Goal: Information Seeking & Learning: Learn about a topic

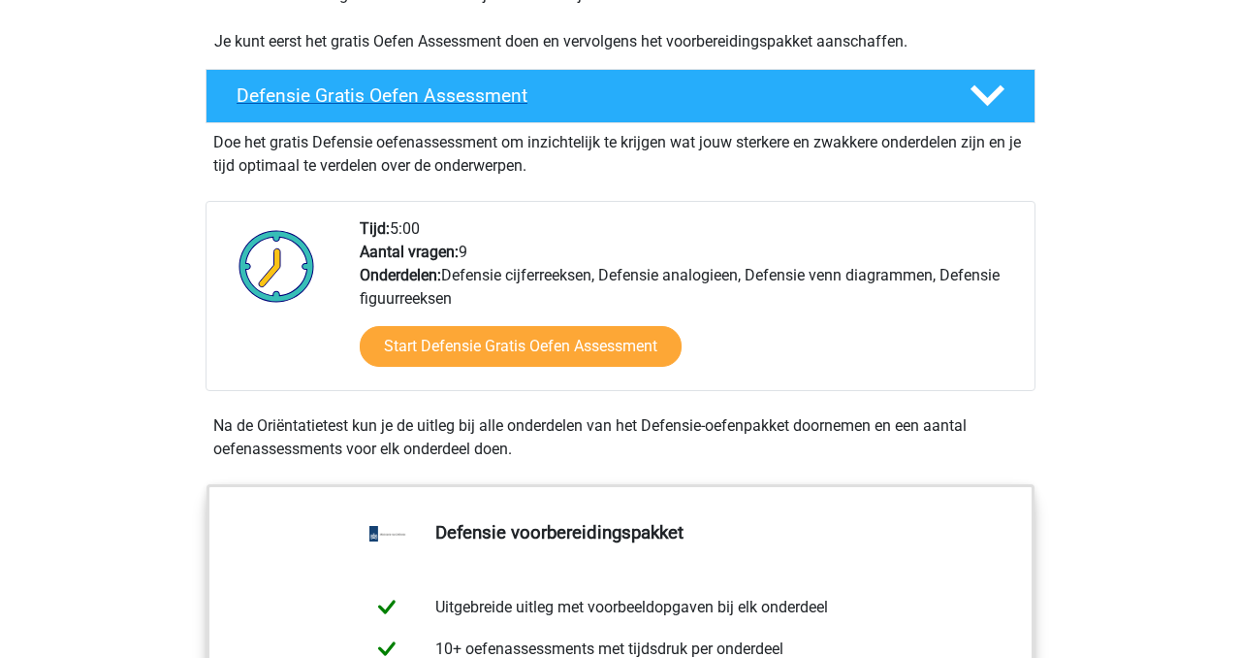
scroll to position [492, 0]
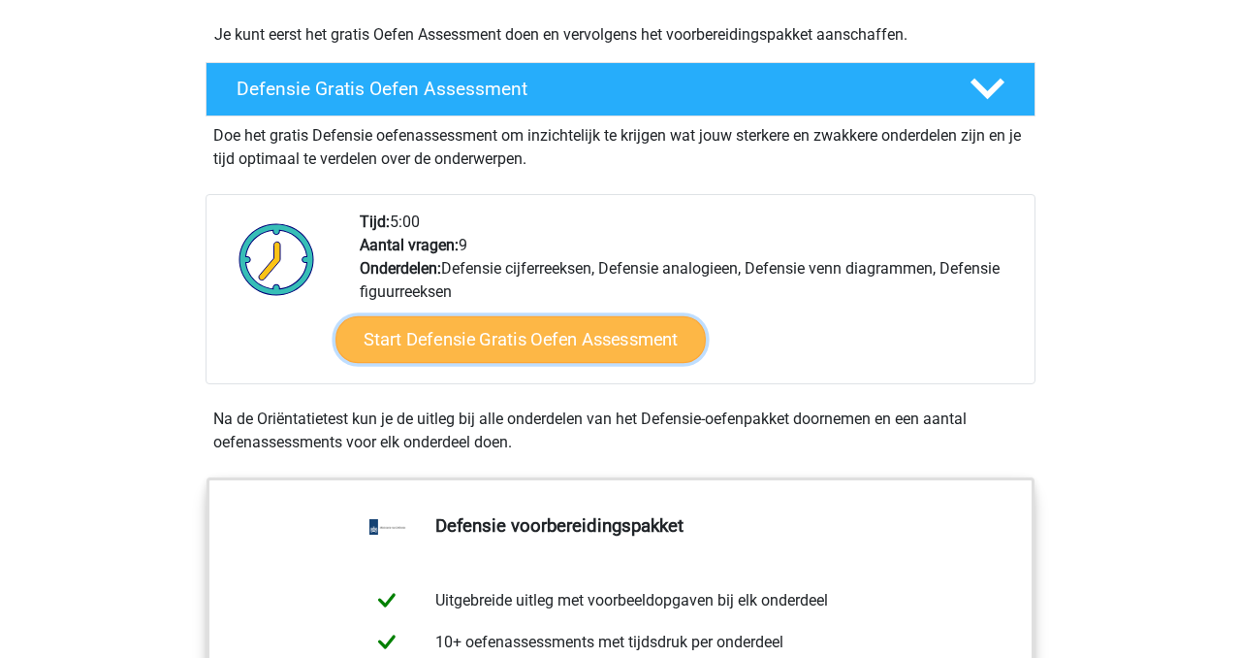
click at [529, 340] on link "Start Defensie Gratis Oefen Assessment" at bounding box center [521, 339] width 370 height 47
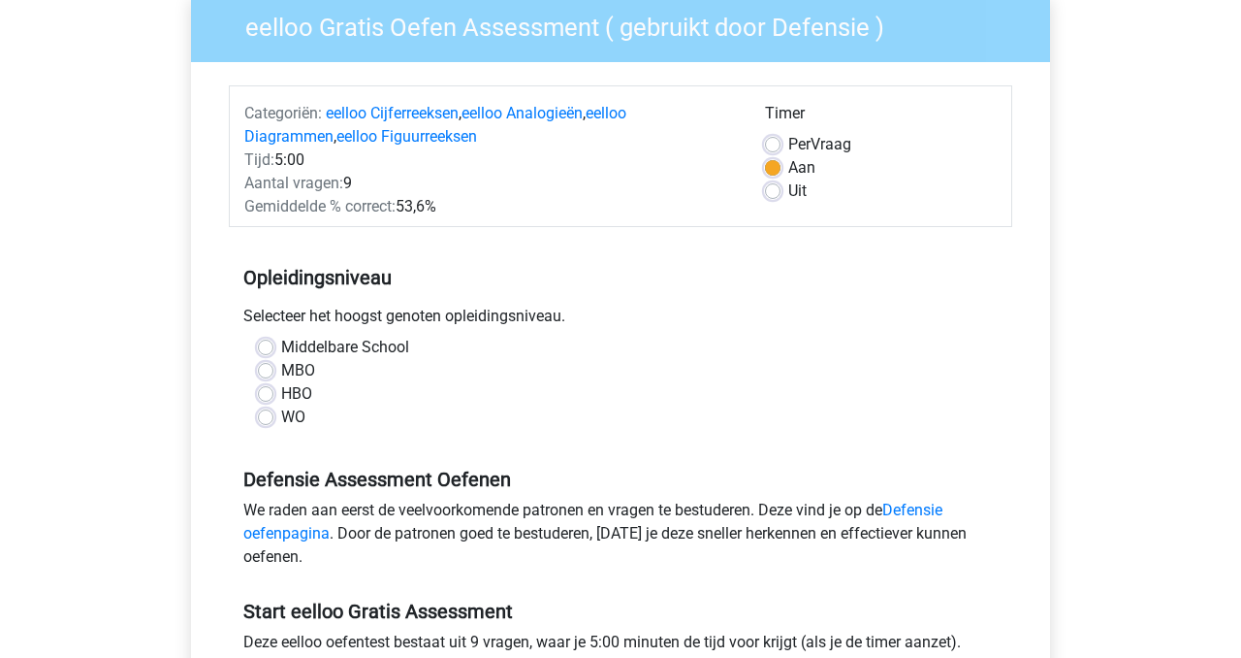
scroll to position [172, 0]
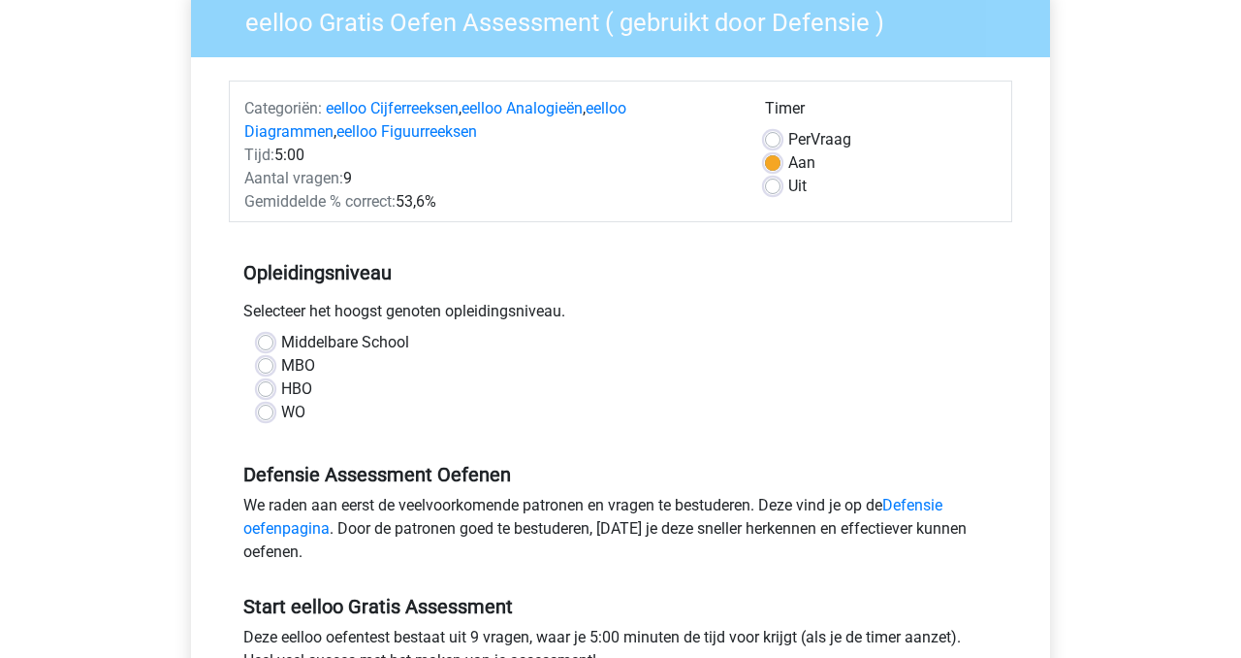
click at [294, 362] on label "MBO" at bounding box center [298, 365] width 34 height 23
click at [273, 362] on input "MBO" at bounding box center [266, 363] width 16 height 19
radio input "true"
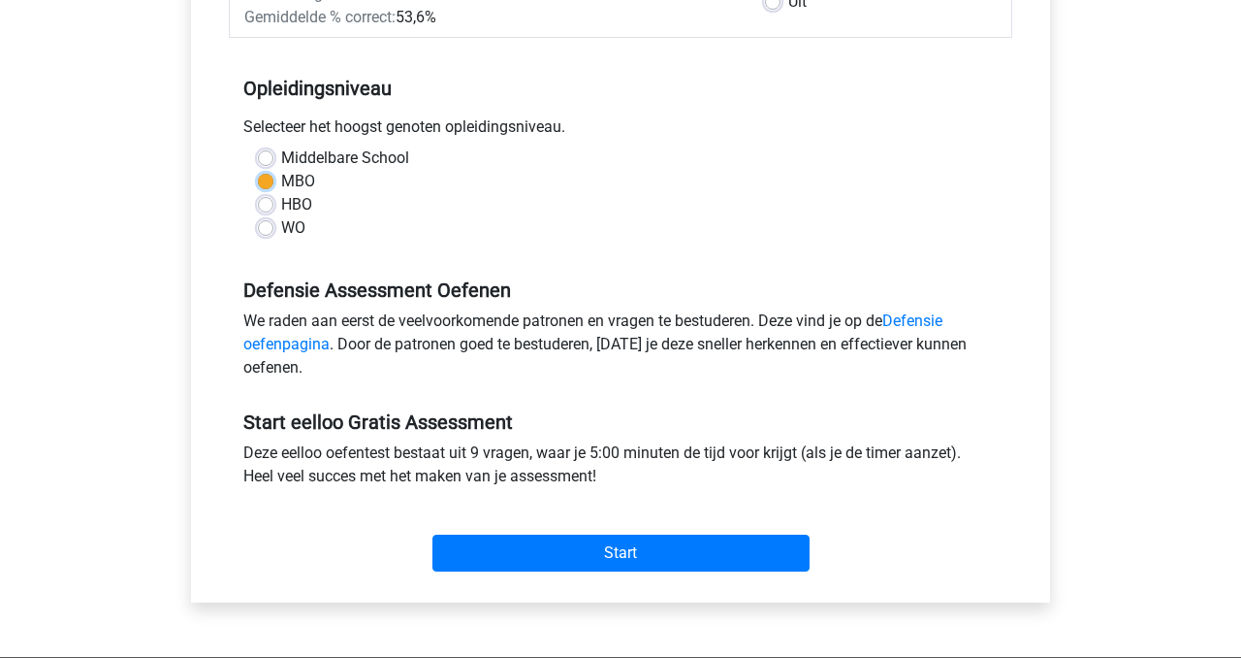
scroll to position [377, 0]
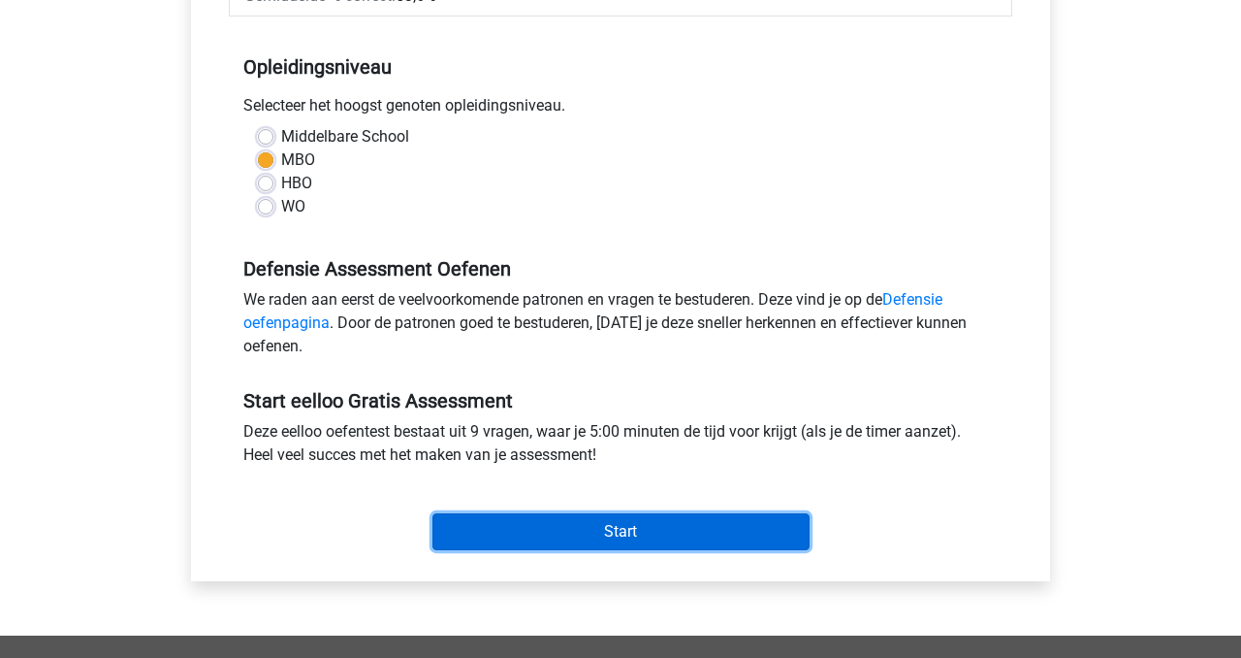
click at [502, 532] on input "Start" at bounding box center [621, 531] width 377 height 37
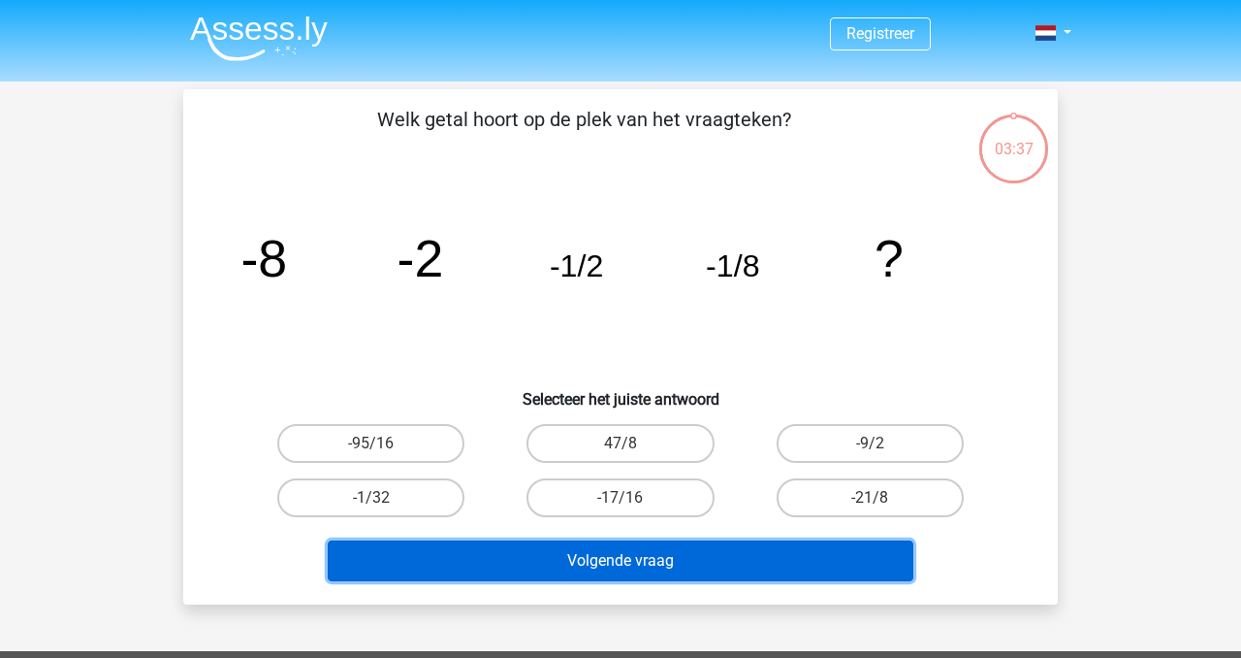
click at [698, 565] on button "Volgende vraag" at bounding box center [621, 560] width 587 height 41
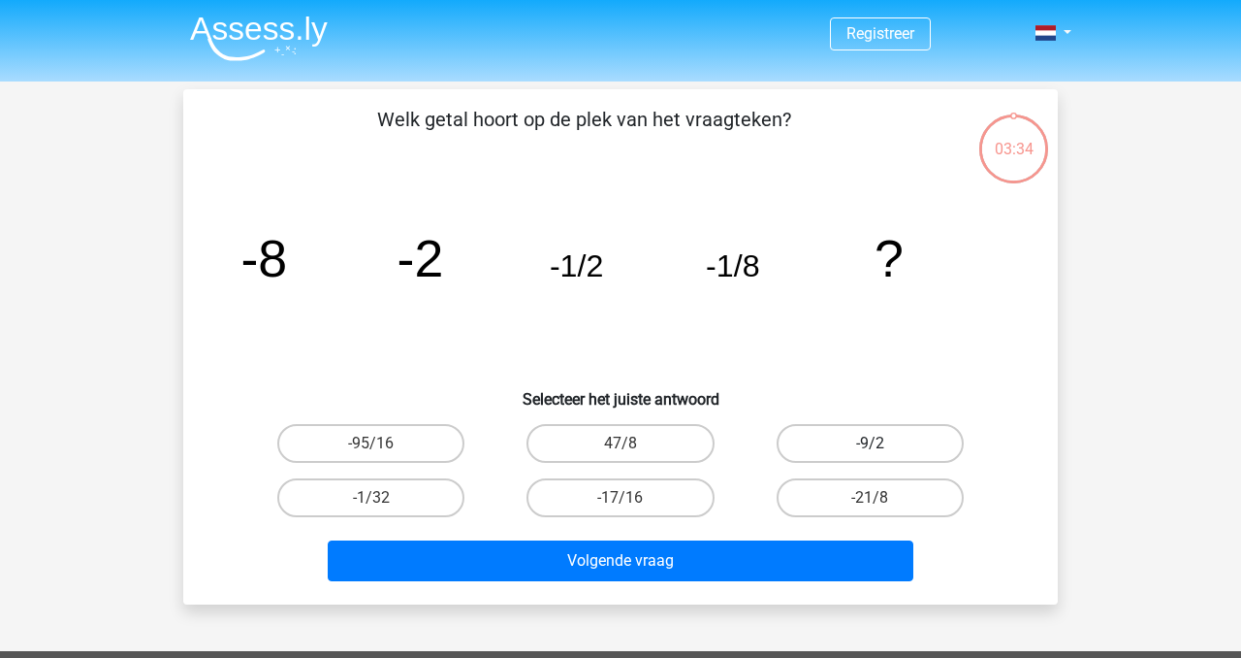
click at [872, 438] on label "-9/2" at bounding box center [870, 443] width 187 height 39
click at [872, 443] on input "-9/2" at bounding box center [876, 449] width 13 height 13
radio input "true"
click at [773, 582] on div "Volgende vraag" at bounding box center [620, 564] width 749 height 48
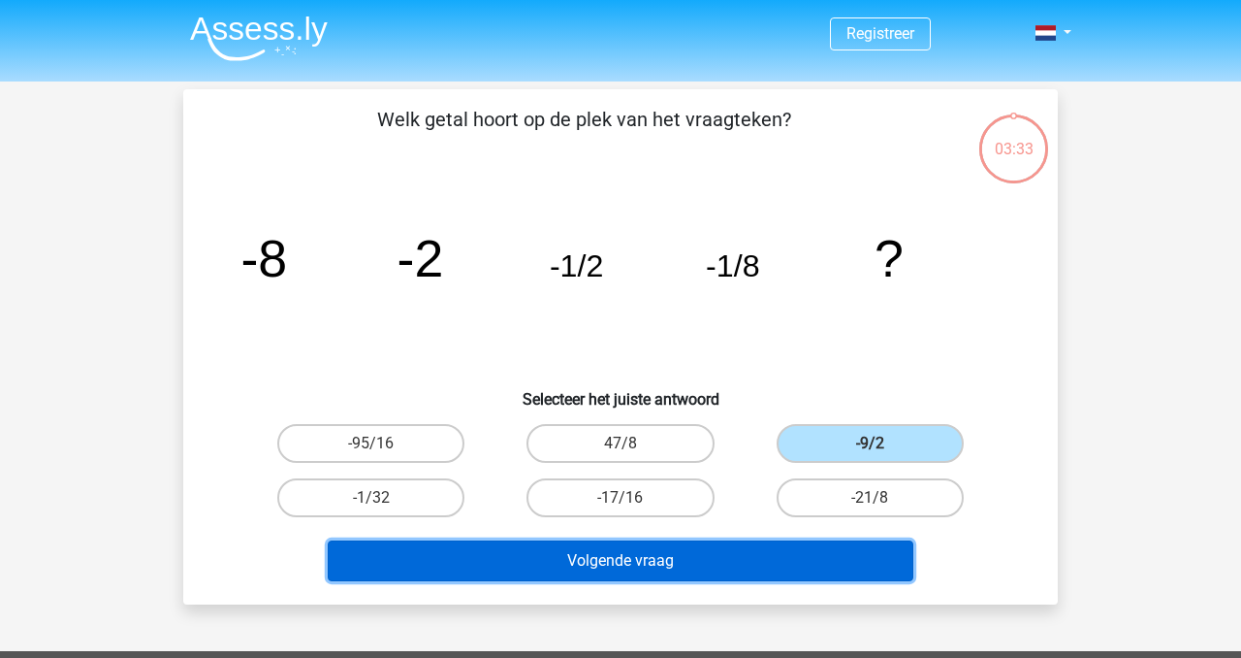
click at [743, 562] on button "Volgende vraag" at bounding box center [621, 560] width 587 height 41
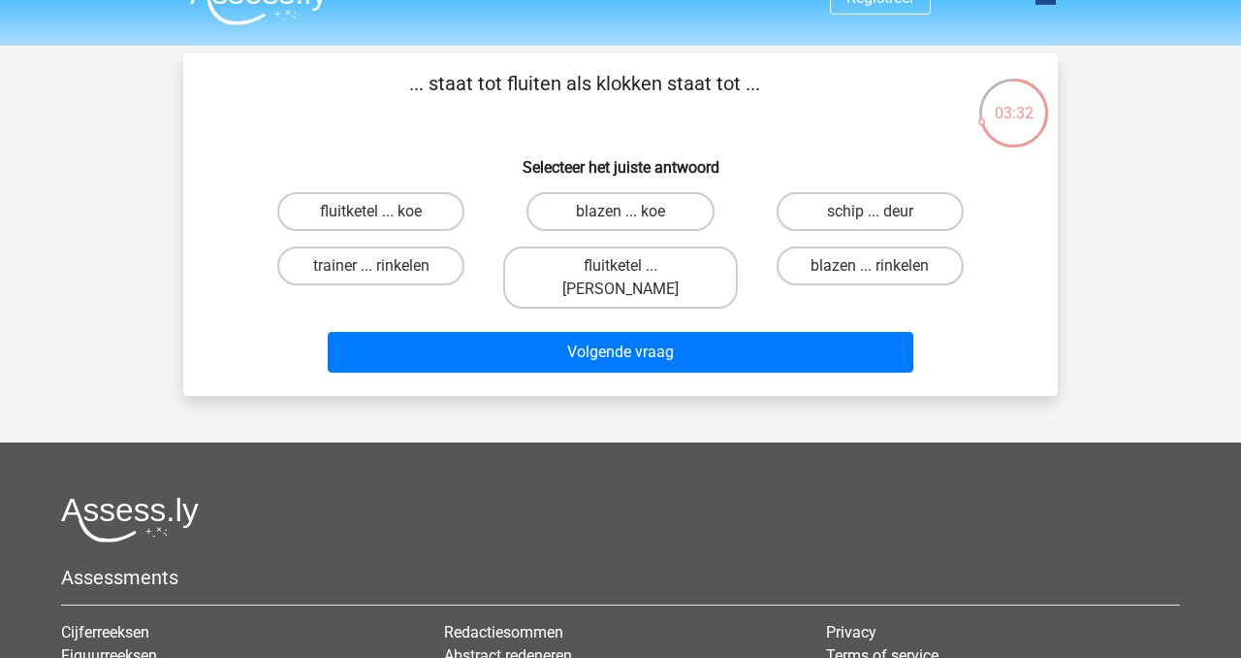
scroll to position [30, 0]
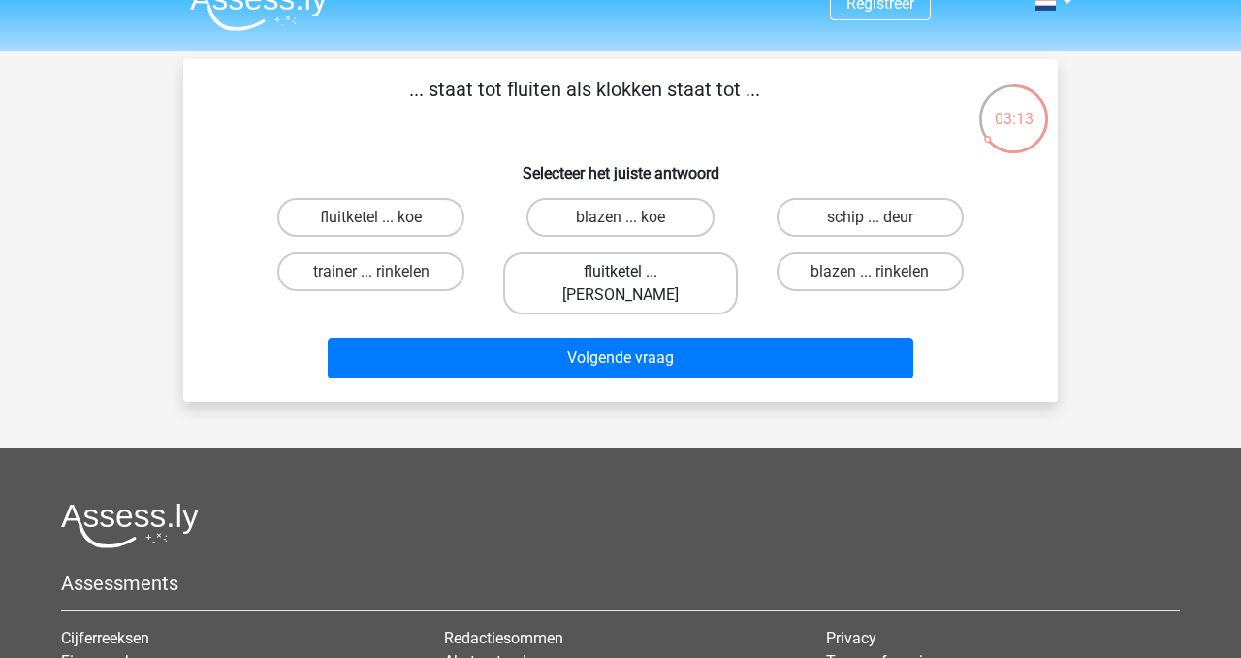
click at [598, 270] on label "fluitketel ... luiden" at bounding box center [620, 283] width 234 height 62
click at [621, 272] on input "fluitketel ... luiden" at bounding box center [627, 278] width 13 height 13
radio input "true"
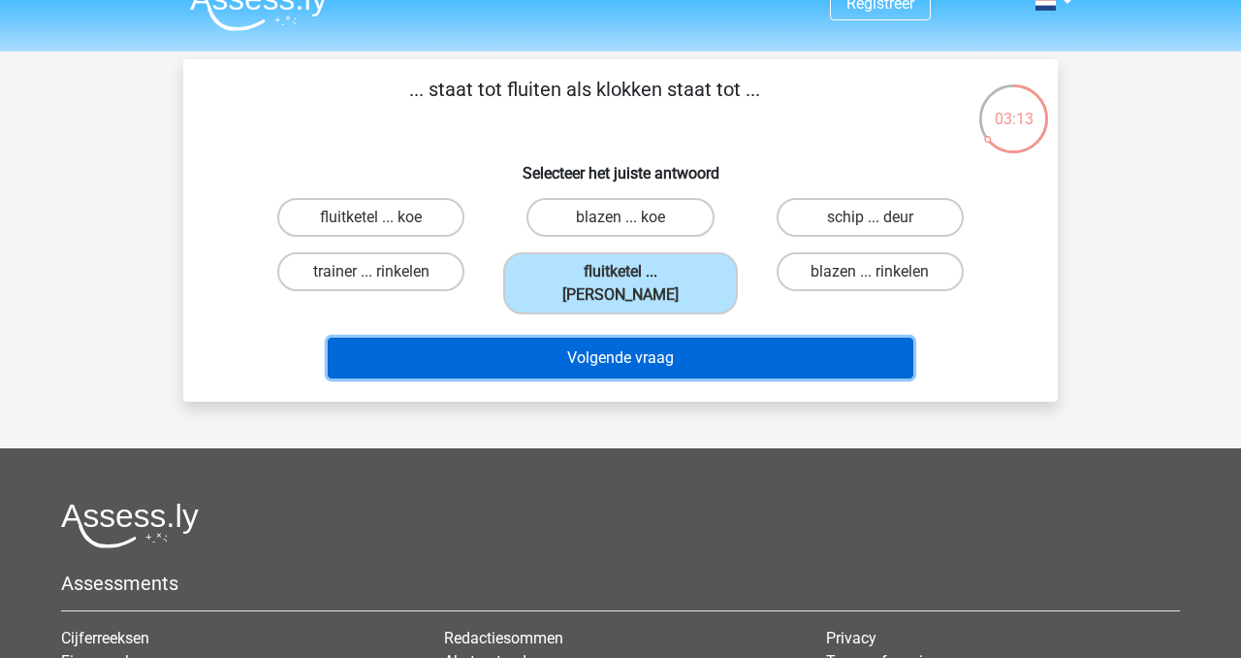
click at [635, 348] on button "Volgende vraag" at bounding box center [621, 357] width 587 height 41
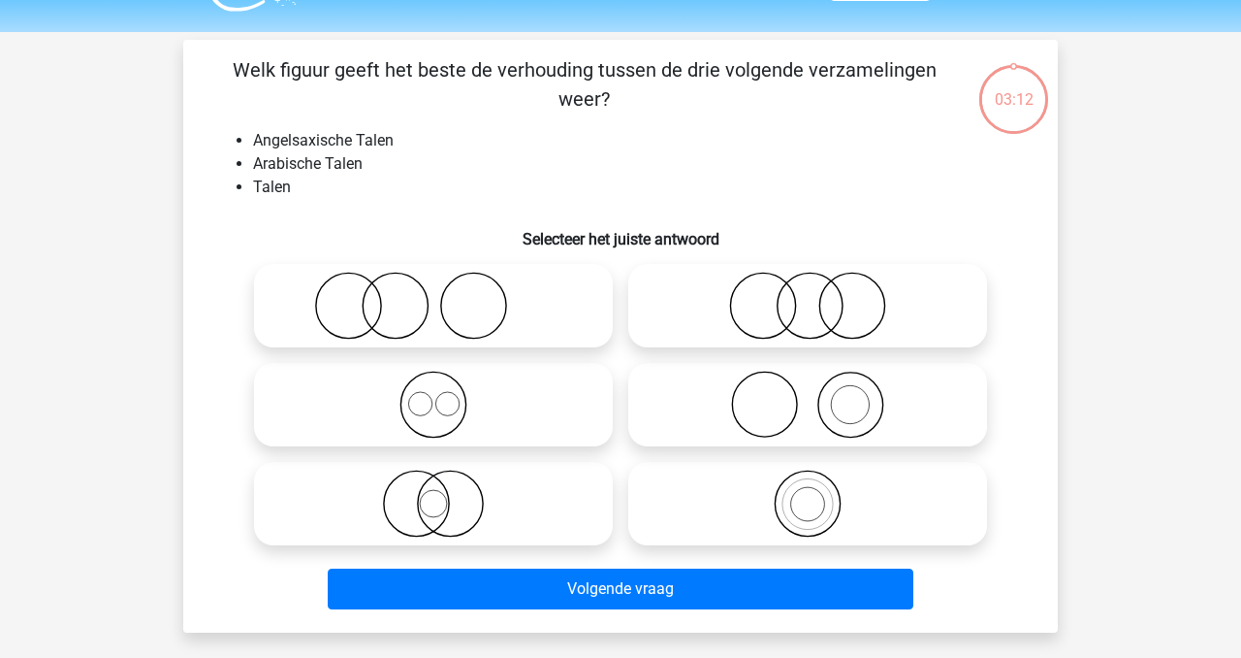
scroll to position [48, 0]
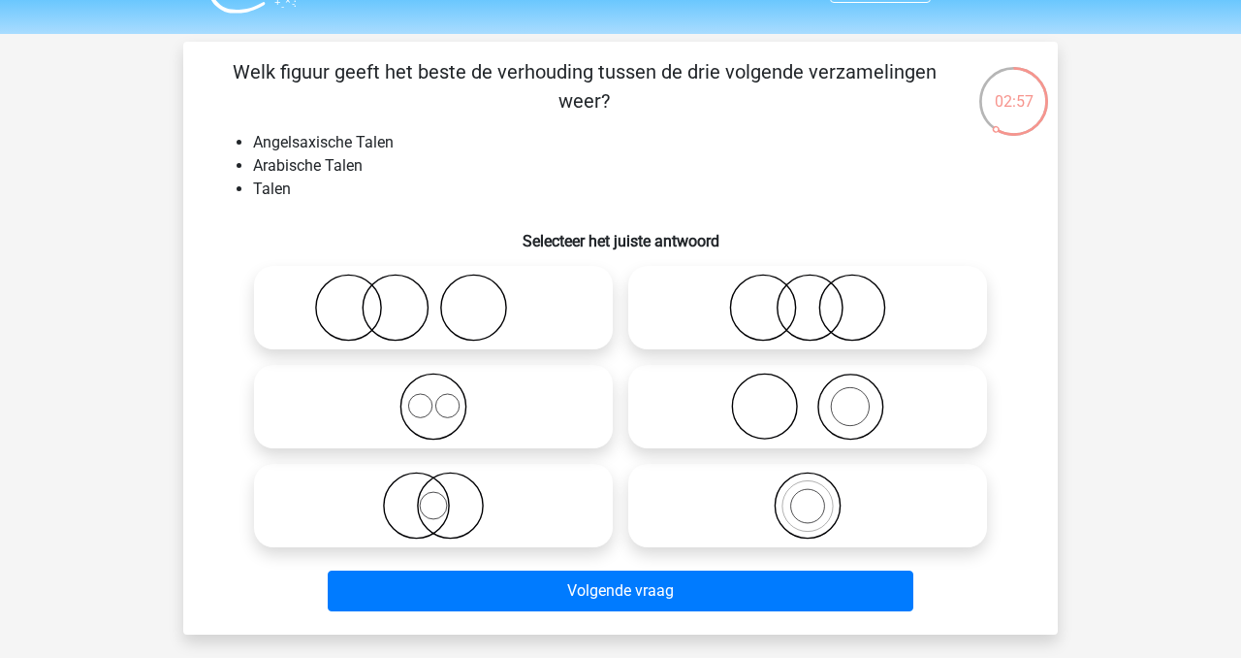
click at [467, 410] on icon at bounding box center [433, 406] width 343 height 68
click at [446, 397] on input "radio" at bounding box center [439, 390] width 13 height 13
radio input "true"
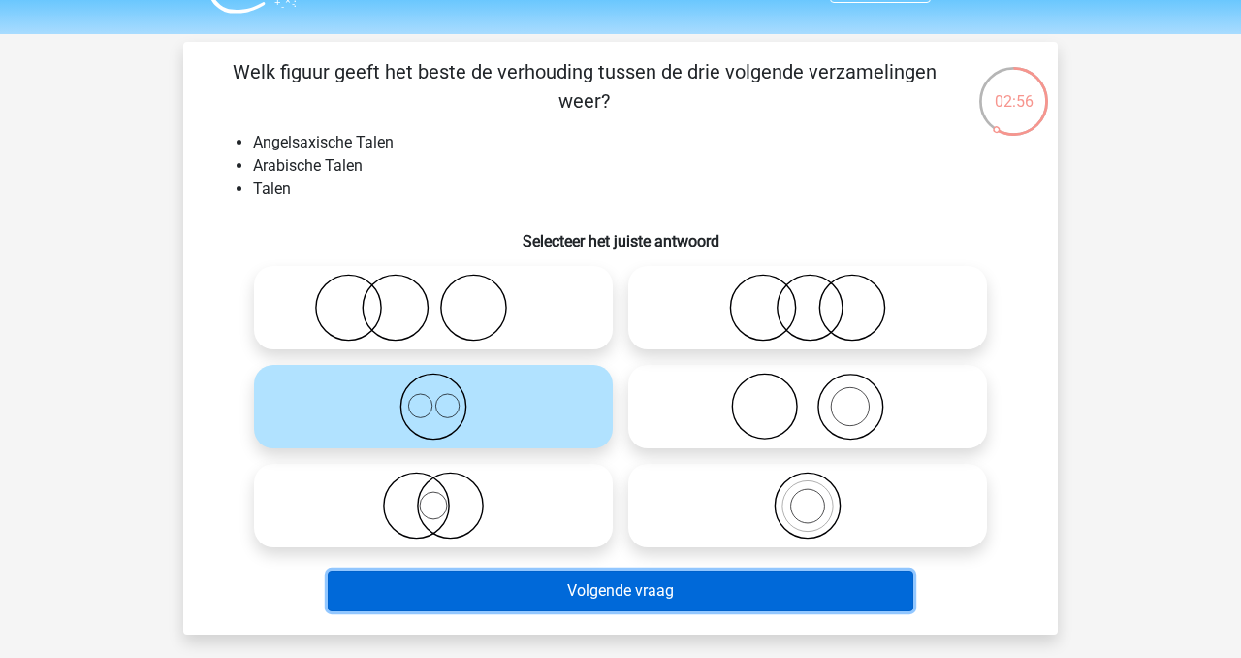
click at [690, 584] on button "Volgende vraag" at bounding box center [621, 590] width 587 height 41
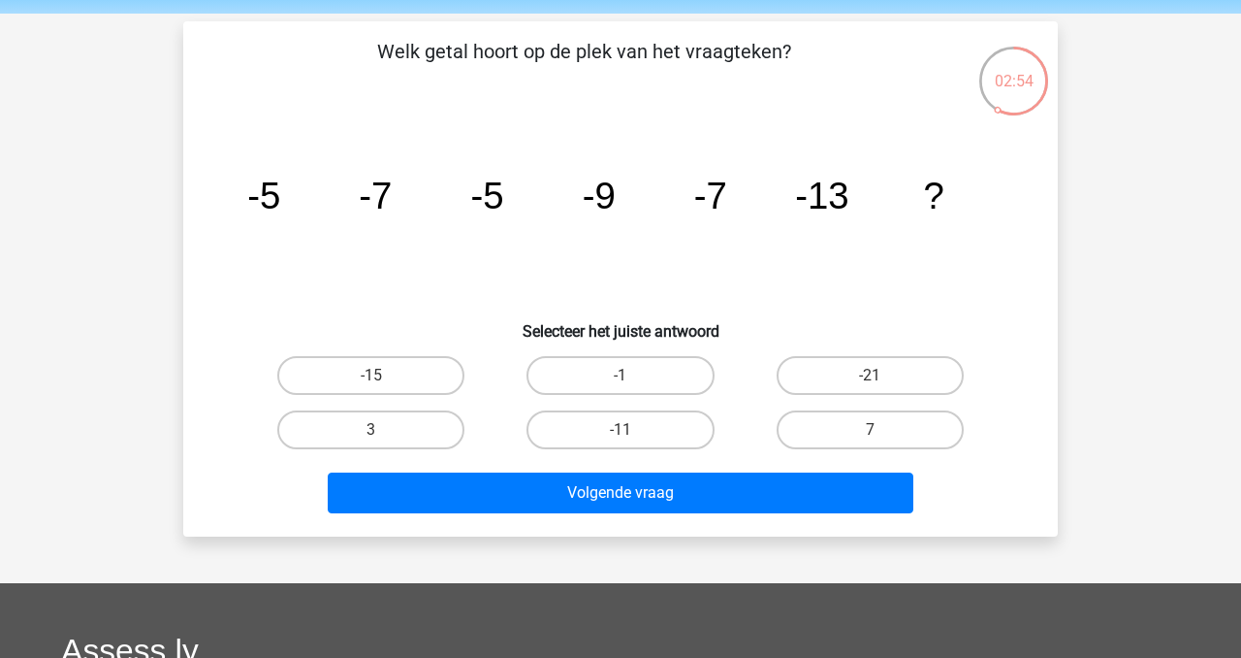
scroll to position [62, 0]
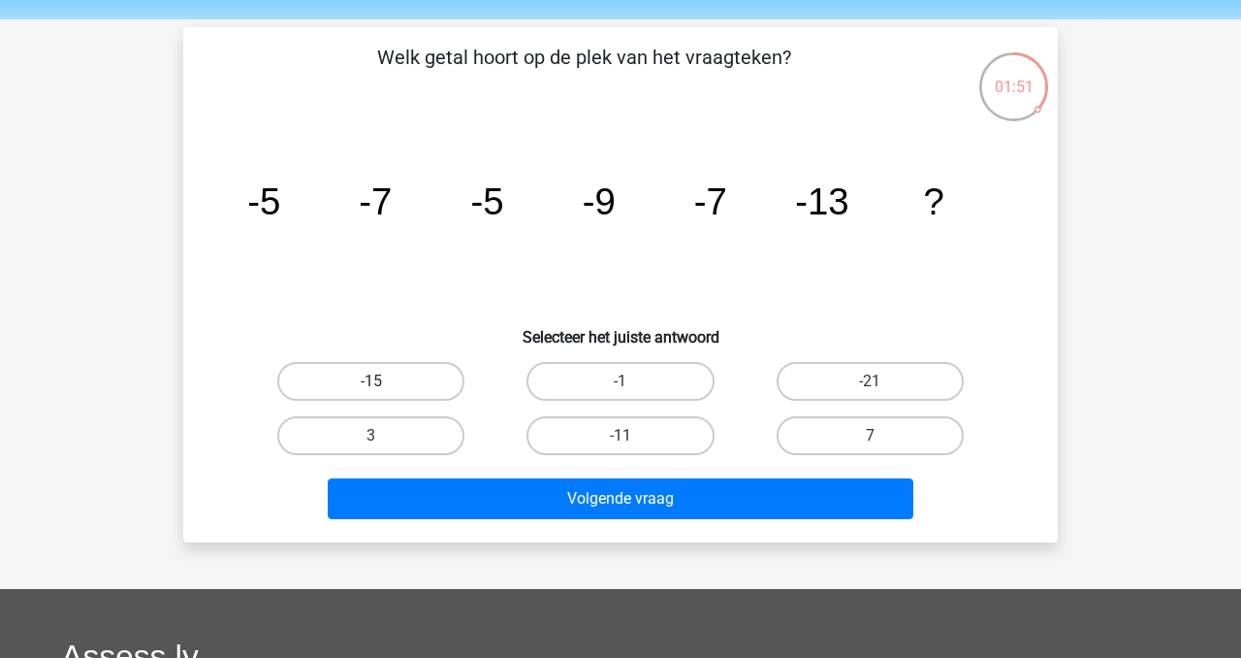
click at [432, 373] on label "-15" at bounding box center [370, 381] width 187 height 39
click at [384, 381] on input "-15" at bounding box center [377, 387] width 13 height 13
radio input "true"
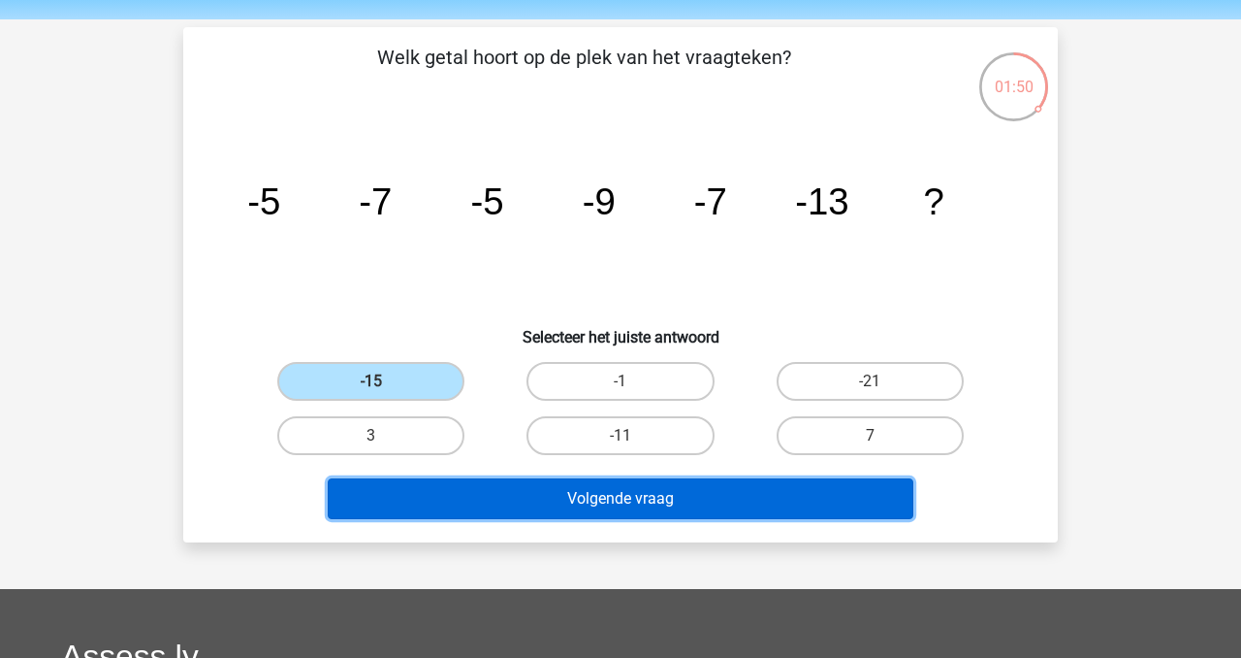
click at [593, 497] on button "Volgende vraag" at bounding box center [621, 498] width 587 height 41
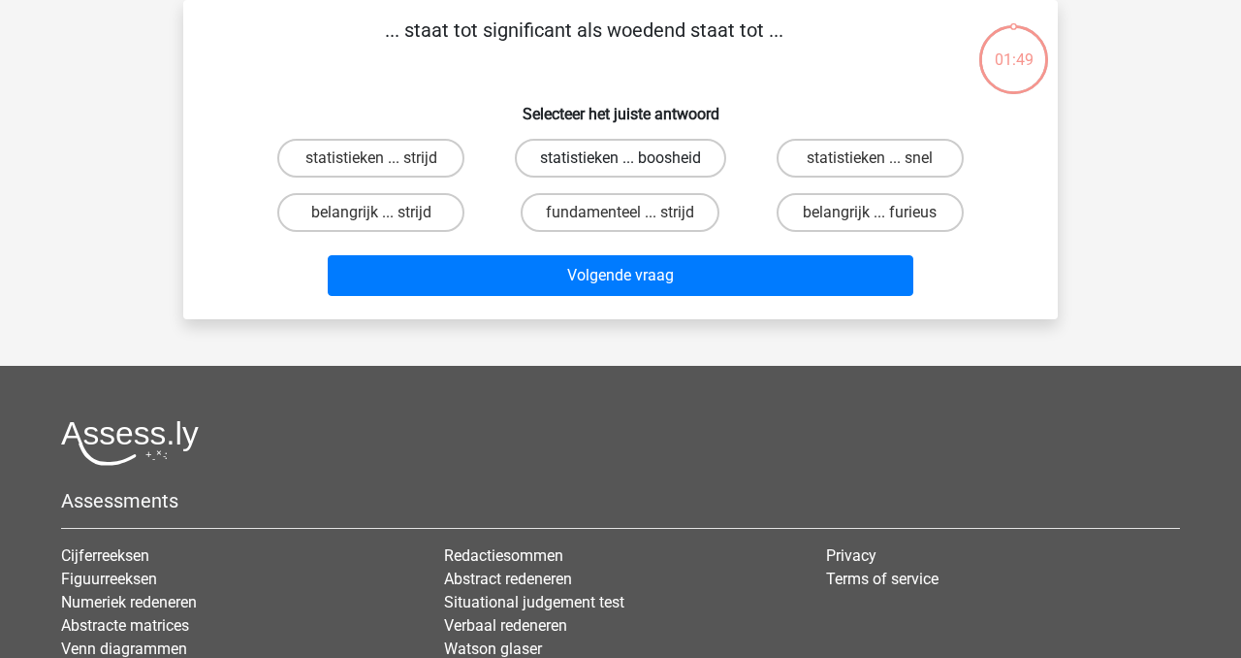
scroll to position [0, 0]
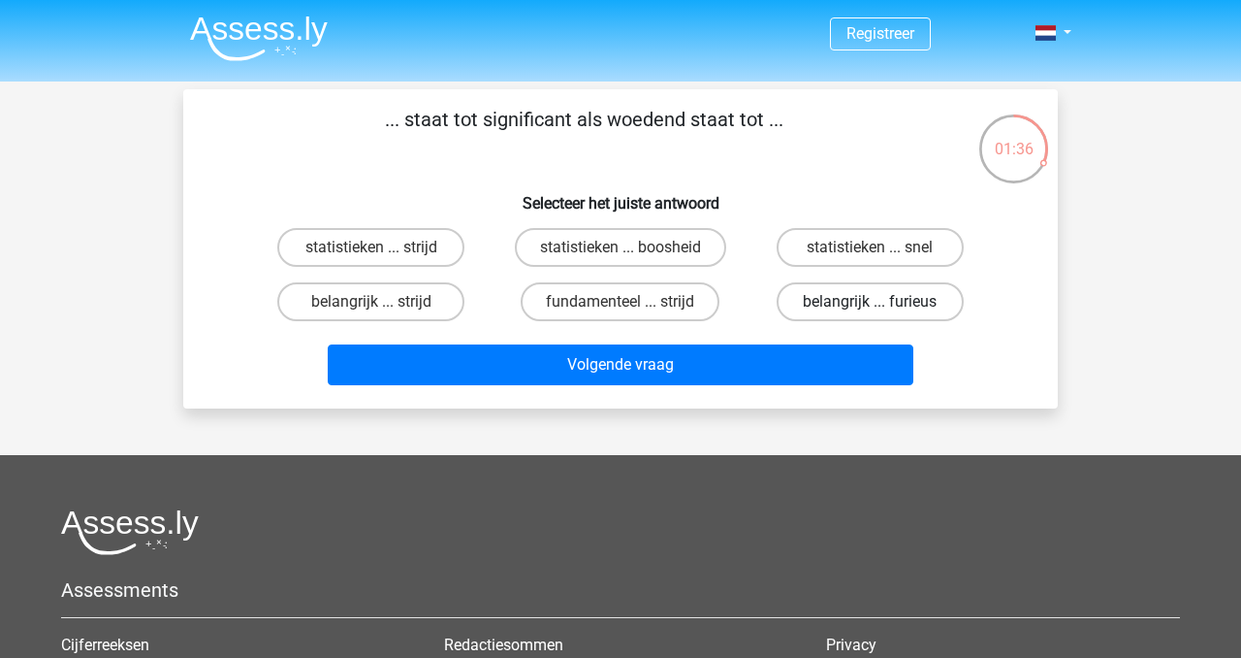
click at [952, 307] on label "belangrijk ... furieus" at bounding box center [870, 301] width 187 height 39
click at [882, 307] on input "belangrijk ... furieus" at bounding box center [876, 308] width 13 height 13
radio input "true"
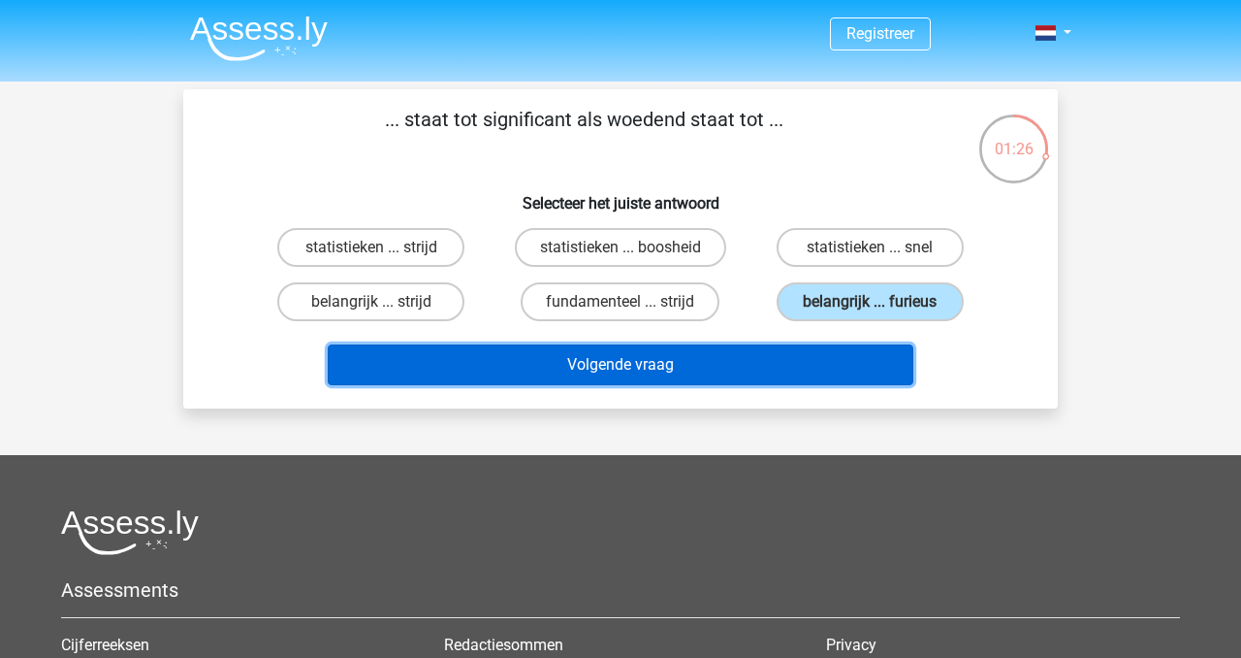
click at [771, 378] on button "Volgende vraag" at bounding box center [621, 364] width 587 height 41
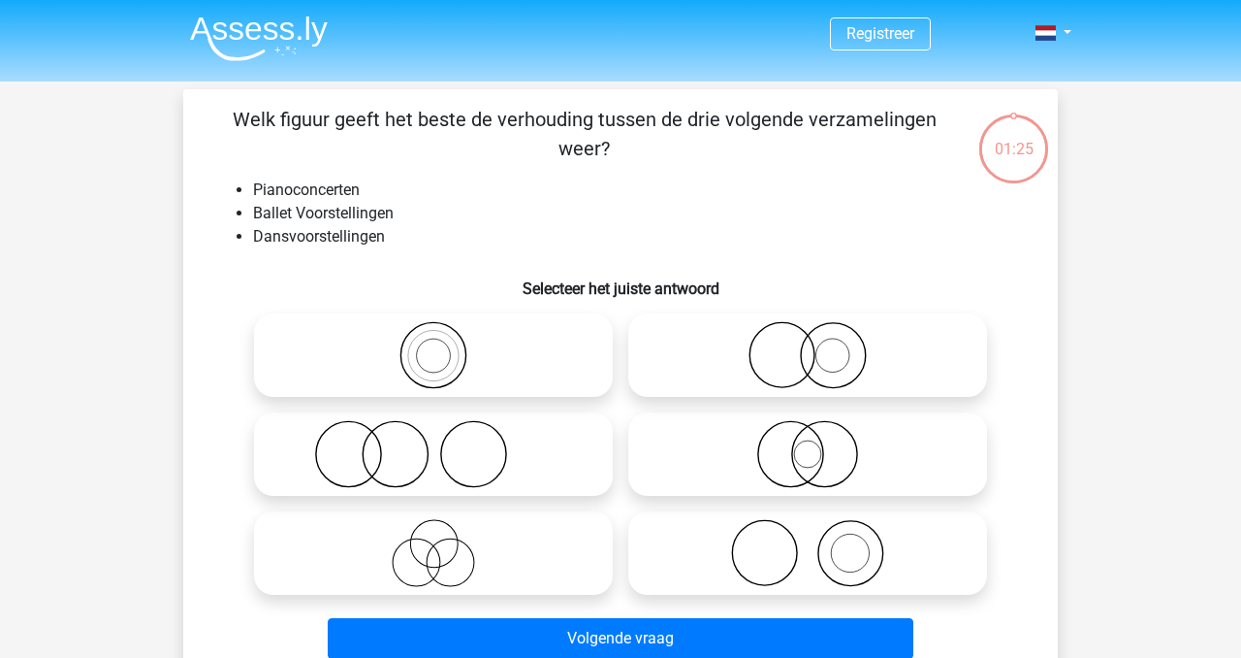
scroll to position [89, 0]
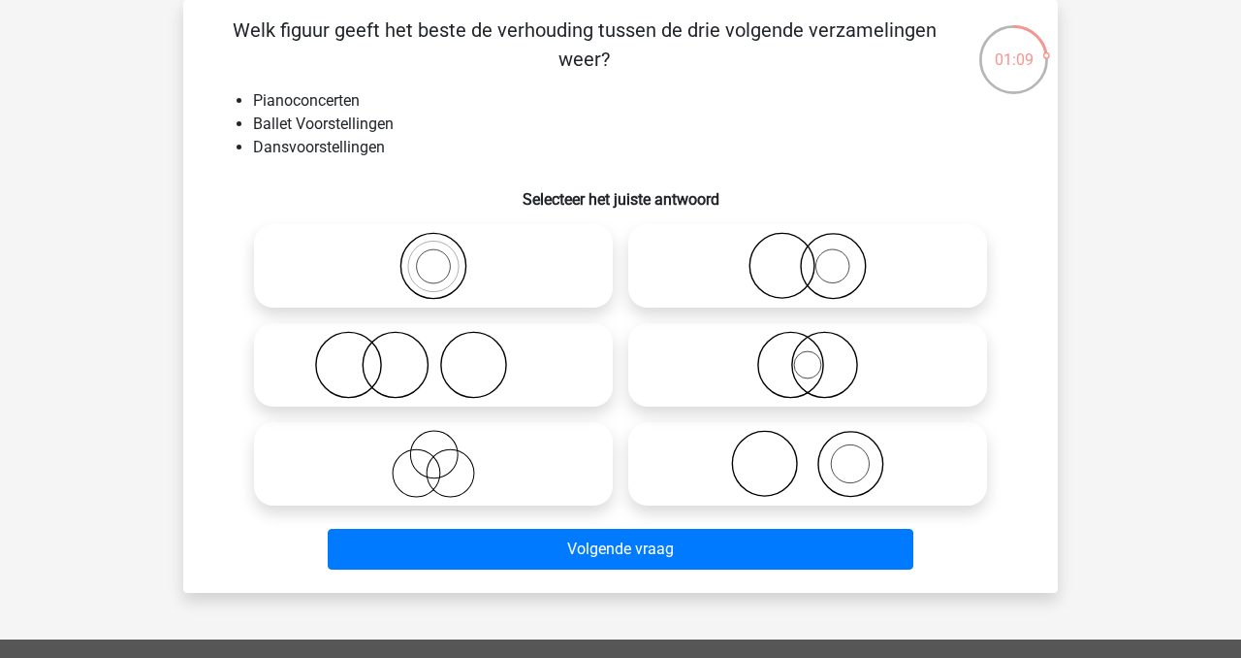
click at [507, 369] on icon at bounding box center [433, 365] width 343 height 68
click at [446, 355] on input "radio" at bounding box center [439, 348] width 13 height 13
radio input "true"
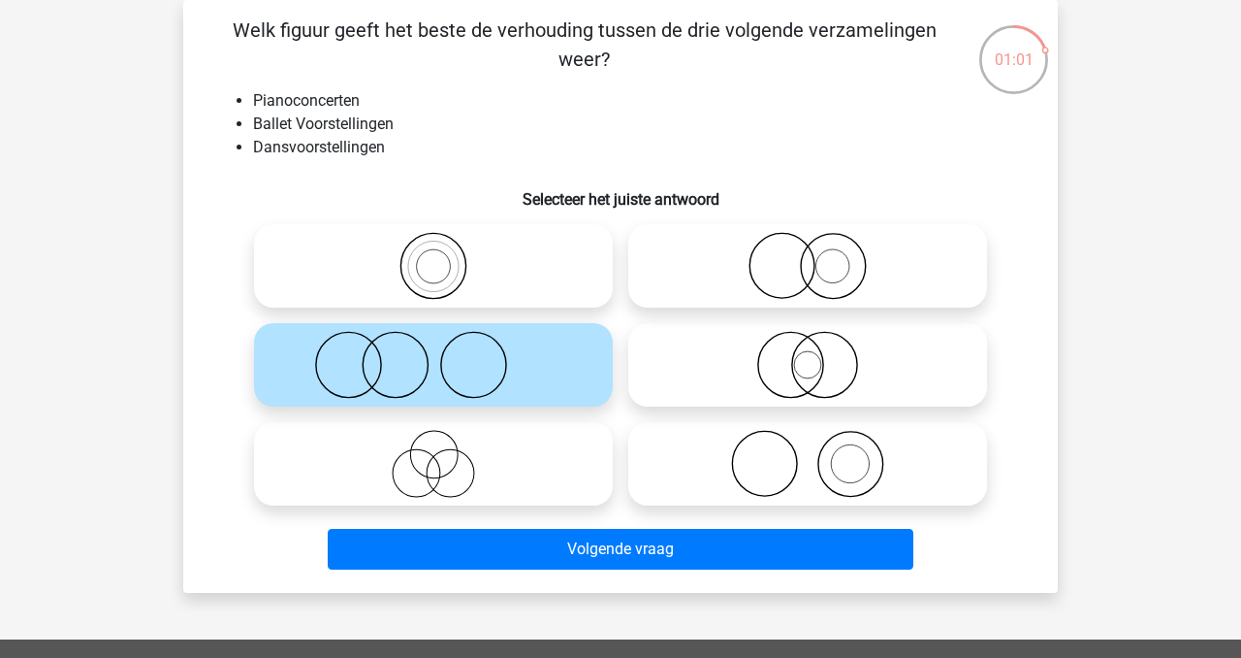
click at [830, 444] on icon at bounding box center [807, 464] width 343 height 68
click at [820, 444] on input "radio" at bounding box center [814, 447] width 13 height 13
radio input "true"
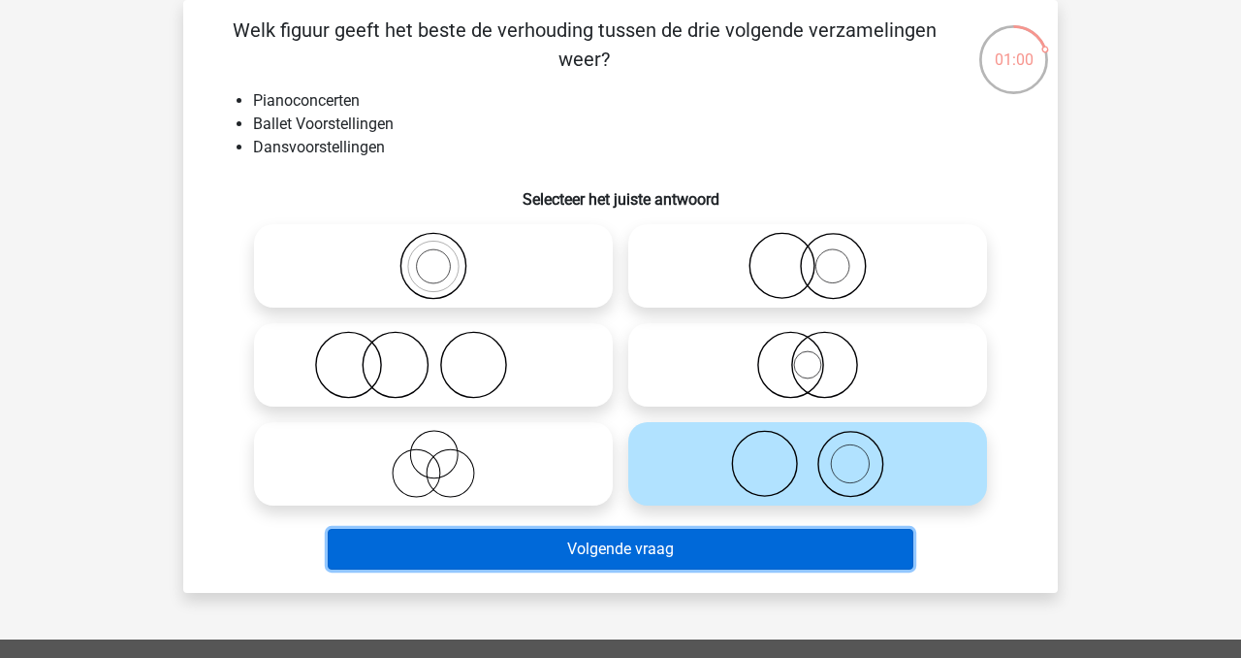
click at [814, 530] on button "Volgende vraag" at bounding box center [621, 549] width 587 height 41
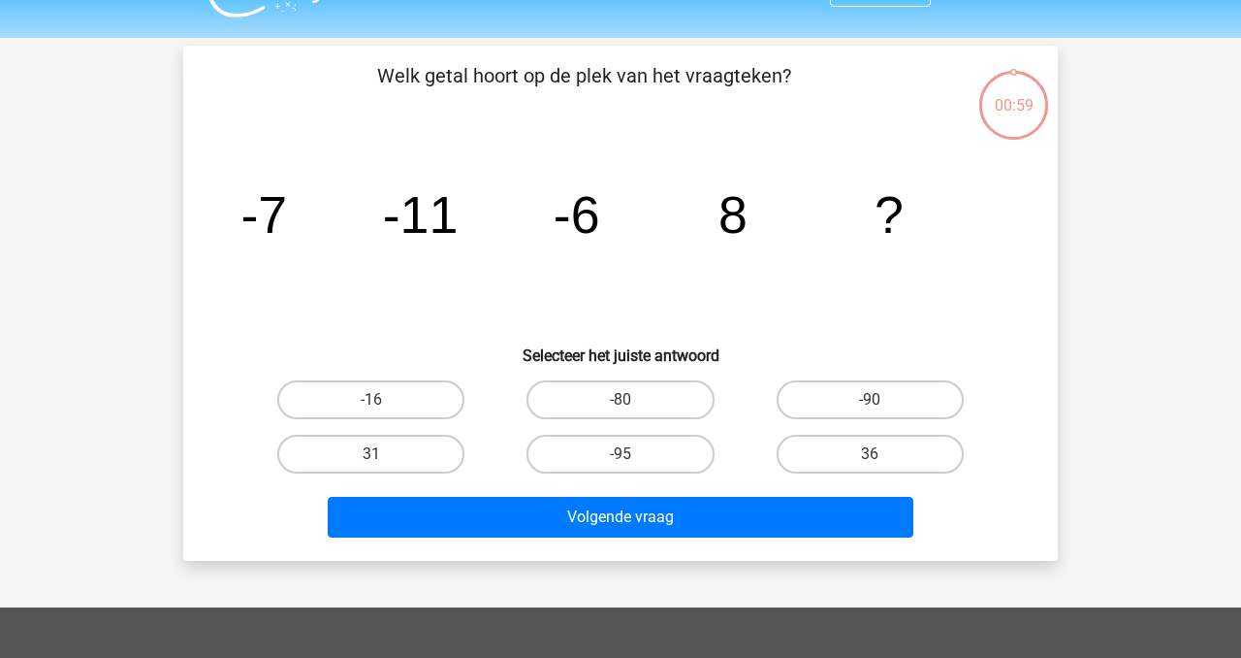
scroll to position [41, 0]
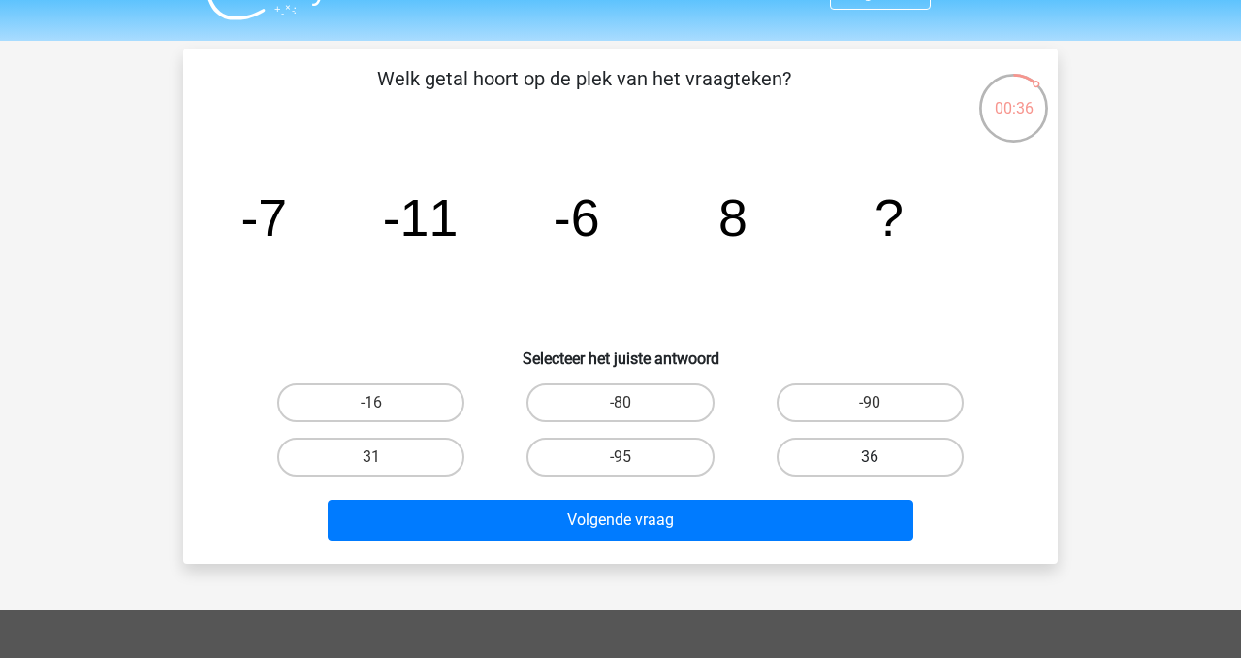
click at [859, 461] on label "36" at bounding box center [870, 456] width 187 height 39
click at [870, 461] on input "36" at bounding box center [876, 463] width 13 height 13
radio input "true"
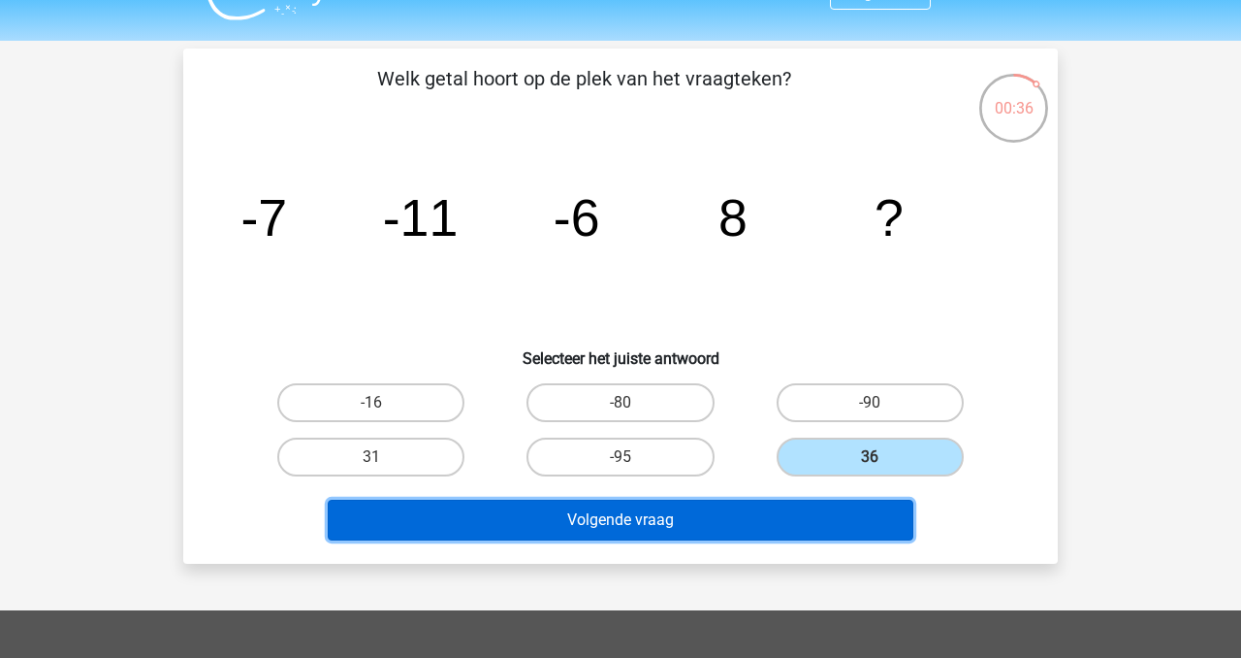
click at [819, 506] on button "Volgende vraag" at bounding box center [621, 519] width 587 height 41
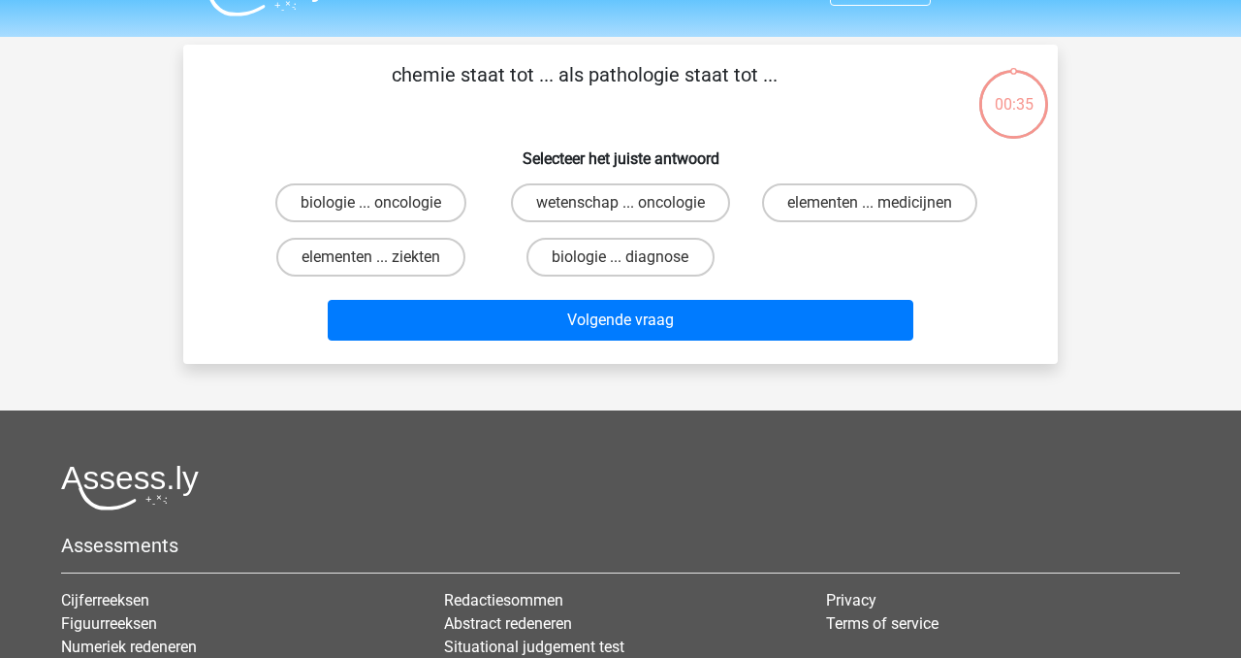
scroll to position [43, 0]
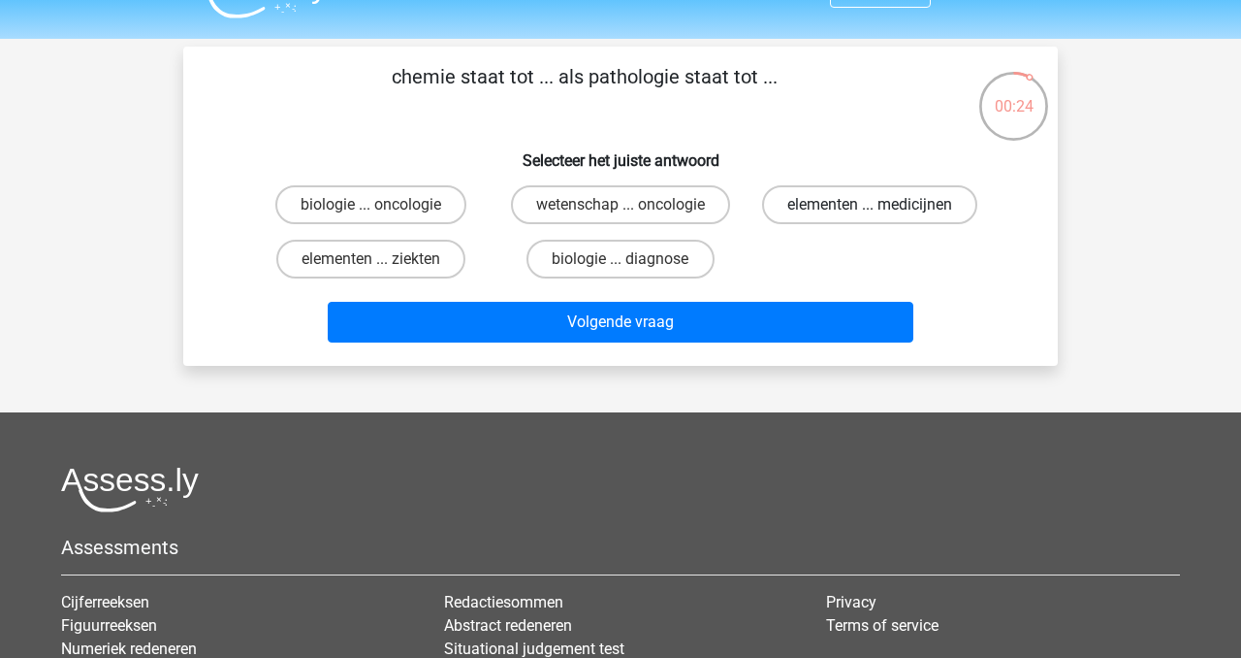
click at [835, 200] on label "elementen ... medicijnen" at bounding box center [869, 204] width 215 height 39
click at [870, 205] on input "elementen ... medicijnen" at bounding box center [876, 211] width 13 height 13
radio input "true"
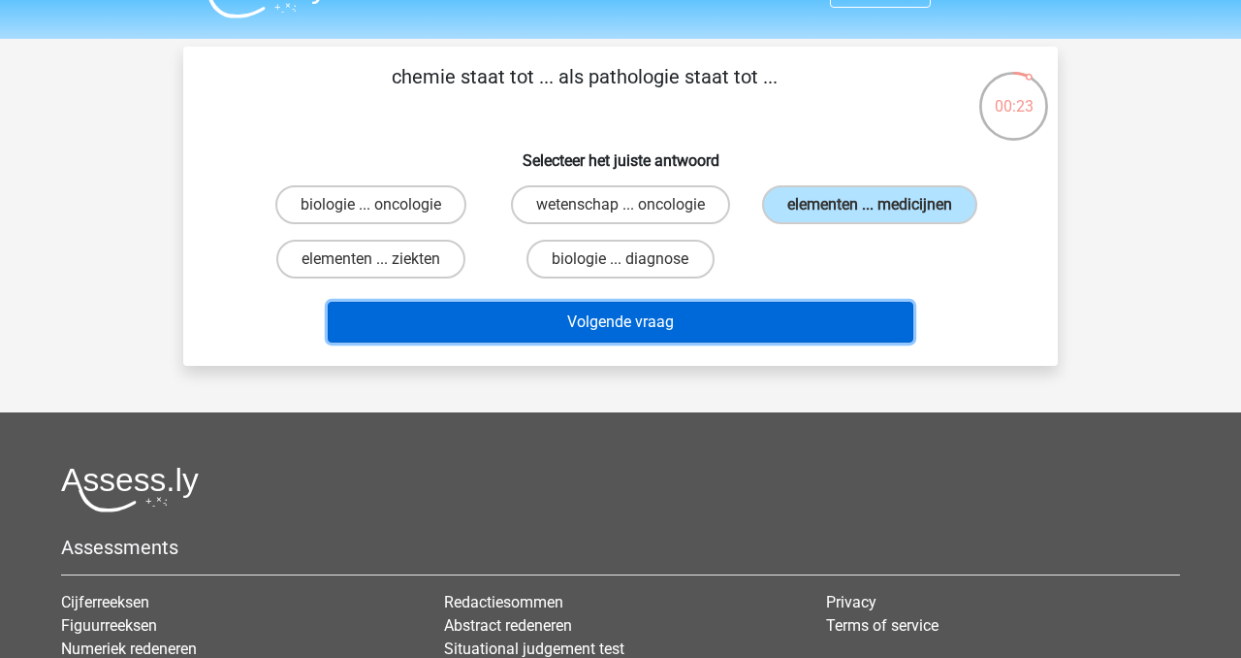
click at [797, 328] on button "Volgende vraag" at bounding box center [621, 322] width 587 height 41
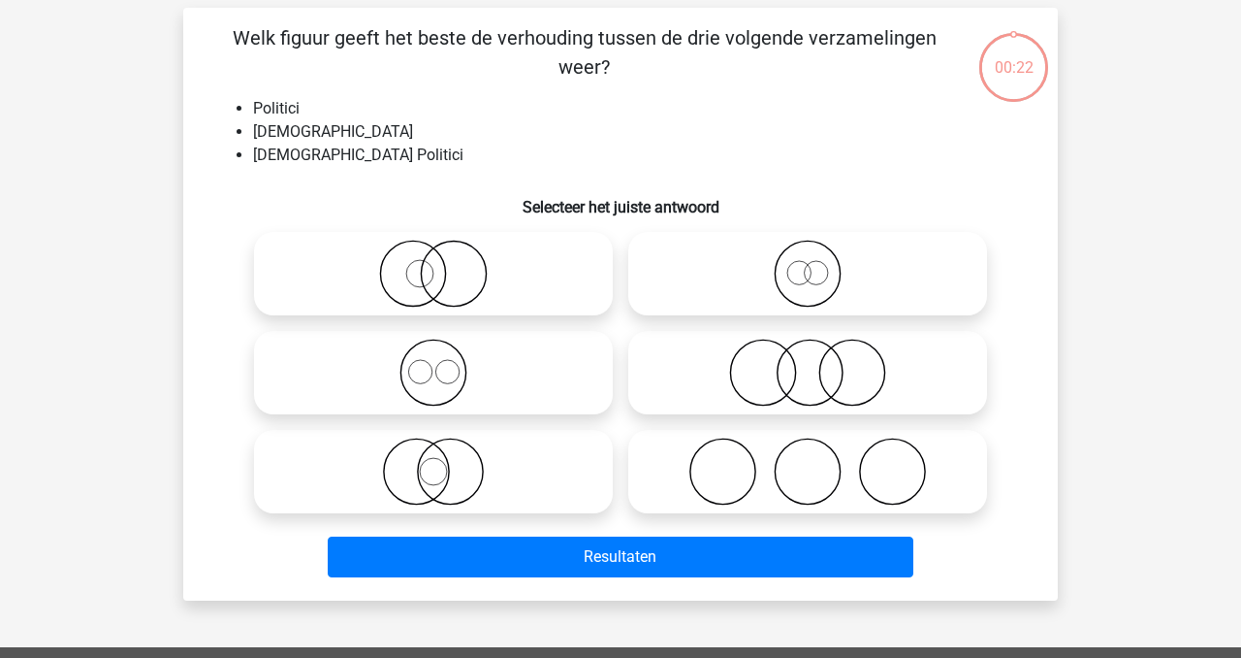
scroll to position [89, 0]
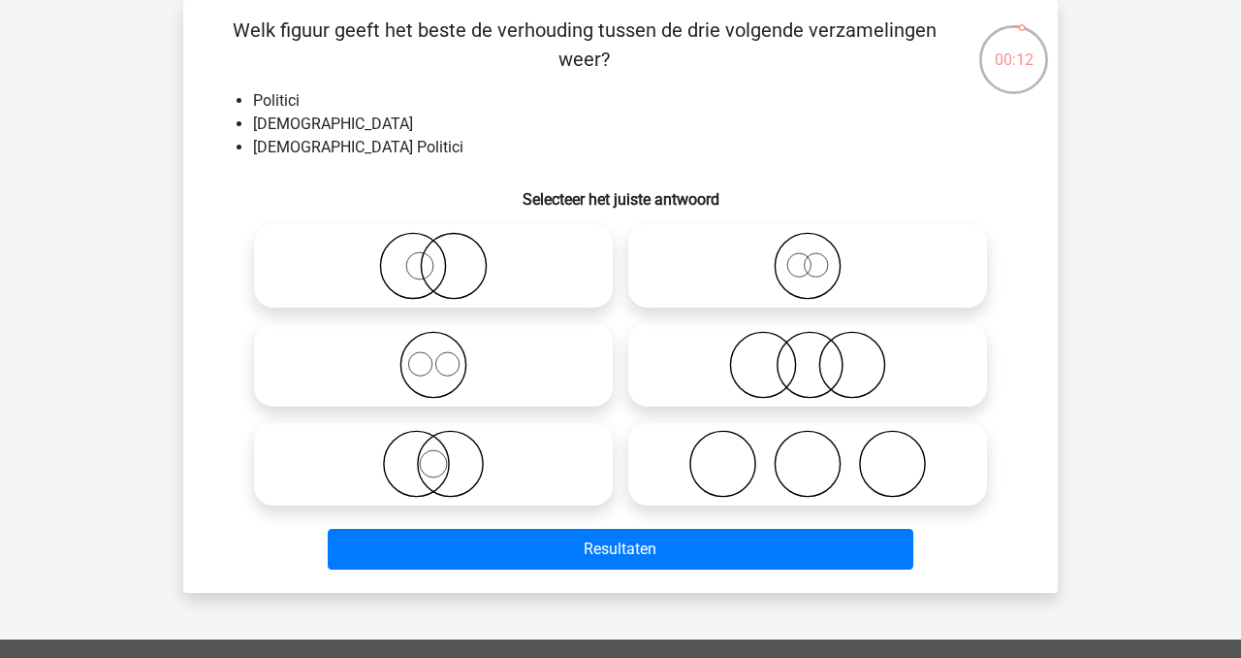
click at [497, 471] on icon at bounding box center [433, 464] width 343 height 68
click at [446, 454] on input "radio" at bounding box center [439, 447] width 13 height 13
radio input "true"
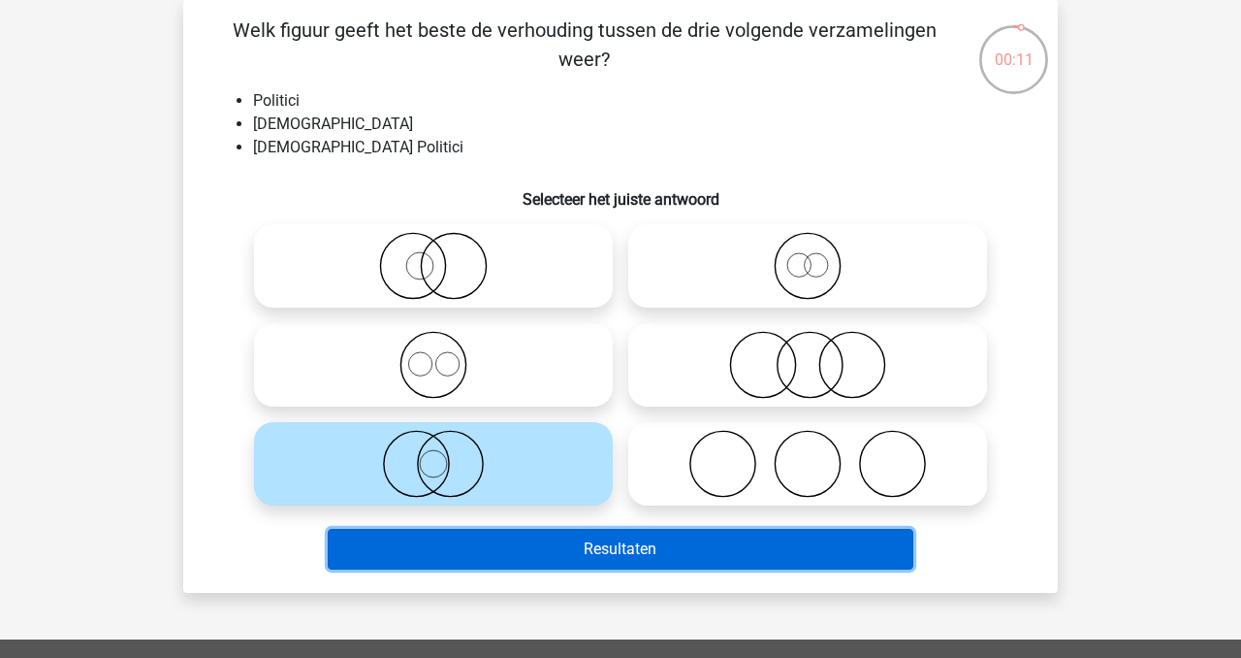
click at [590, 546] on button "Resultaten" at bounding box center [621, 549] width 587 height 41
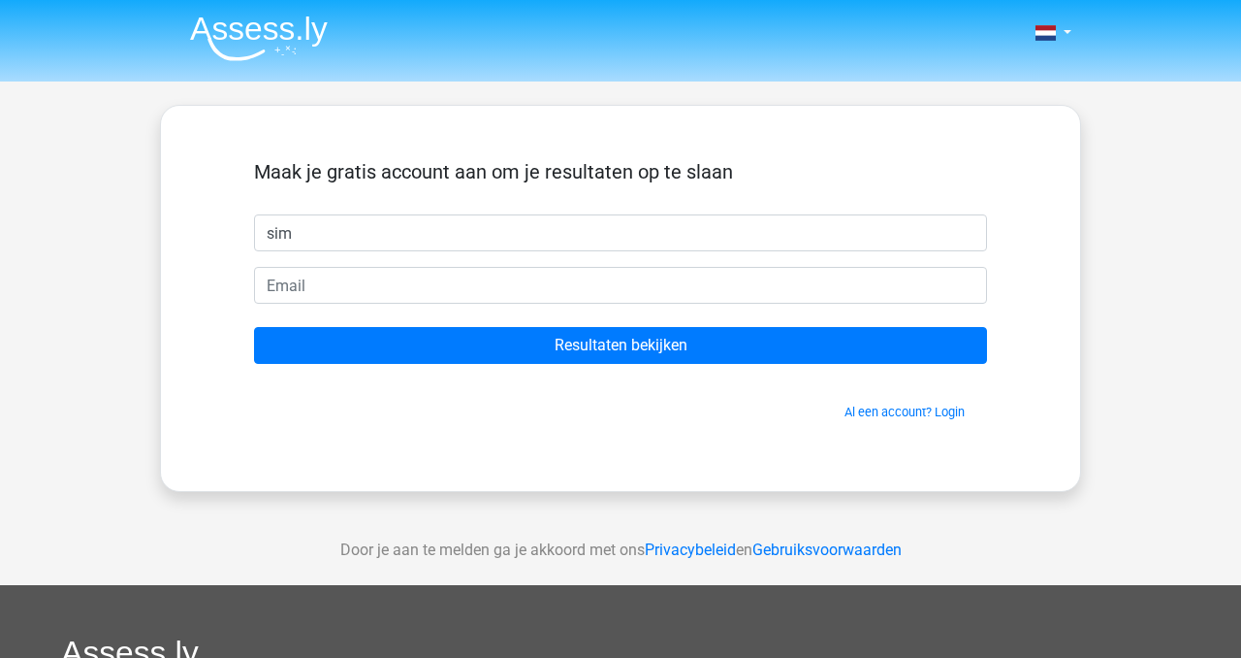
type input "sim"
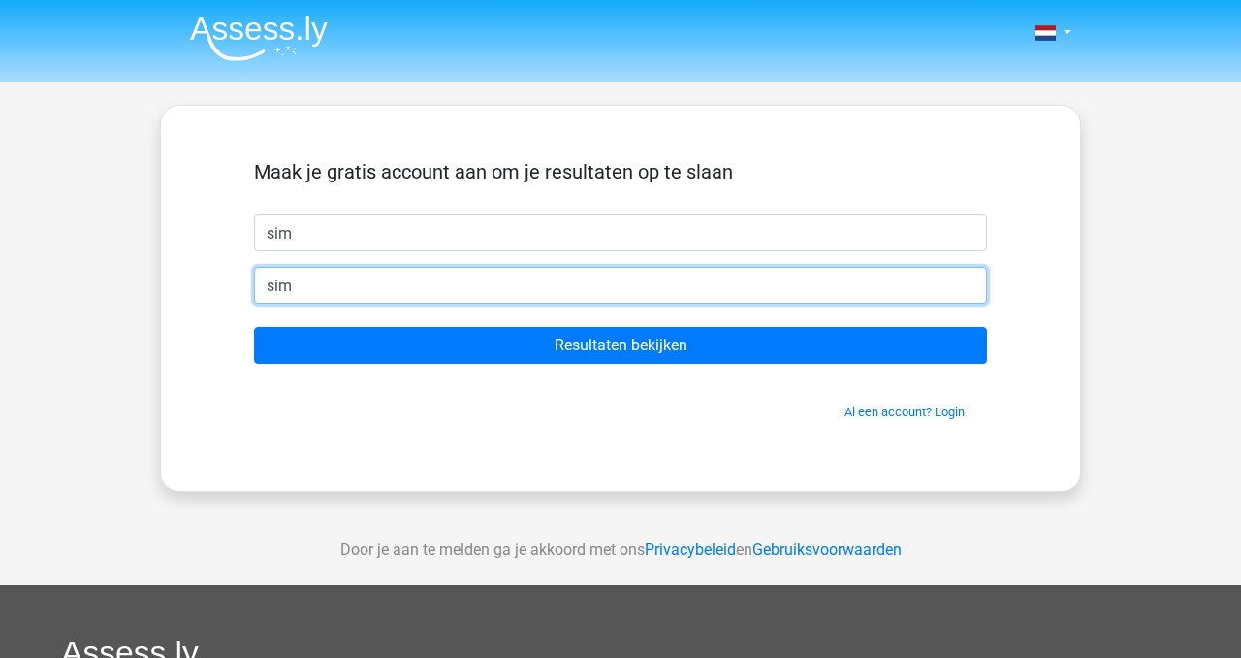
type input "simoneglazenborg@live.nl"
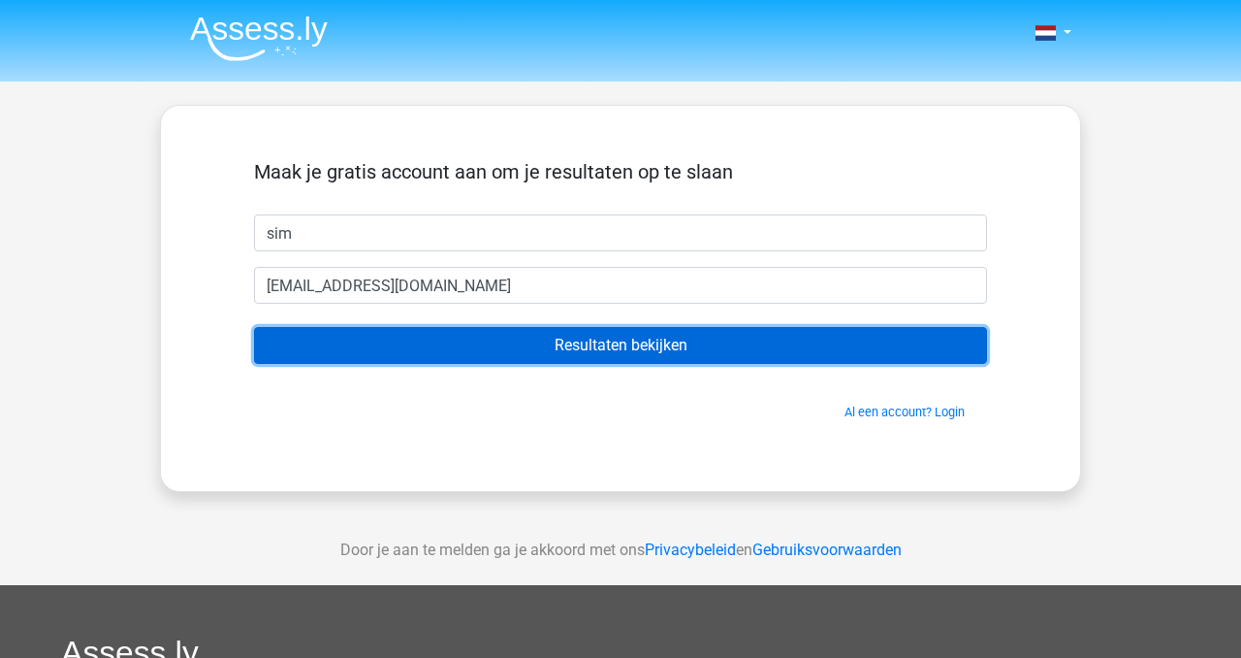
click at [553, 361] on input "Resultaten bekijken" at bounding box center [620, 345] width 733 height 37
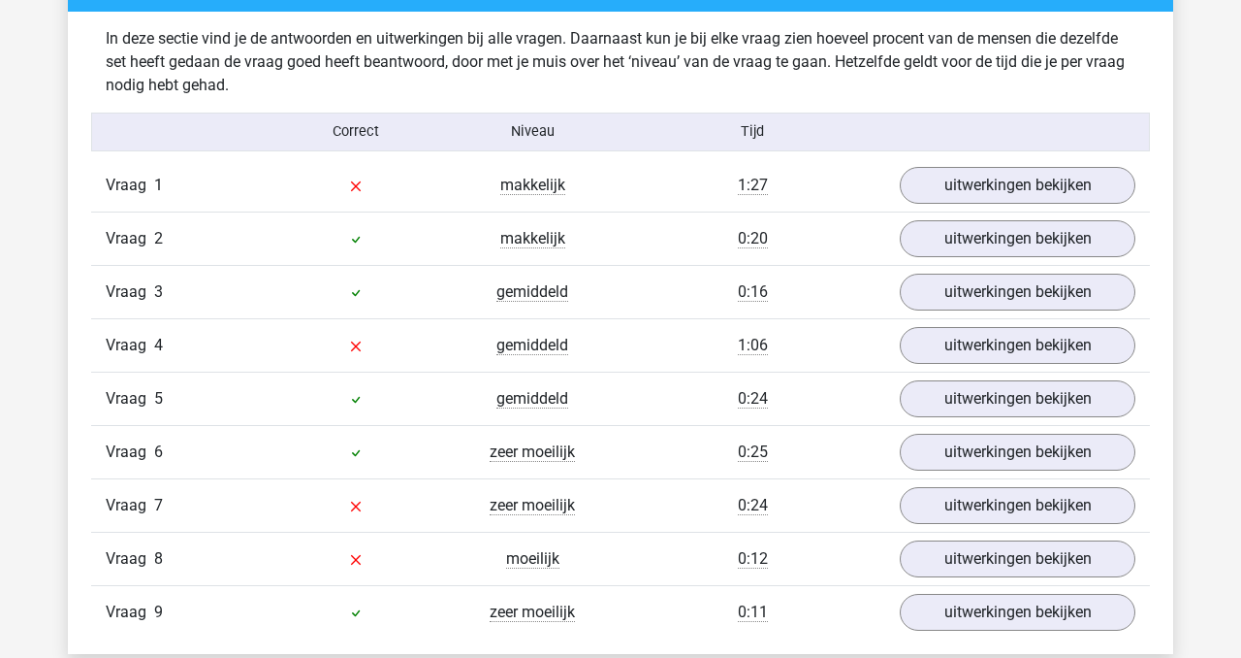
scroll to position [2052, 0]
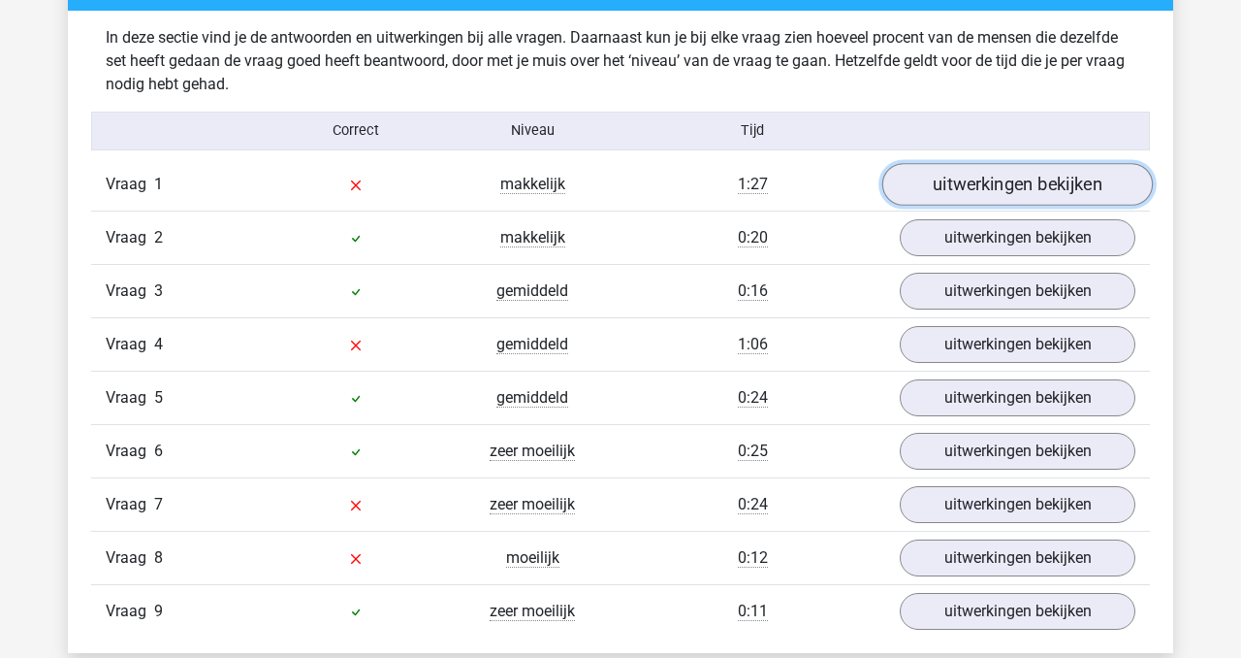
click at [988, 190] on link "uitwerkingen bekijken" at bounding box center [1017, 184] width 271 height 43
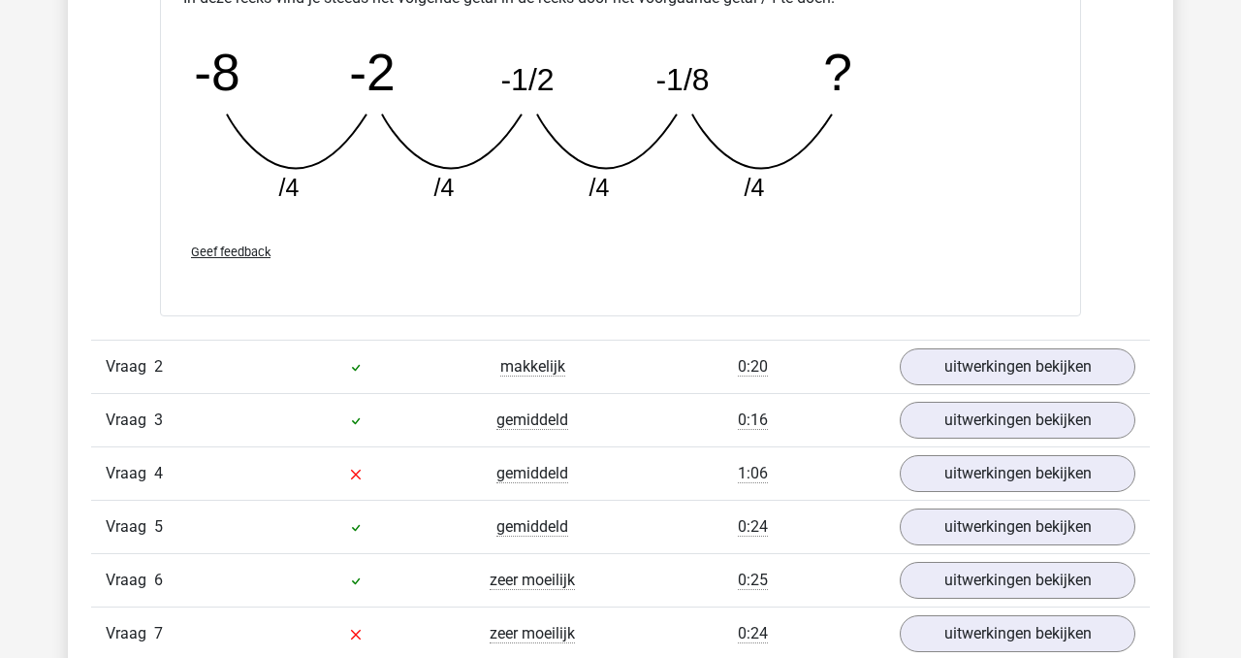
scroll to position [2772, 0]
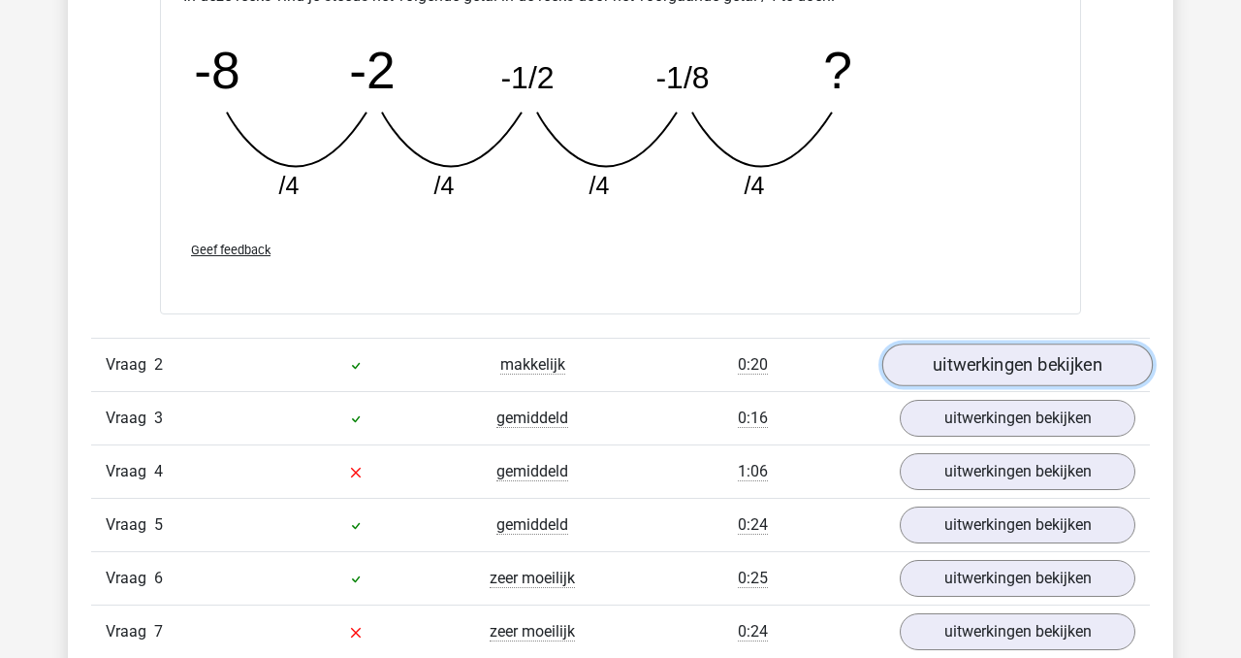
click at [986, 366] on link "uitwerkingen bekijken" at bounding box center [1017, 365] width 271 height 43
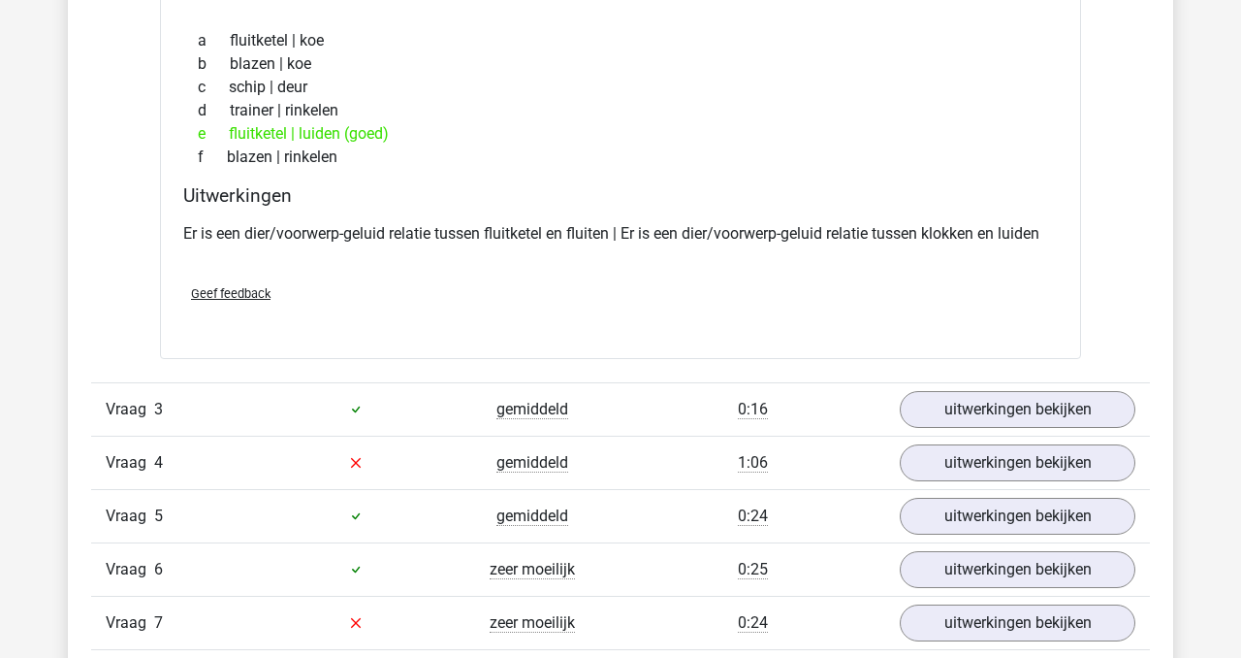
scroll to position [3252, 0]
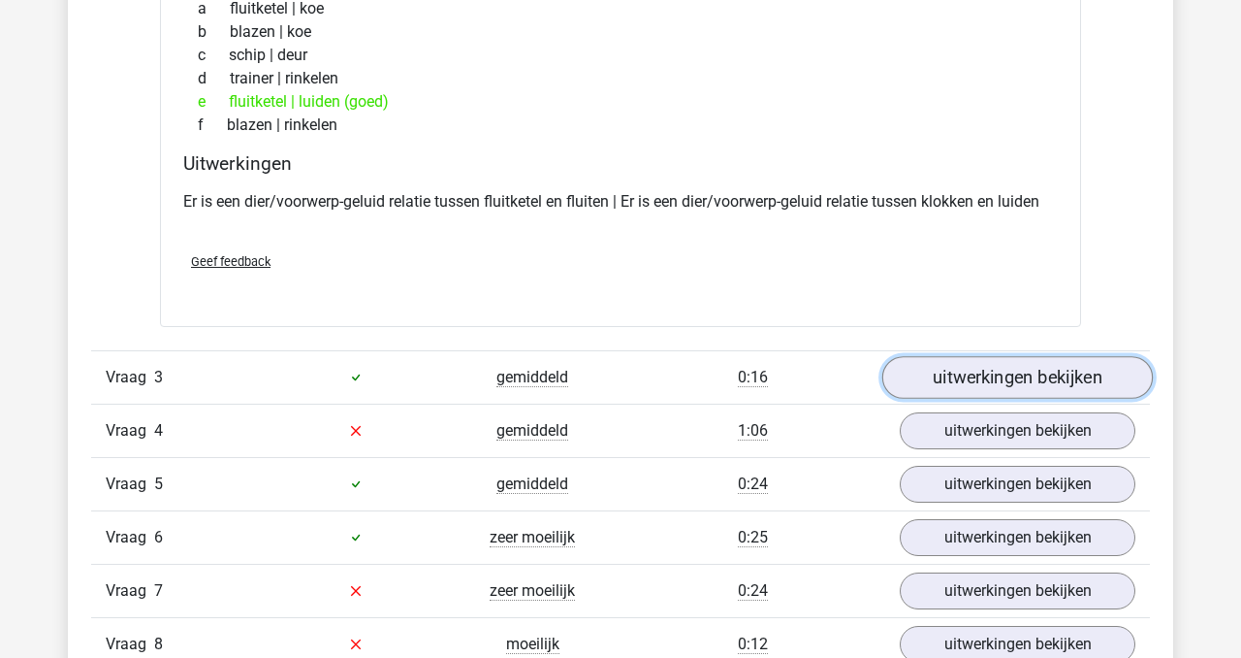
click at [1058, 381] on link "uitwerkingen bekijken" at bounding box center [1017, 377] width 271 height 43
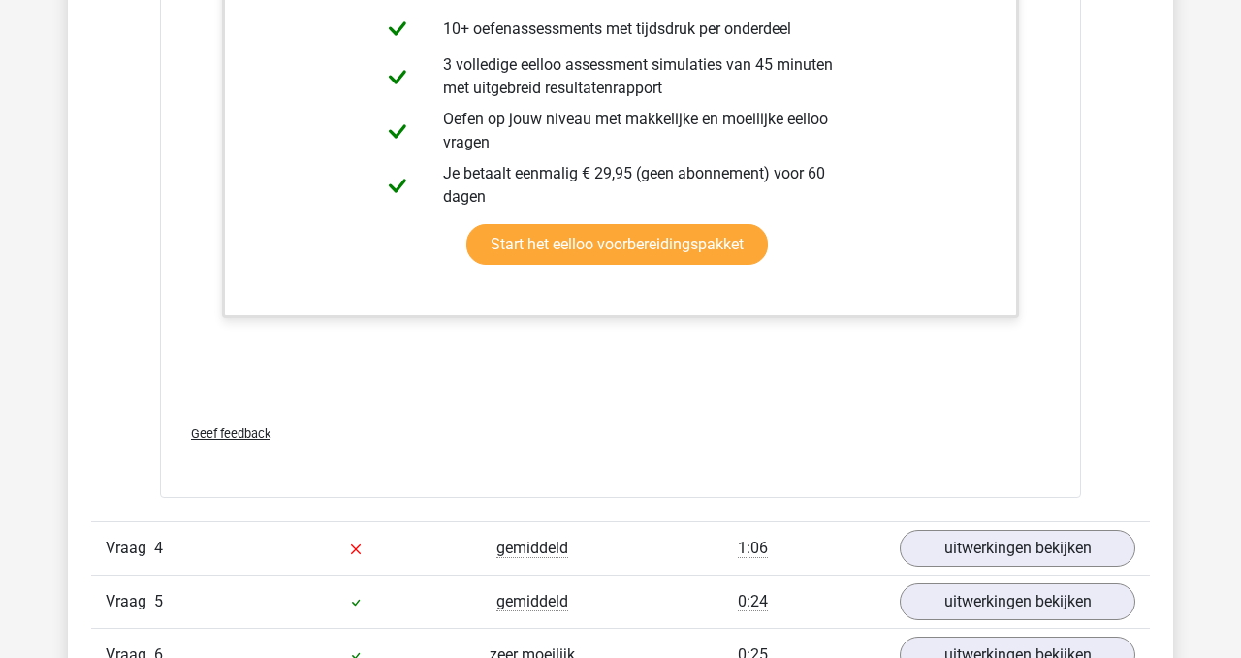
scroll to position [4589, 0]
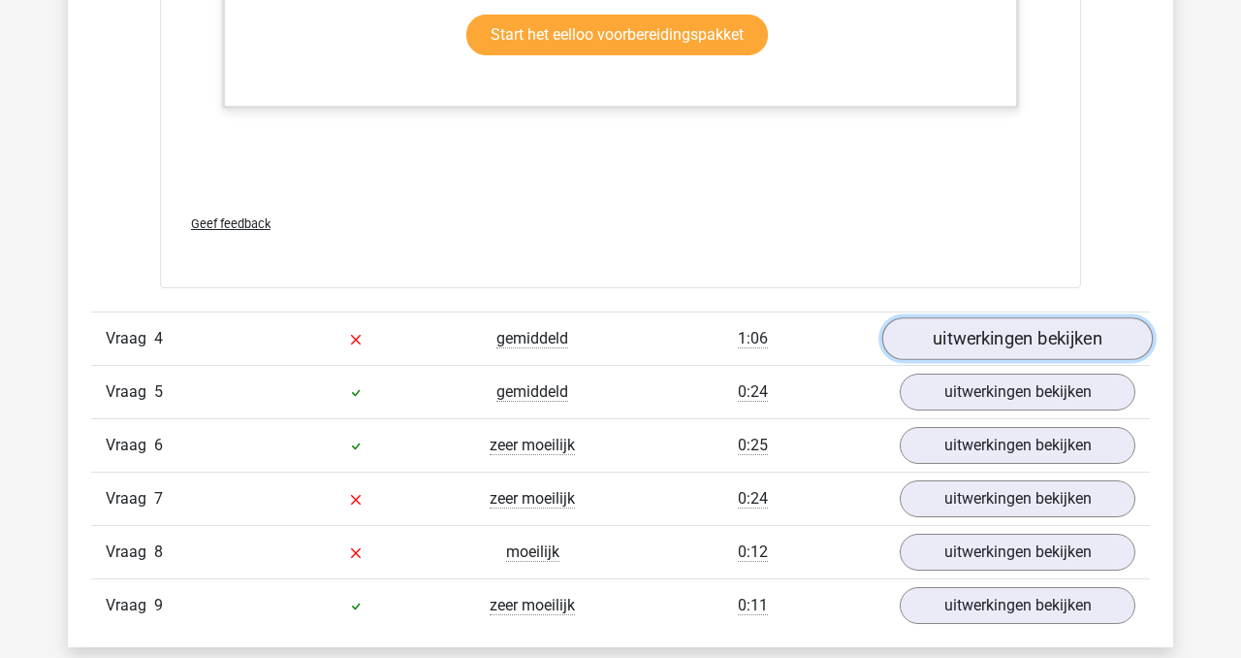
click at [1042, 334] on link "uitwerkingen bekijken" at bounding box center [1017, 338] width 271 height 43
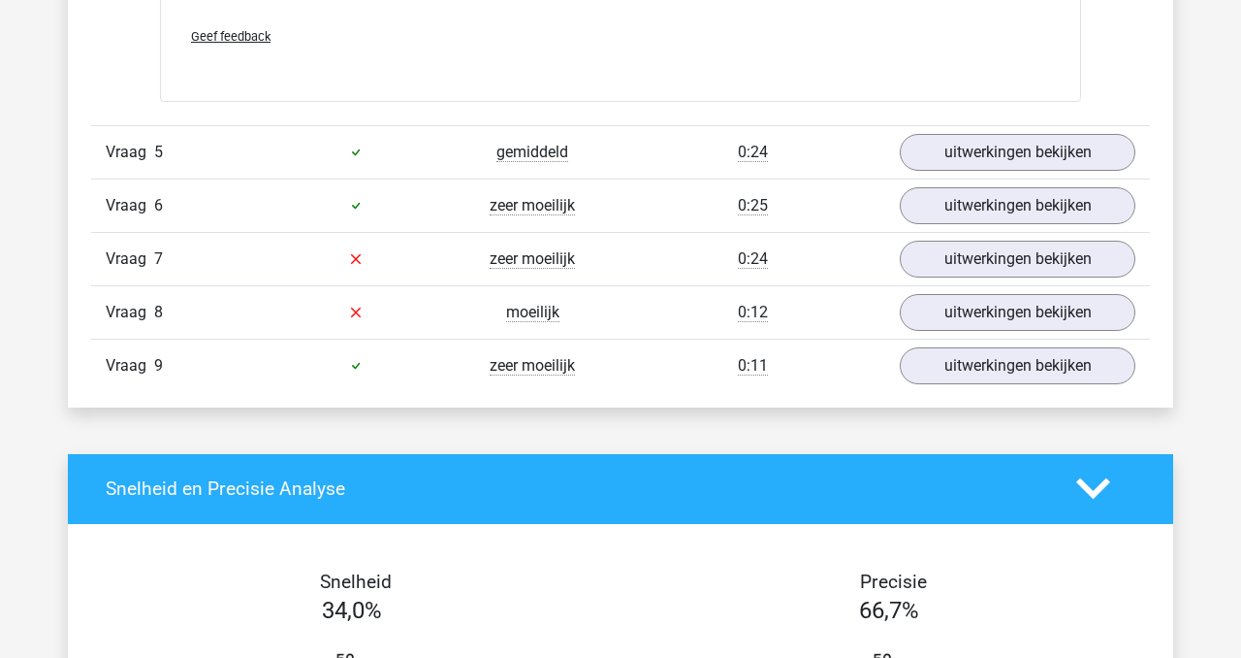
scroll to position [5694, 0]
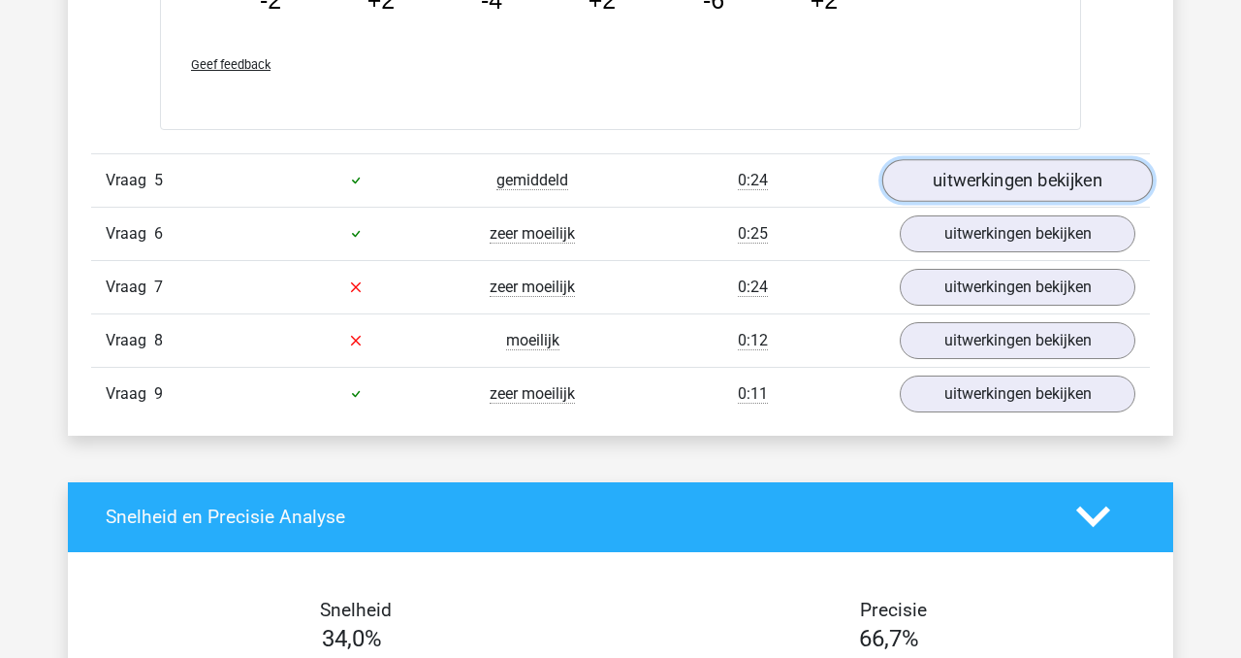
click at [1002, 185] on link "uitwerkingen bekijken" at bounding box center [1017, 180] width 271 height 43
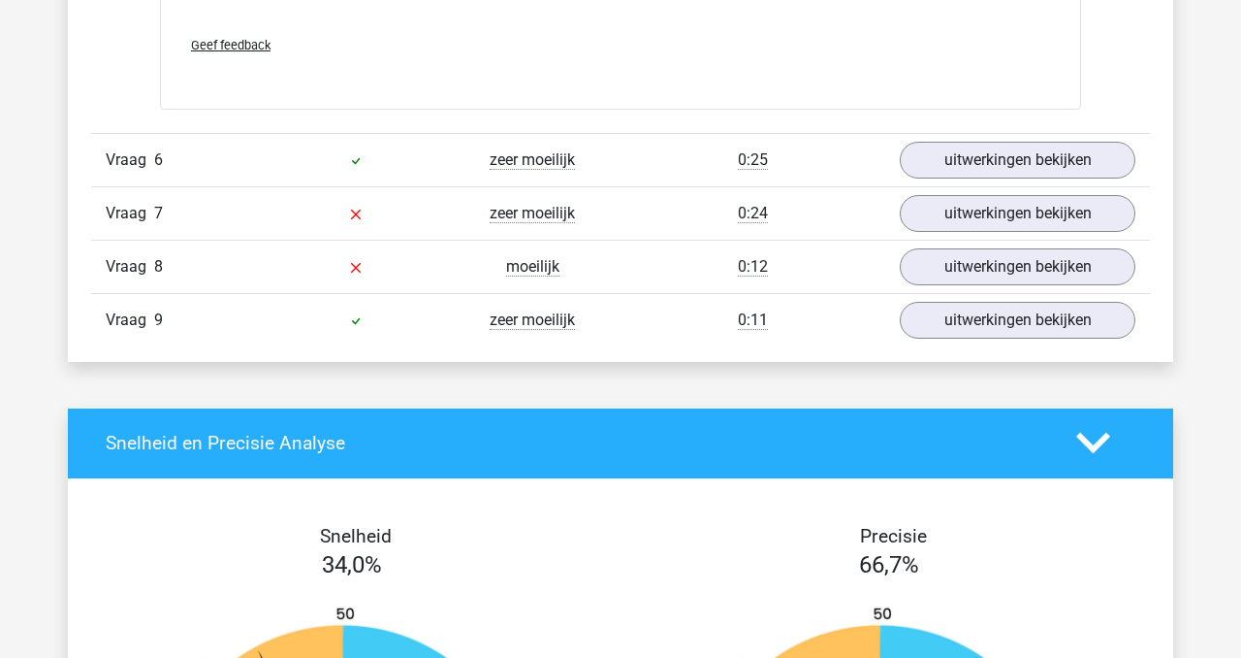
scroll to position [6698, 0]
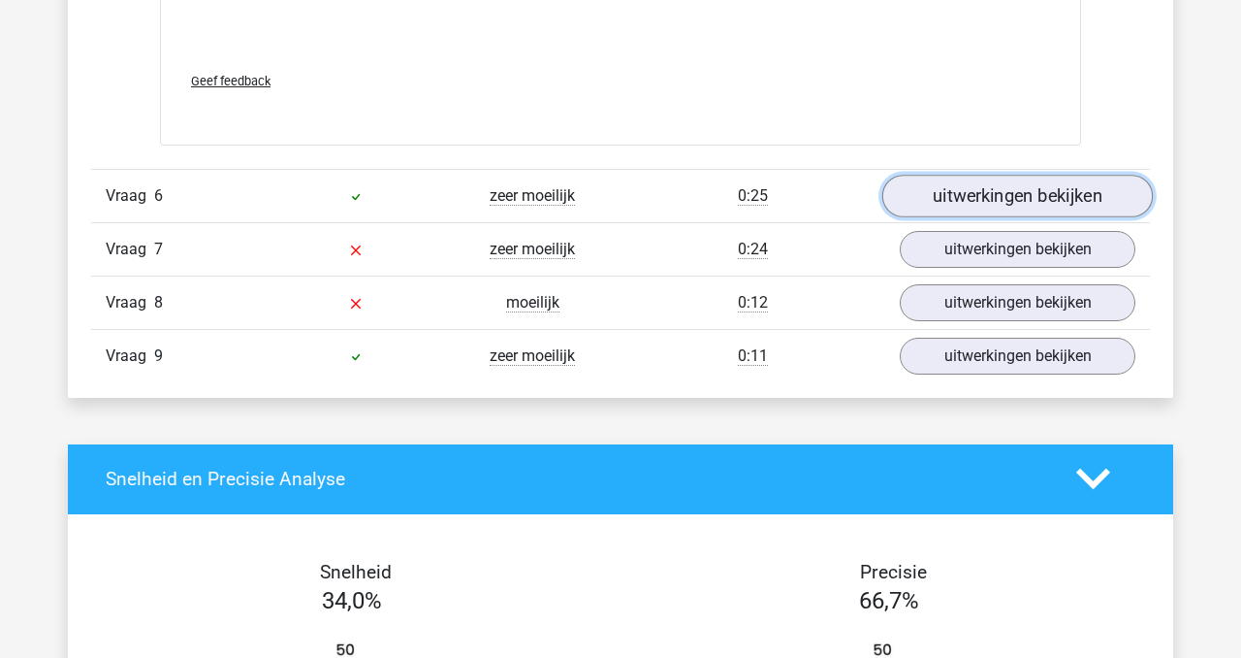
click at [997, 197] on link "uitwerkingen bekijken" at bounding box center [1017, 196] width 271 height 43
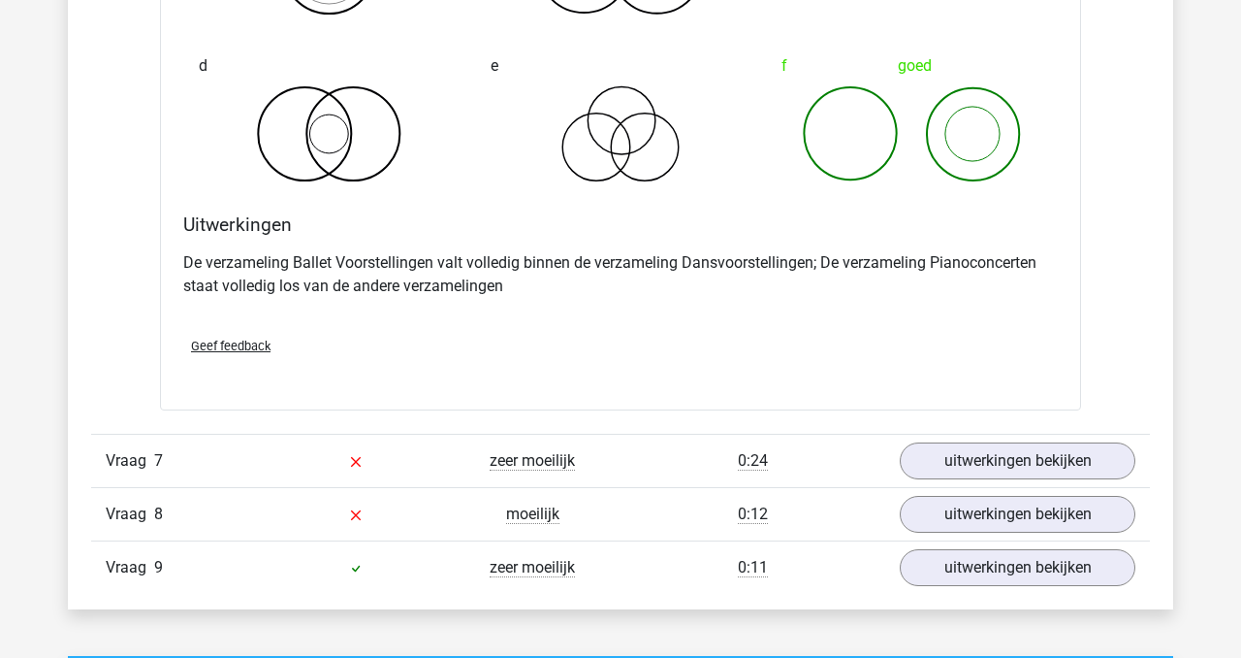
scroll to position [7363, 0]
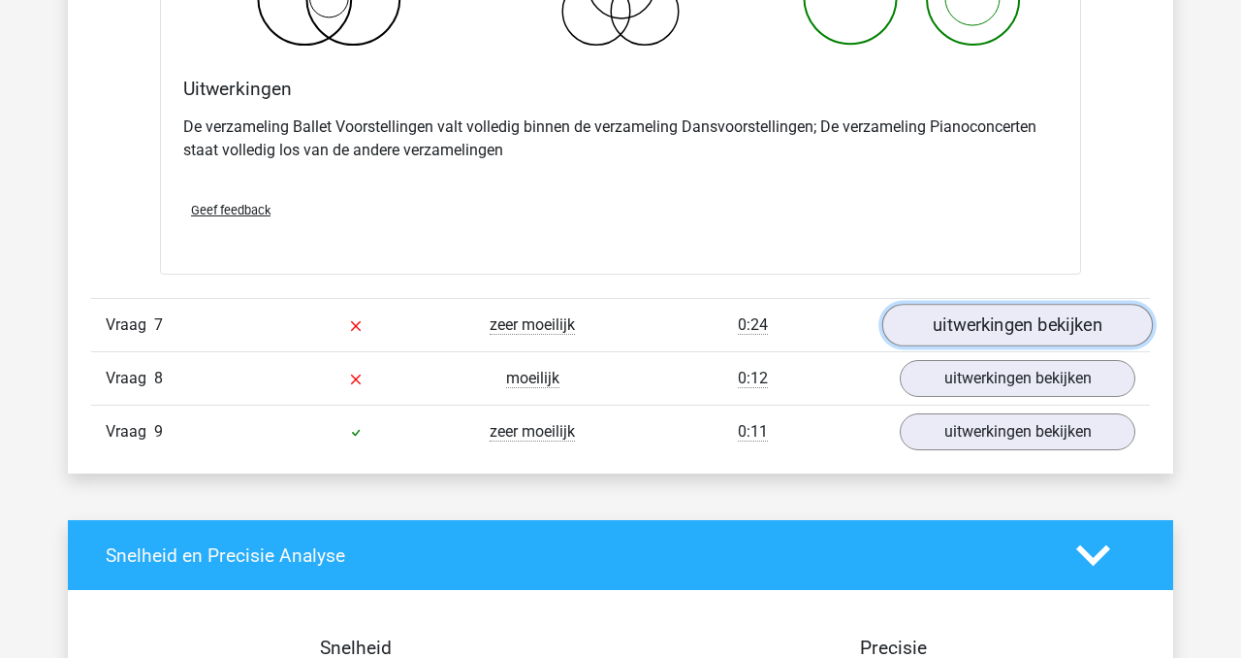
click at [1029, 319] on link "uitwerkingen bekijken" at bounding box center [1017, 325] width 271 height 43
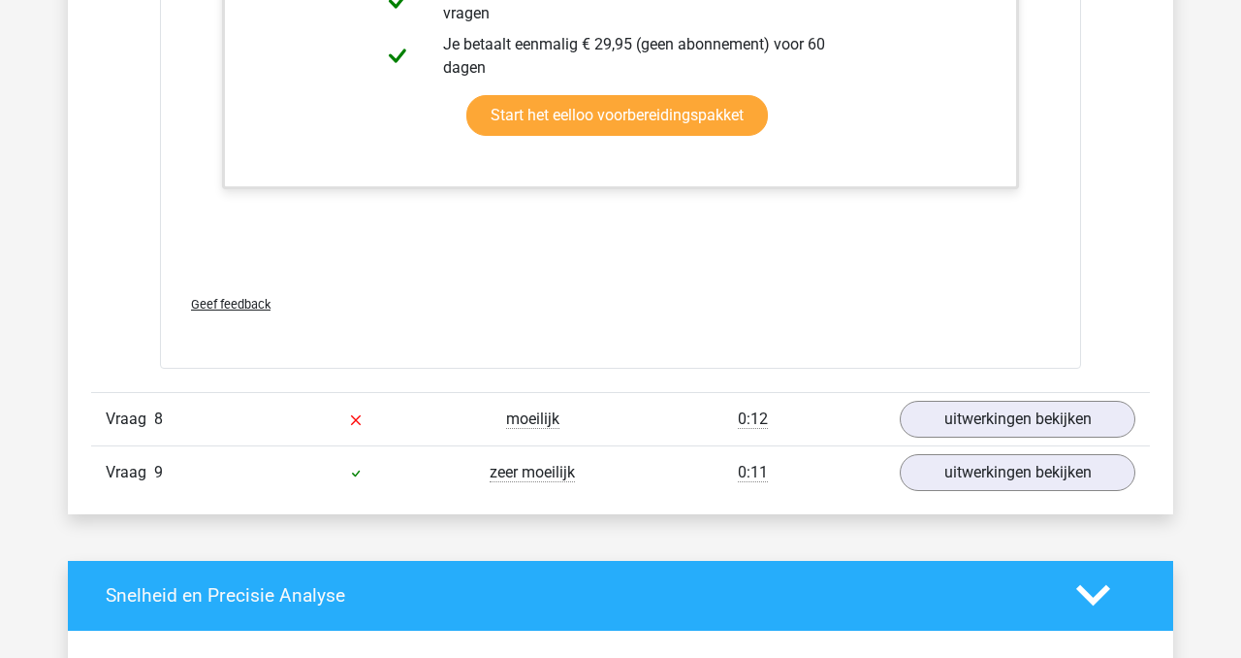
scroll to position [8532, 0]
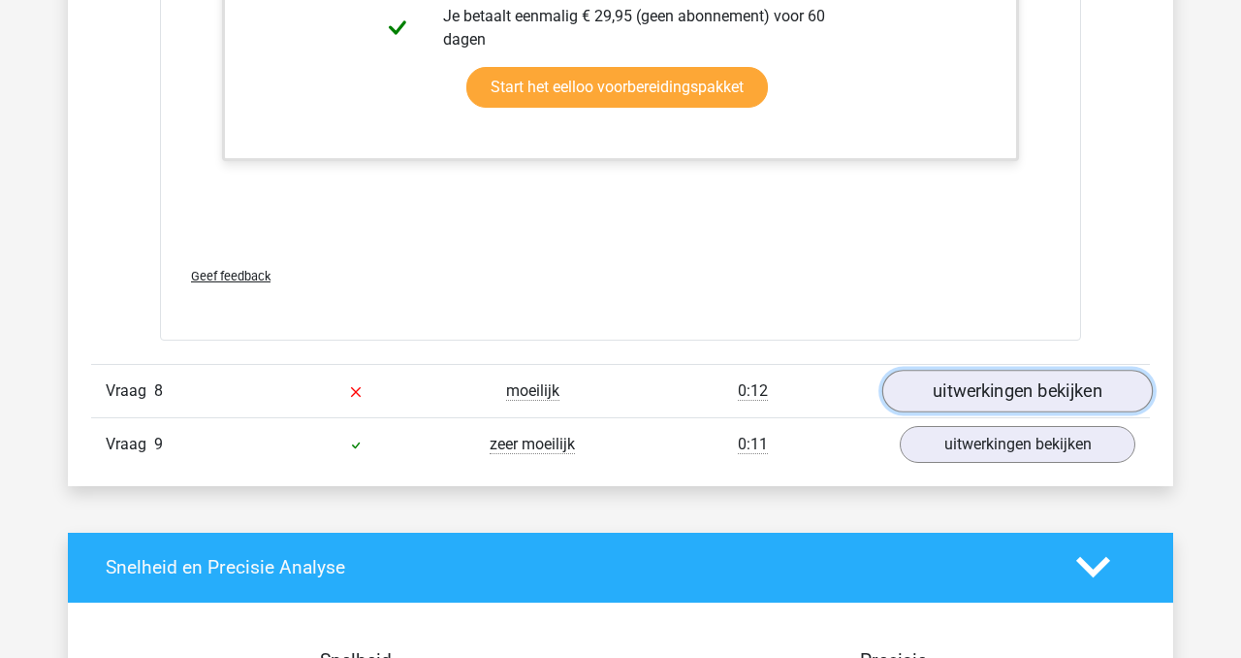
click at [1012, 401] on link "uitwerkingen bekijken" at bounding box center [1017, 390] width 271 height 43
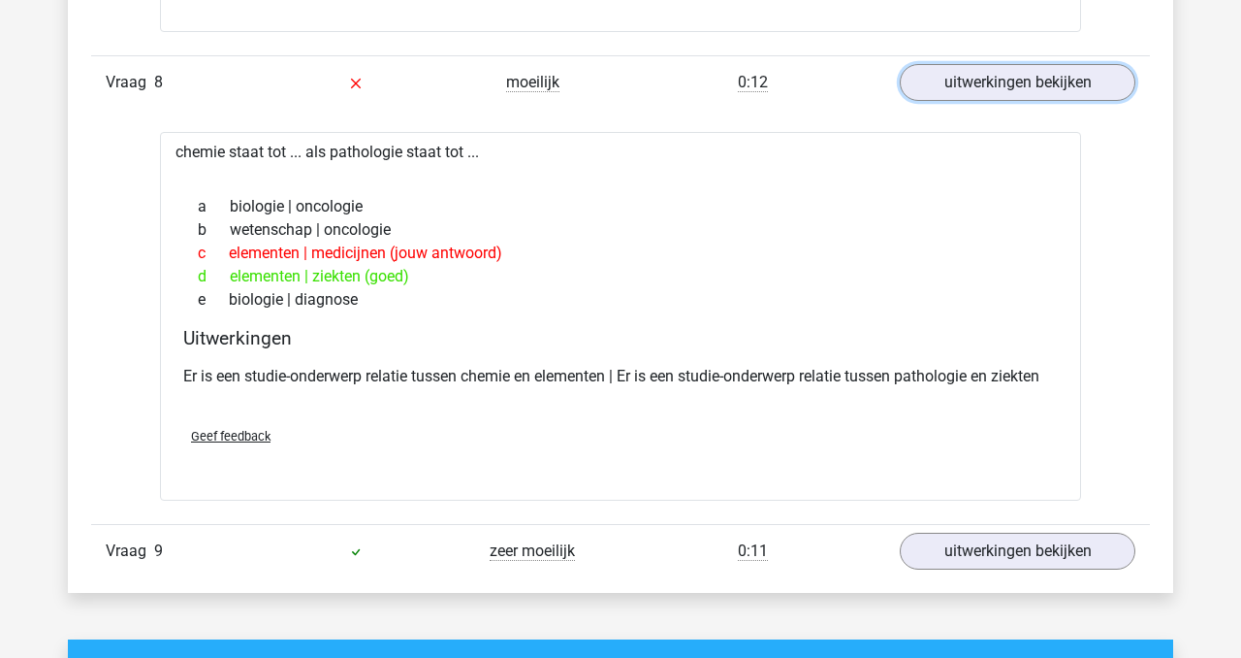
scroll to position [8921, 0]
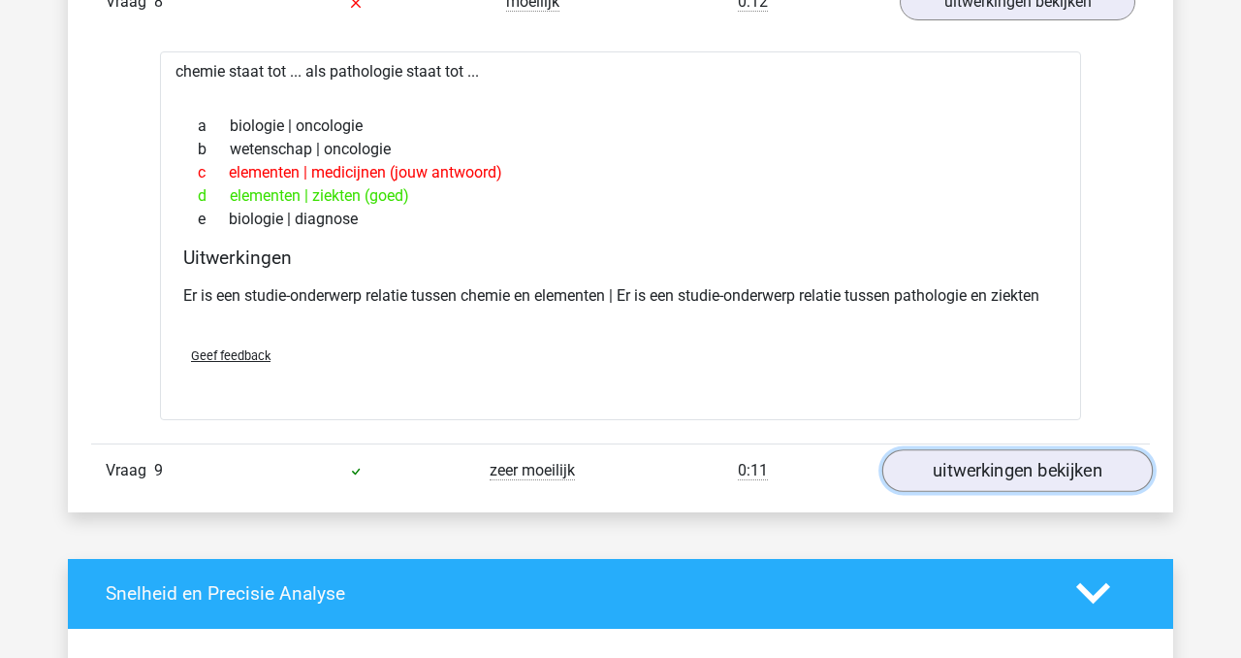
click at [1000, 469] on link "uitwerkingen bekijken" at bounding box center [1017, 470] width 271 height 43
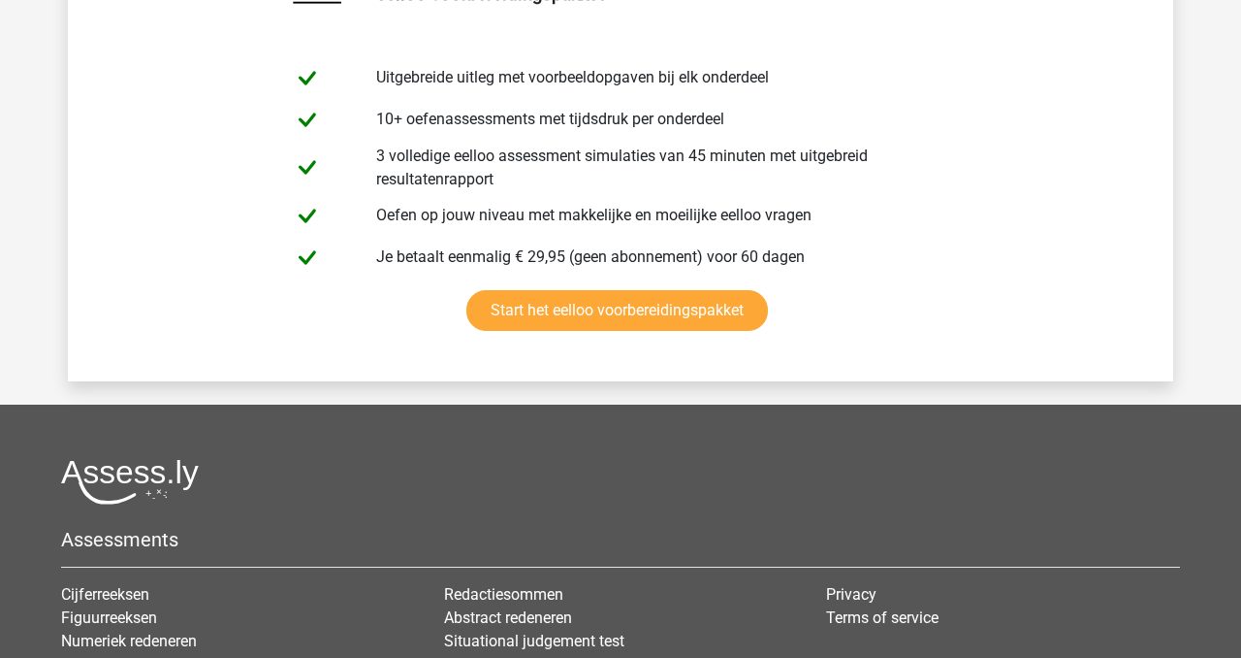
scroll to position [11840, 0]
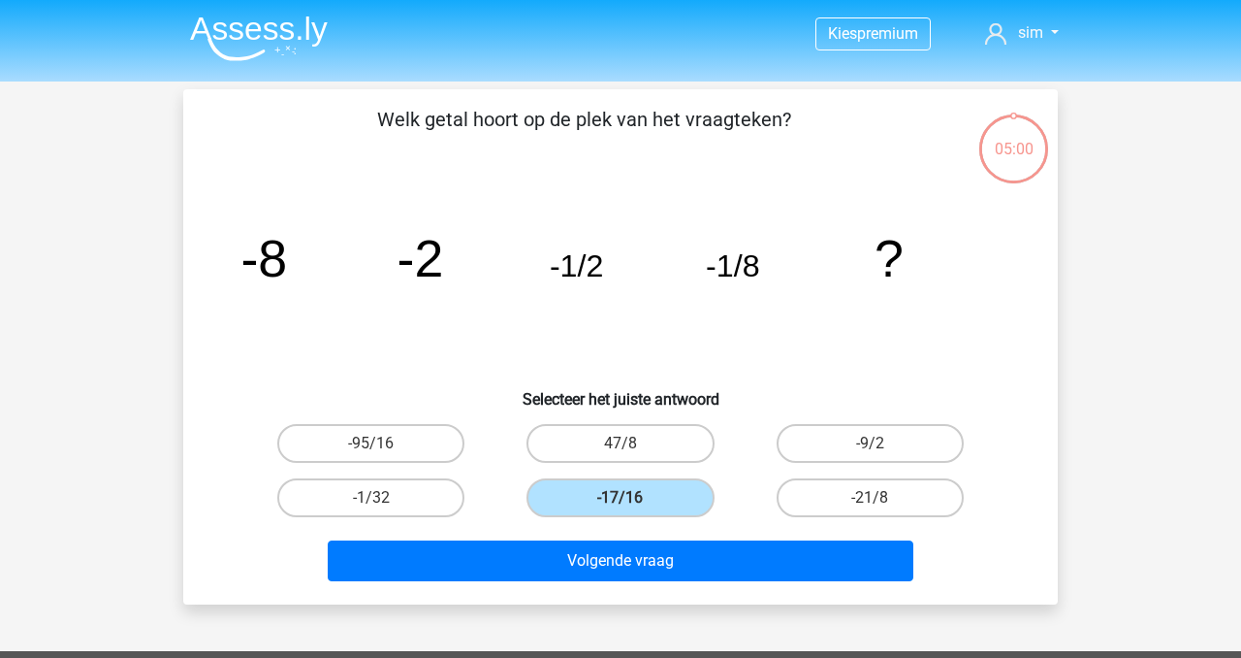
scroll to position [89, 0]
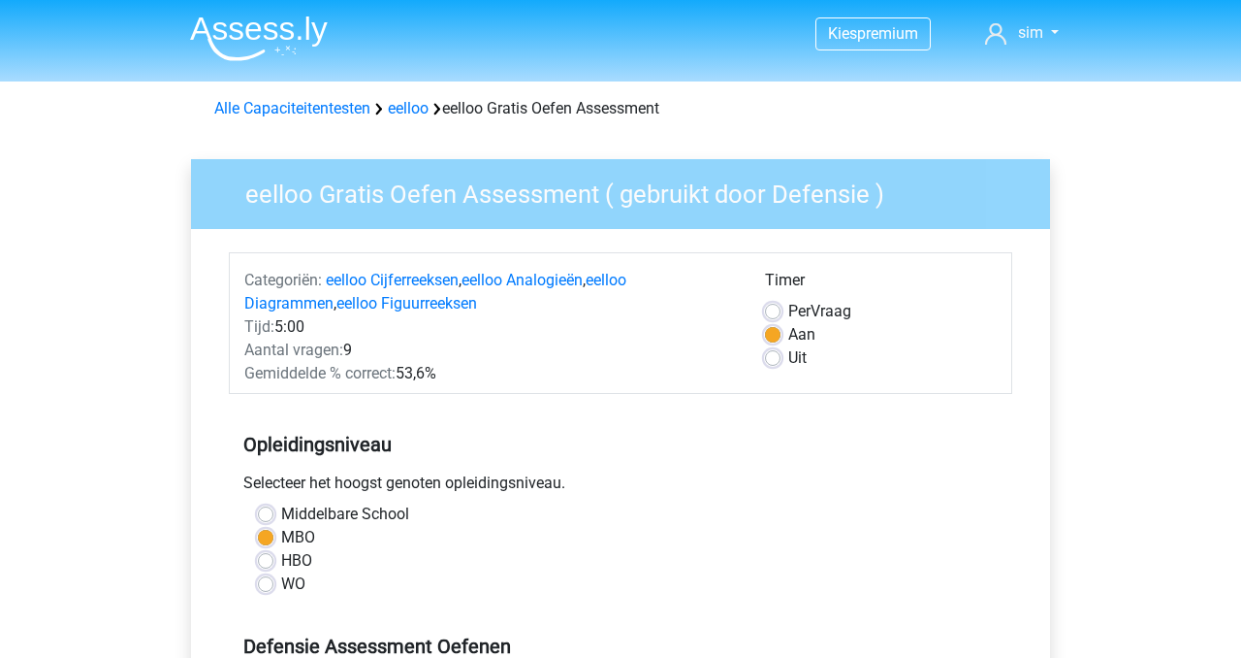
scroll to position [377, 0]
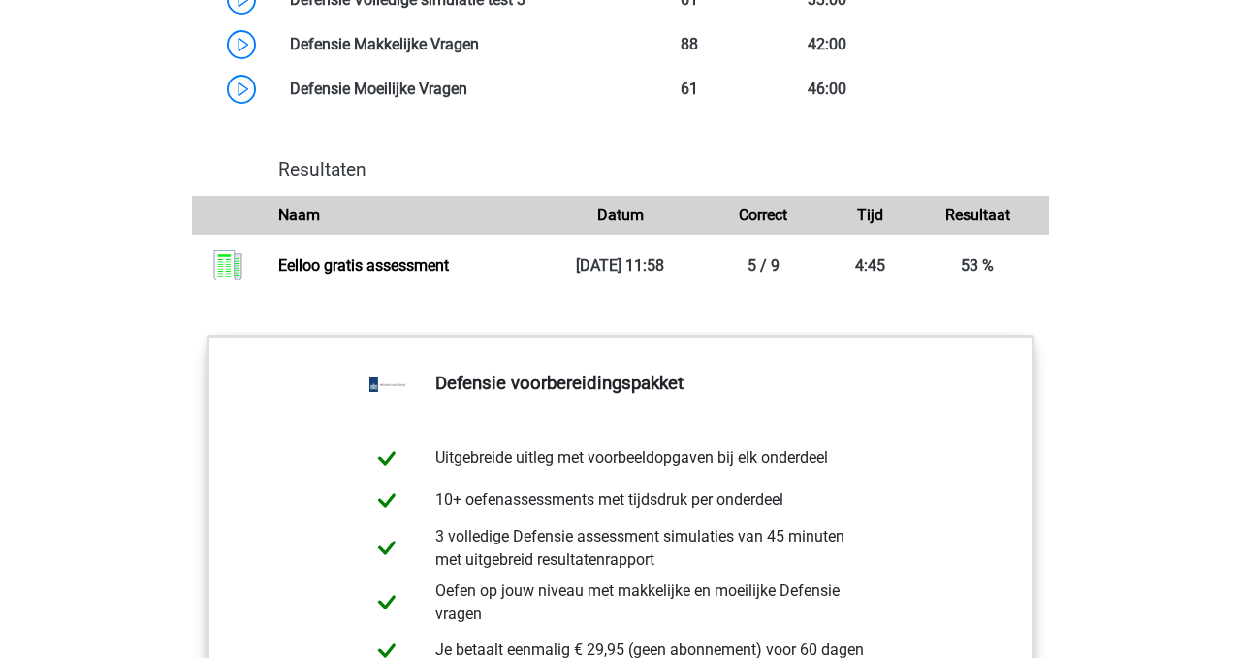
scroll to position [1908, 0]
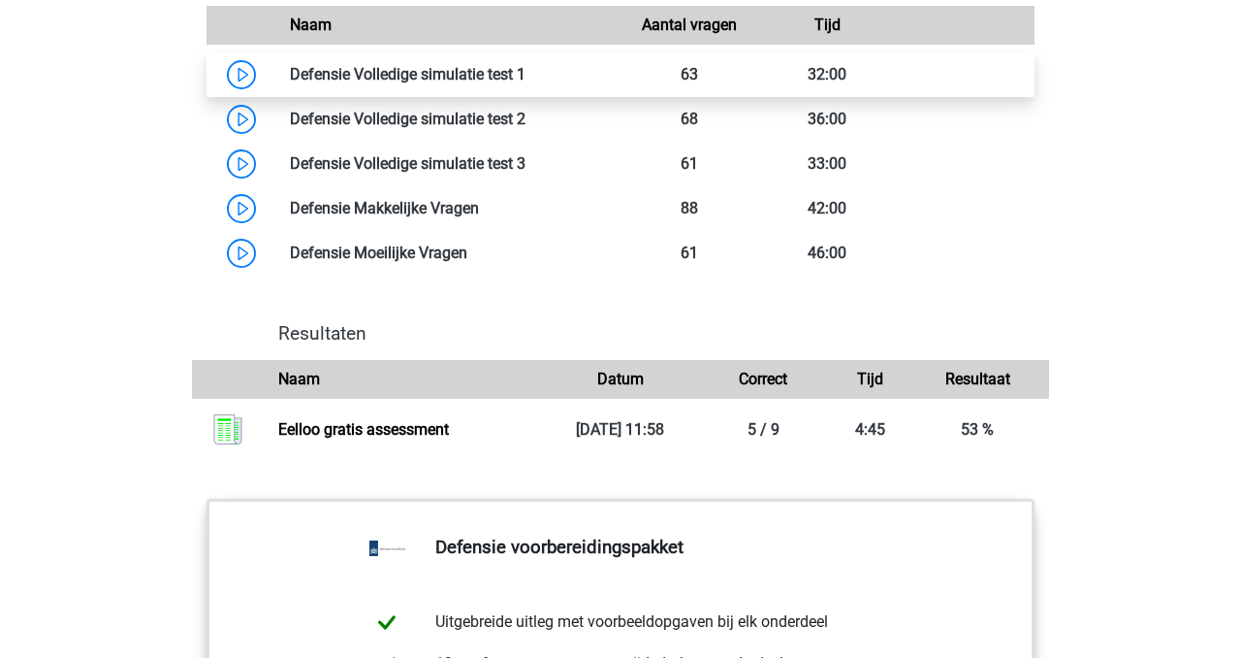
click at [526, 83] on link at bounding box center [526, 74] width 0 height 18
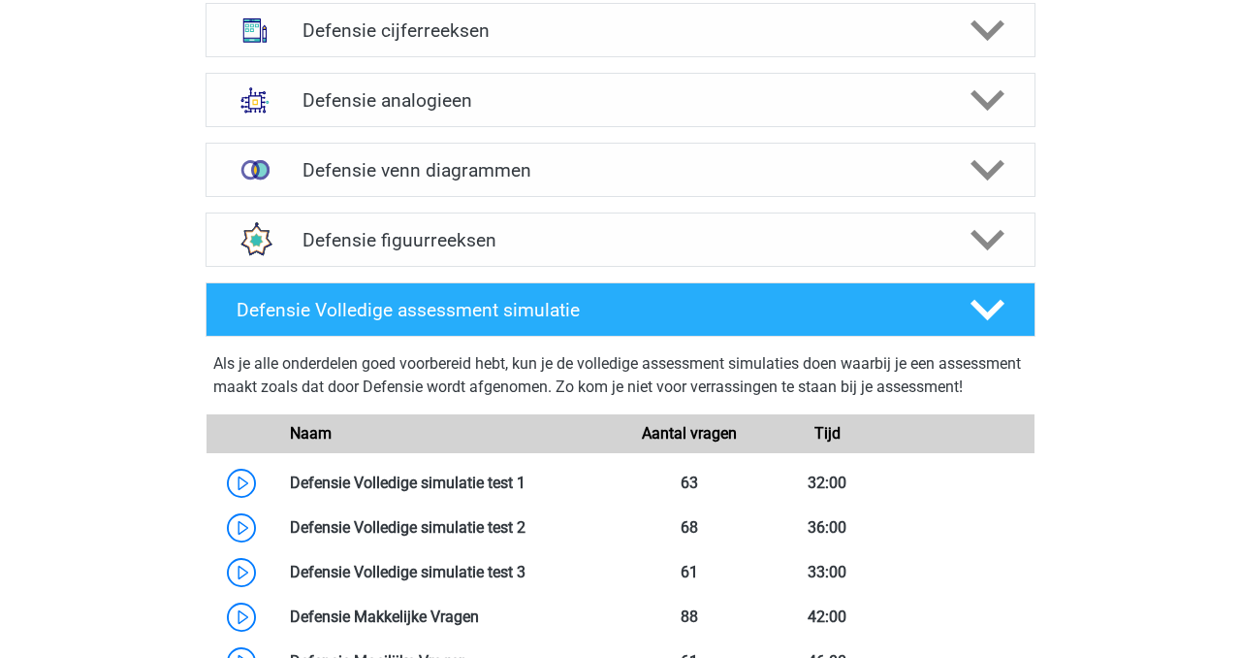
scroll to position [1320, 0]
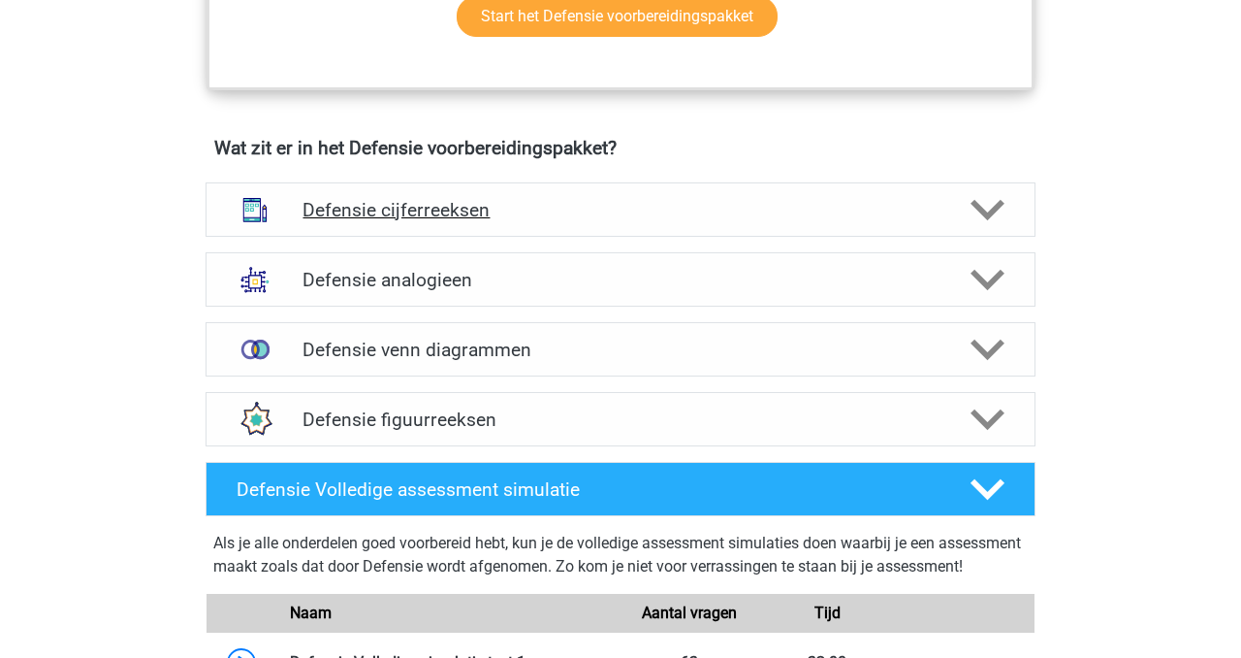
click at [402, 220] on h4 "Defensie cijferreeksen" at bounding box center [620, 210] width 635 height 22
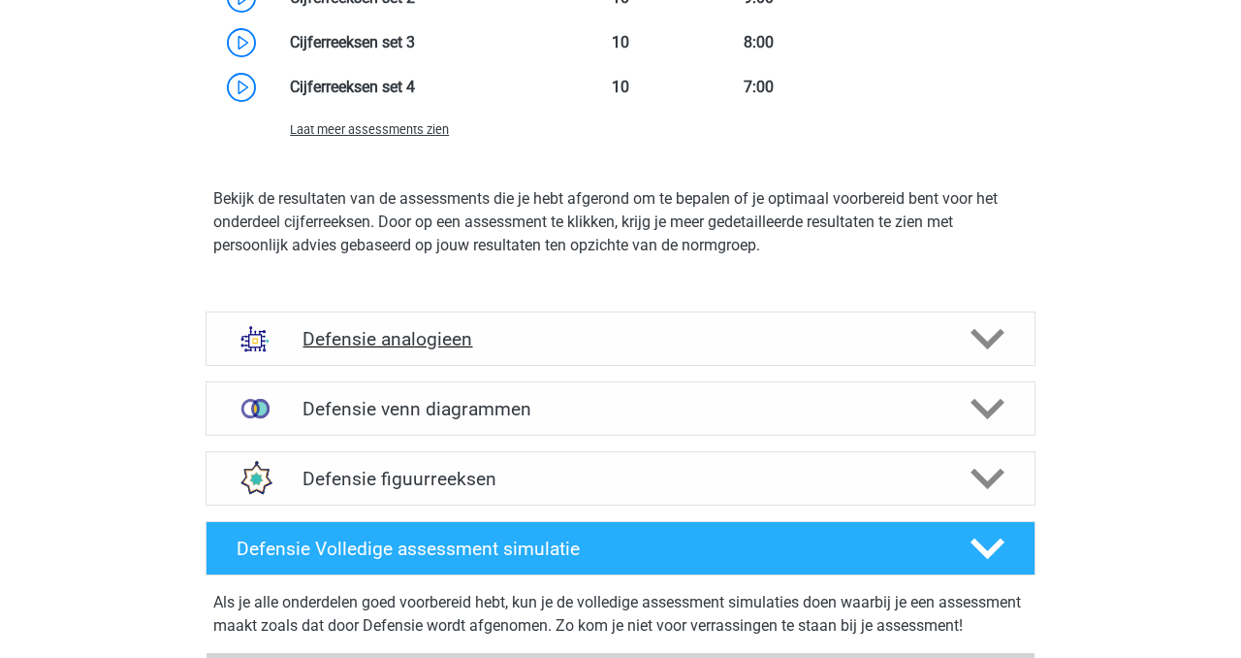
scroll to position [2369, 0]
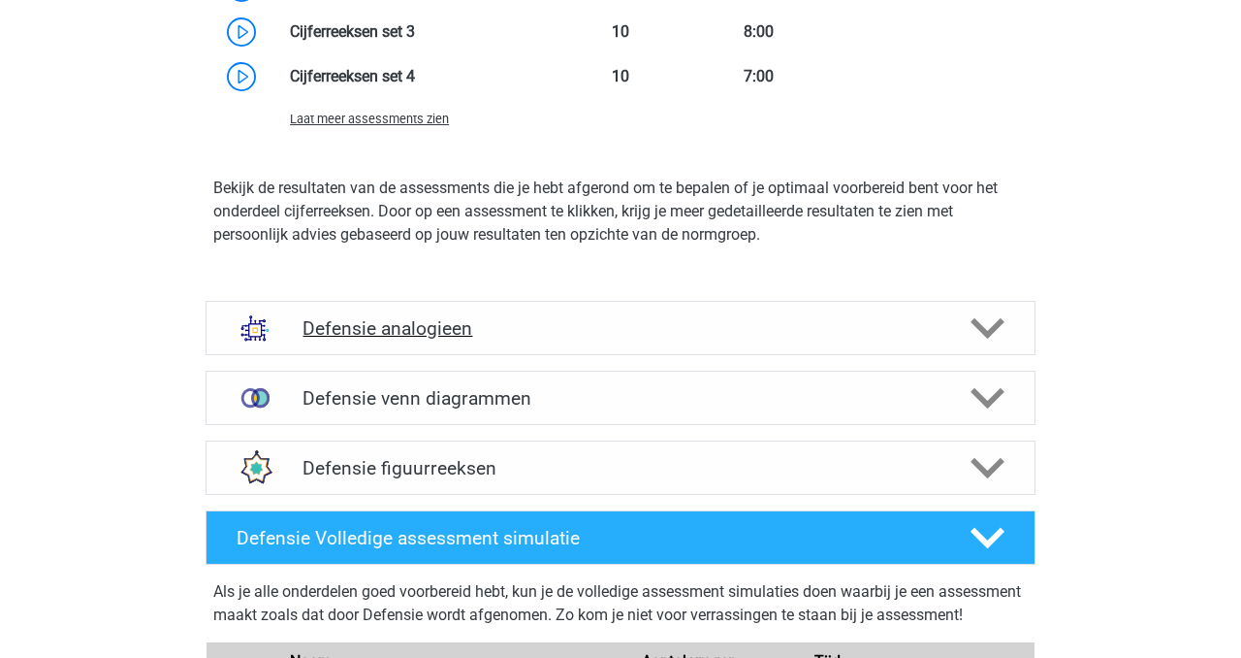
click at [556, 323] on h4 "Defensie analogieen" at bounding box center [620, 328] width 635 height 22
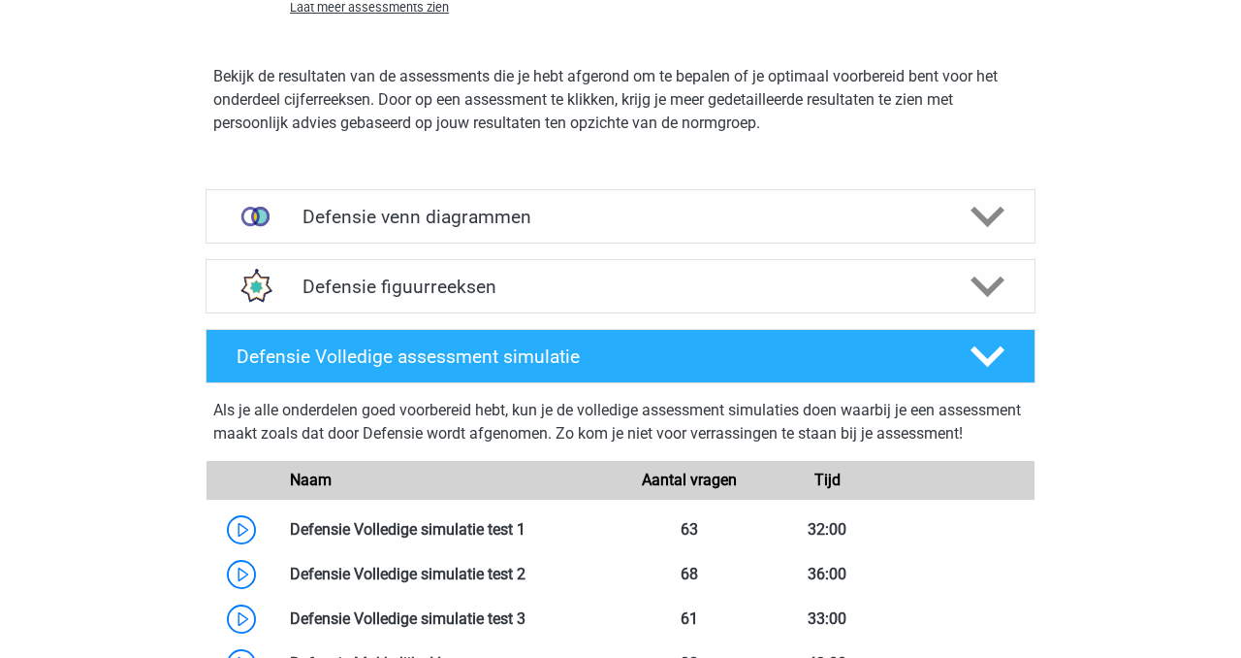
scroll to position [3859, 0]
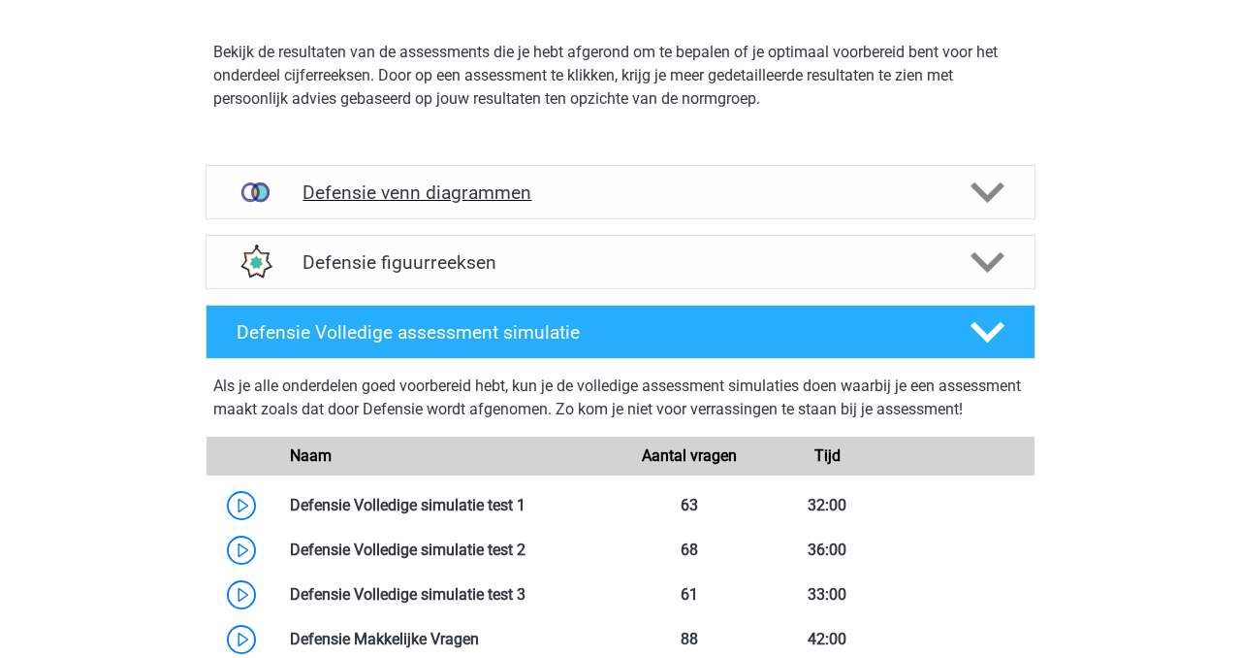
click at [569, 181] on h4 "Defensie venn diagrammen" at bounding box center [620, 192] width 635 height 22
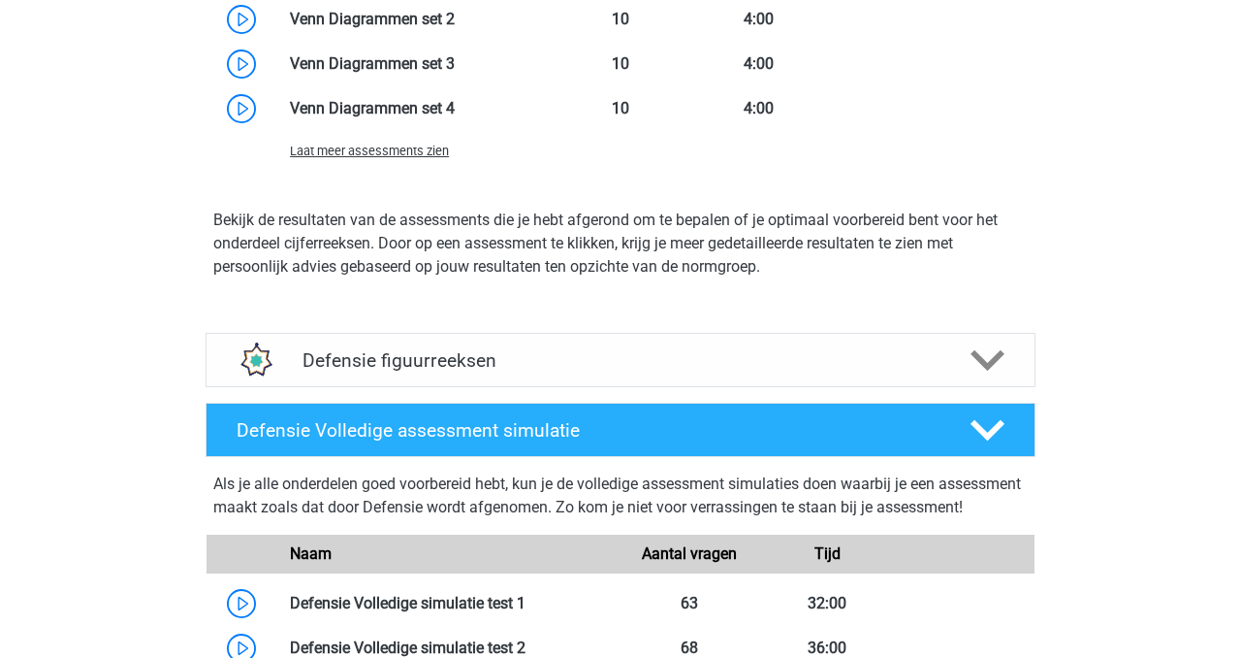
scroll to position [4620, 0]
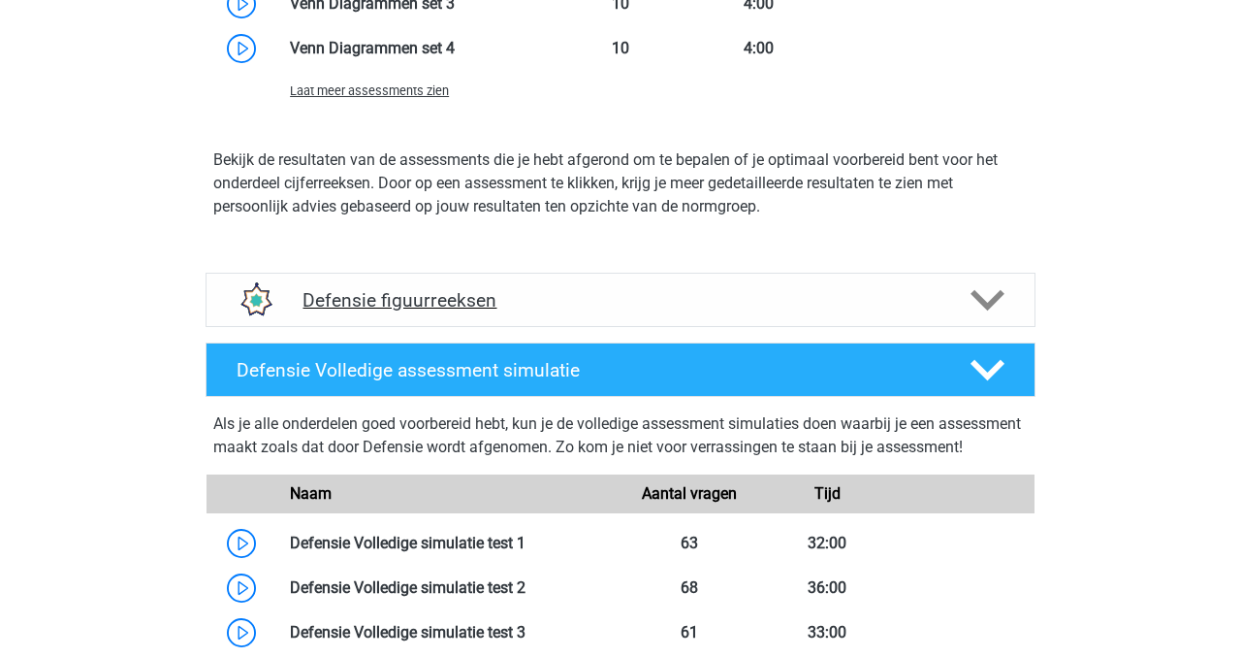
click at [584, 298] on h4 "Defensie figuurreeksen" at bounding box center [620, 300] width 635 height 22
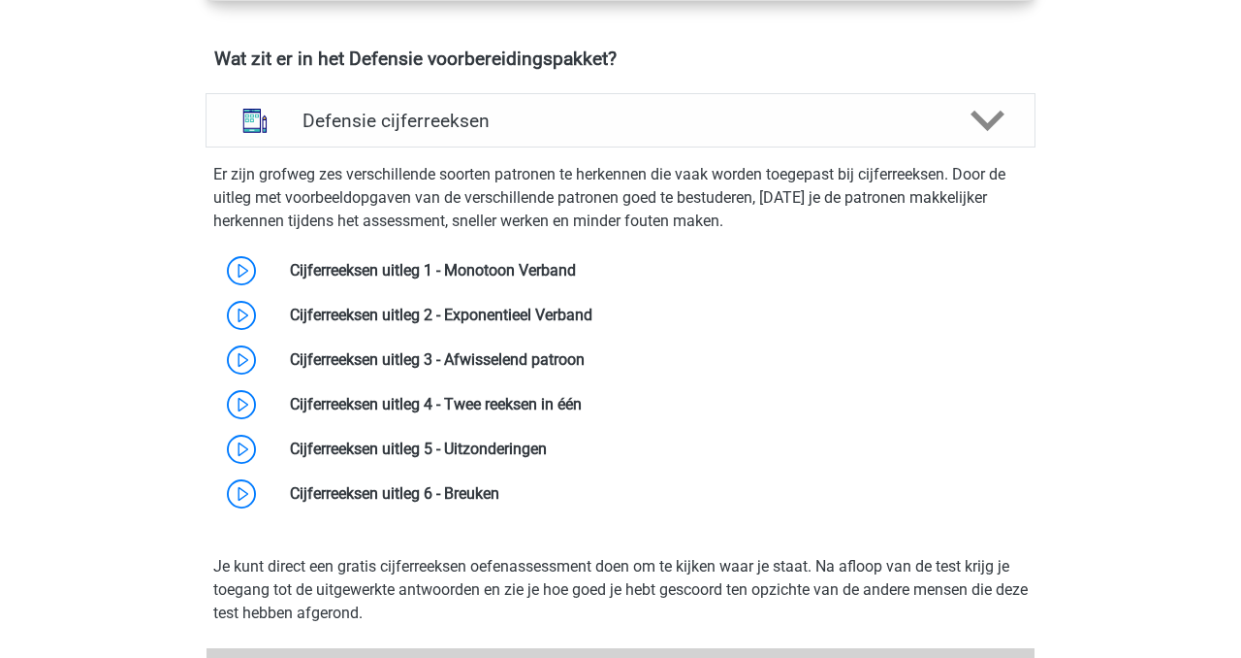
scroll to position [1269, 0]
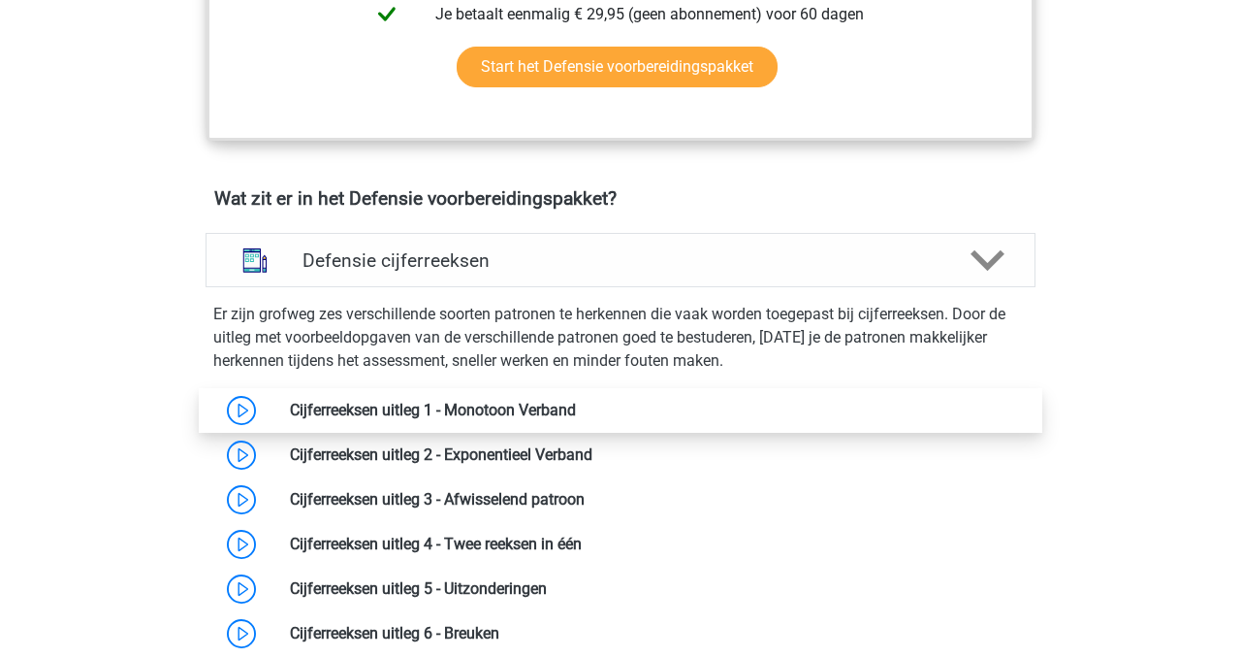
click at [576, 410] on link at bounding box center [576, 410] width 0 height 18
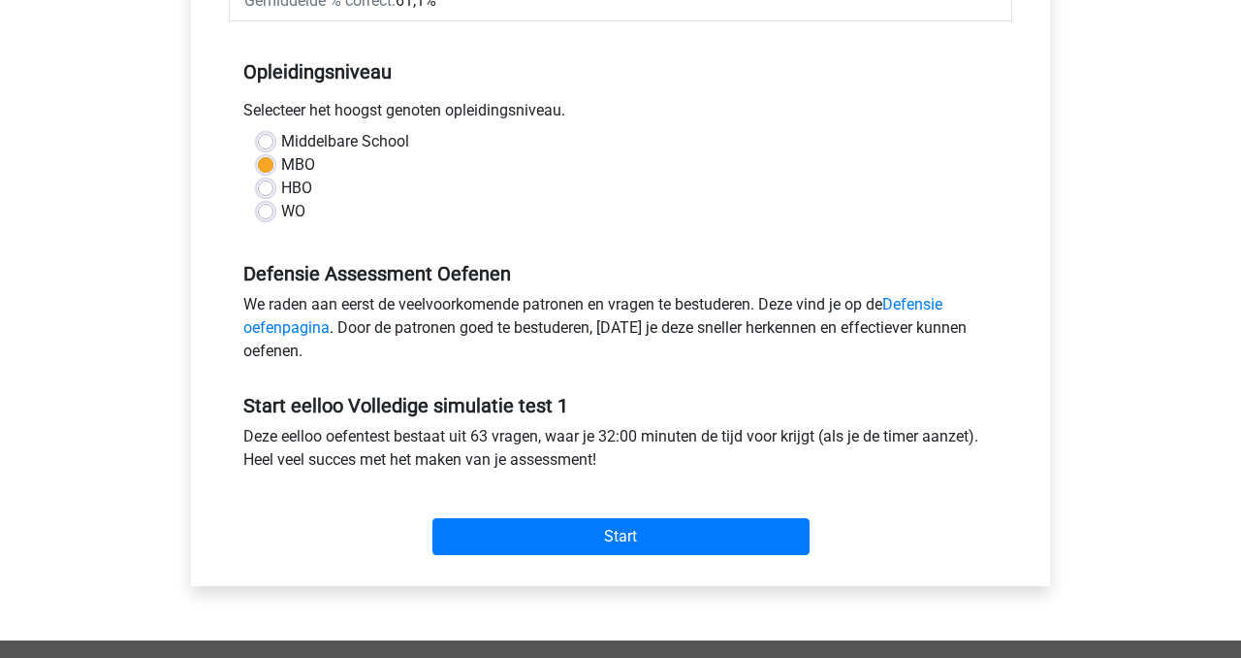
scroll to position [407, 0]
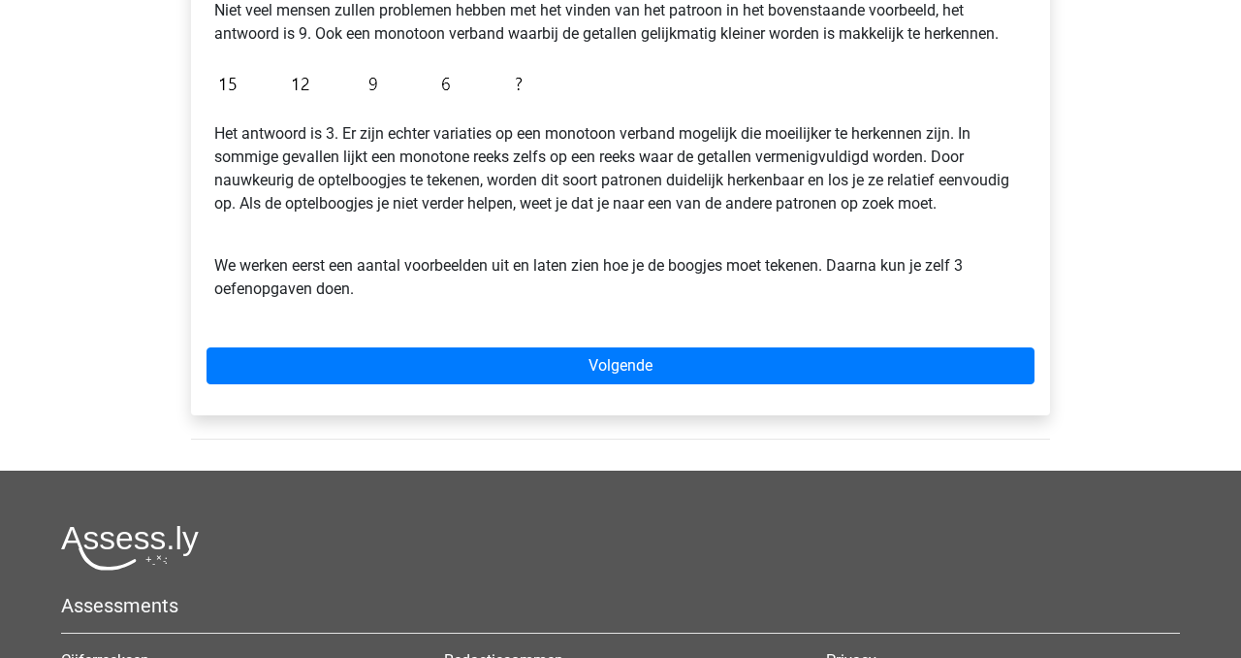
scroll to position [552, 0]
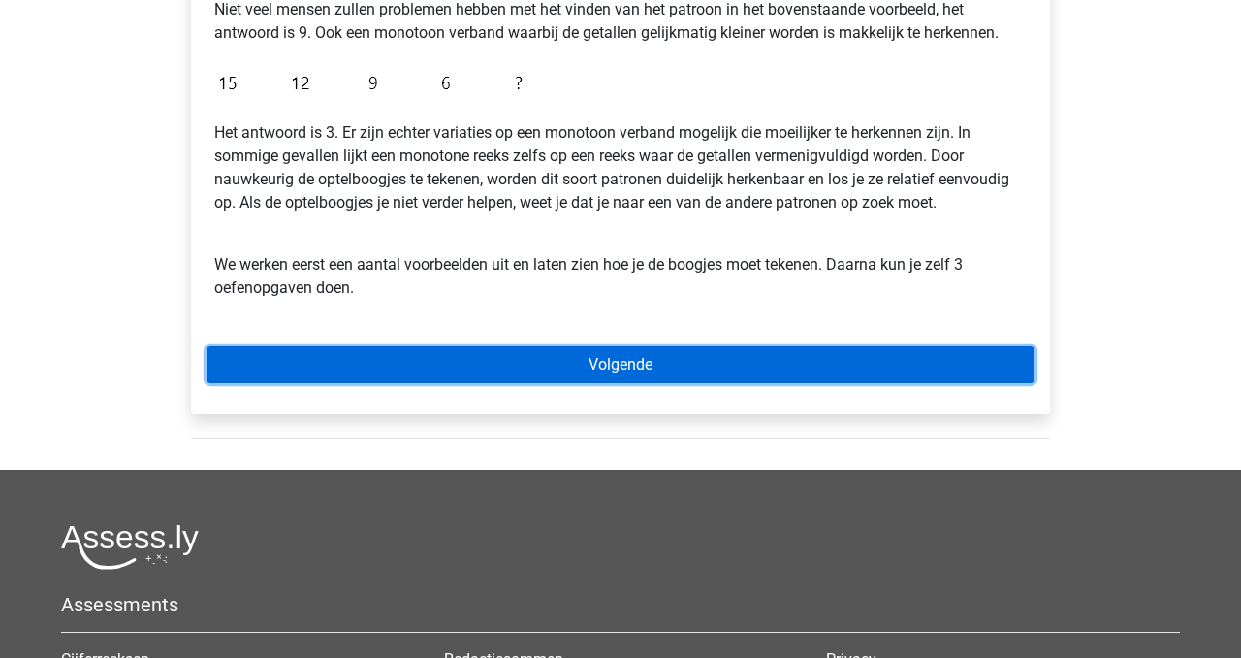
click at [294, 358] on link "Volgende" at bounding box center [621, 364] width 828 height 37
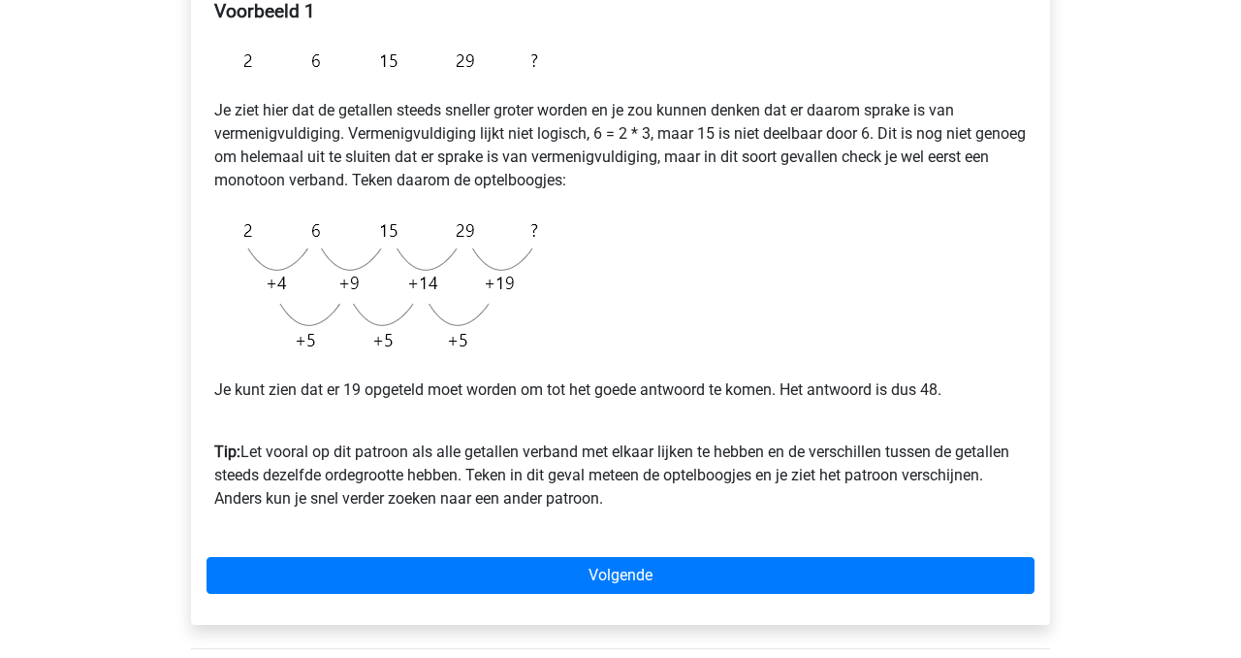
scroll to position [378, 0]
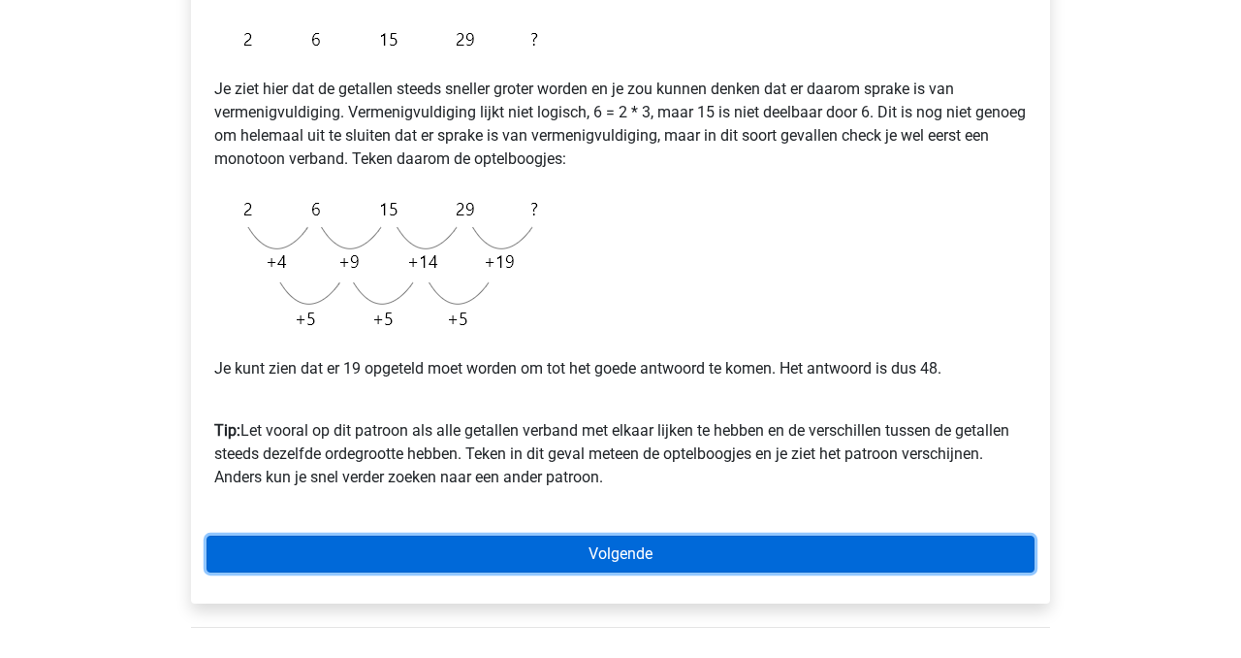
click at [407, 565] on link "Volgende" at bounding box center [621, 553] width 828 height 37
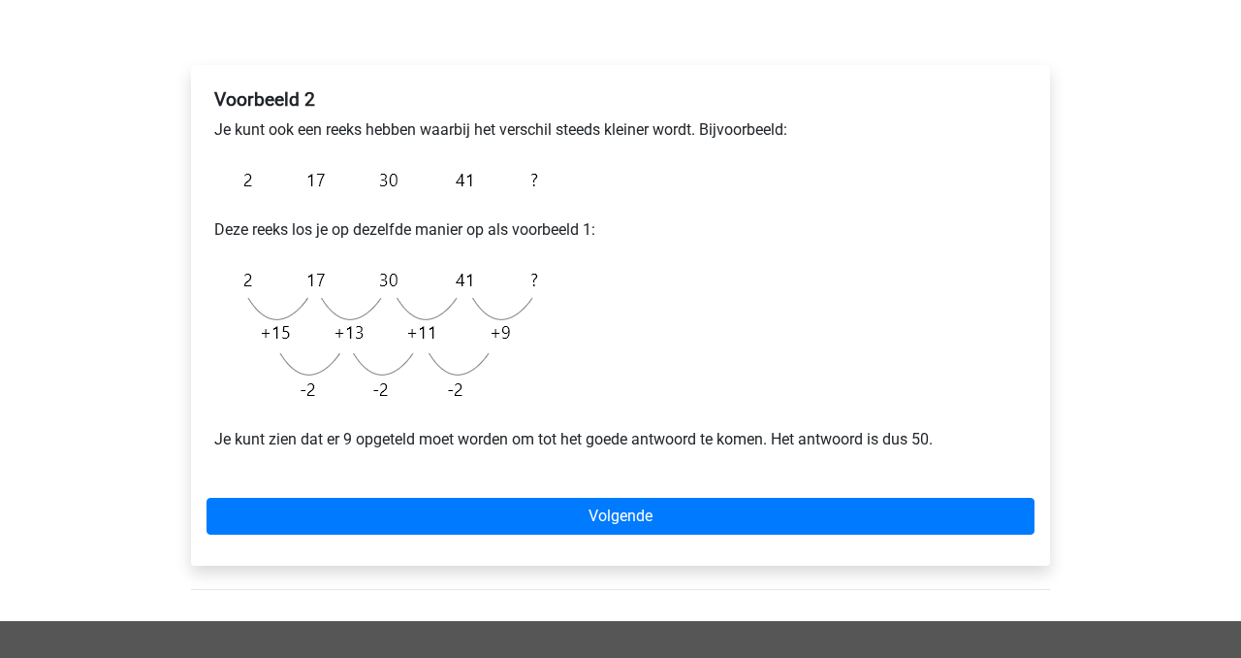
scroll to position [274, 0]
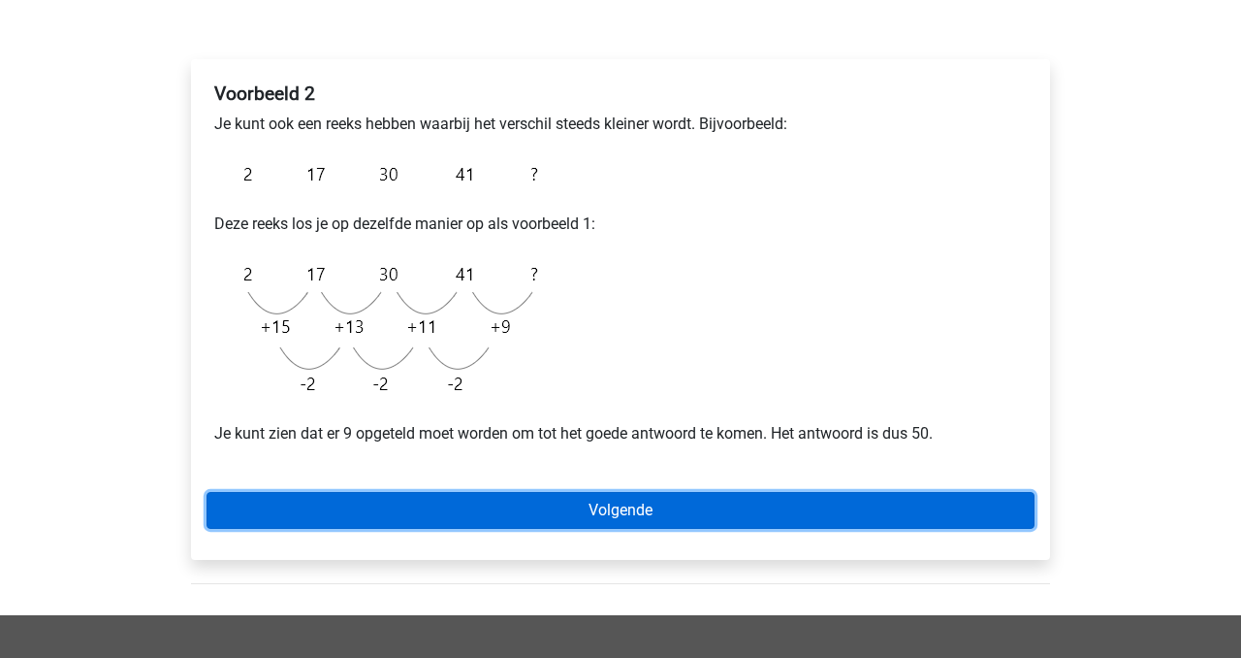
click at [430, 508] on link "Volgende" at bounding box center [621, 510] width 828 height 37
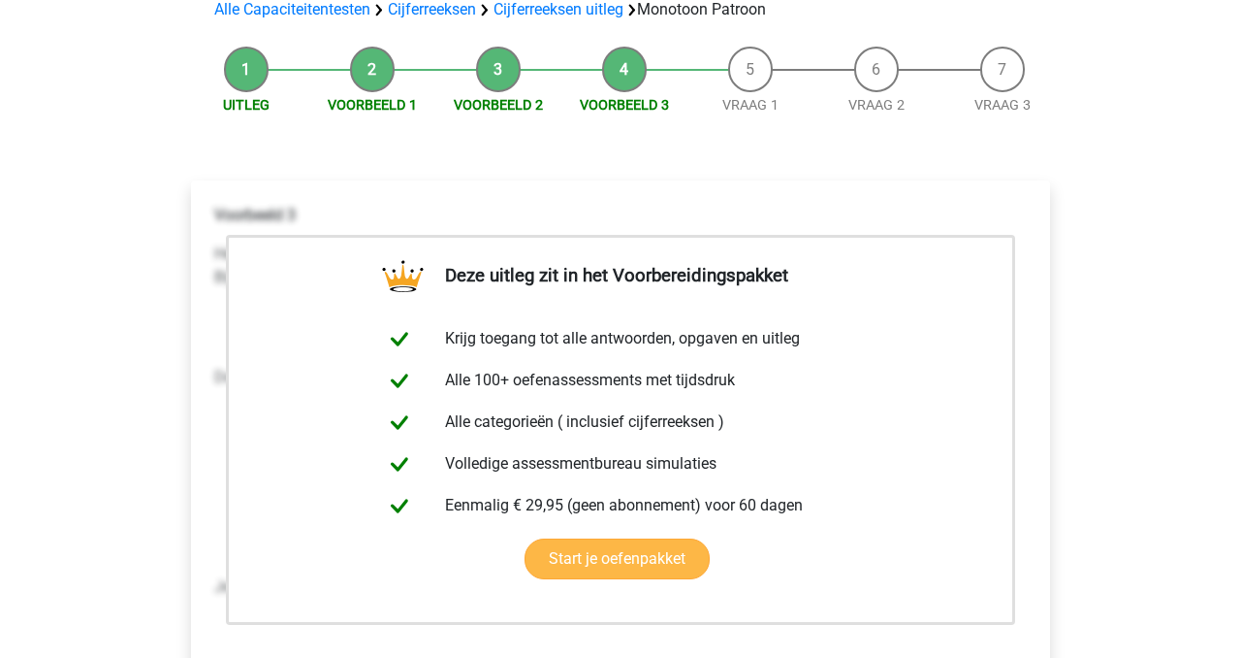
scroll to position [485, 0]
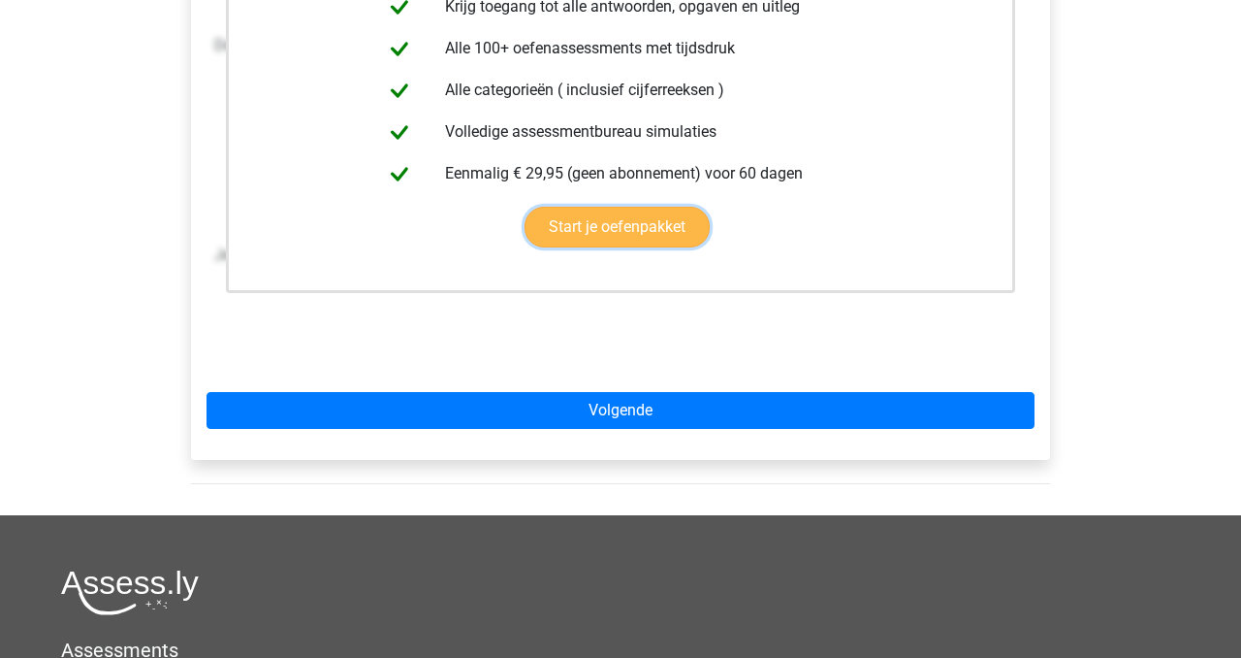
click at [639, 219] on link "Start je oefenpakket" at bounding box center [617, 227] width 185 height 41
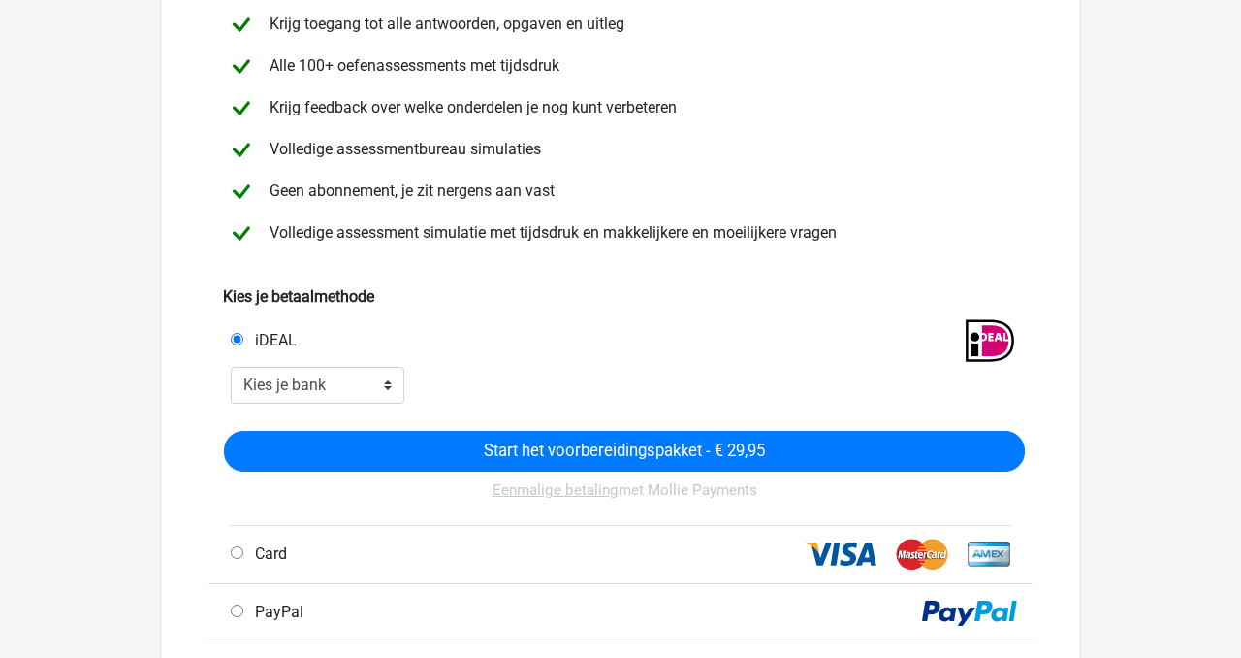
scroll to position [211, 0]
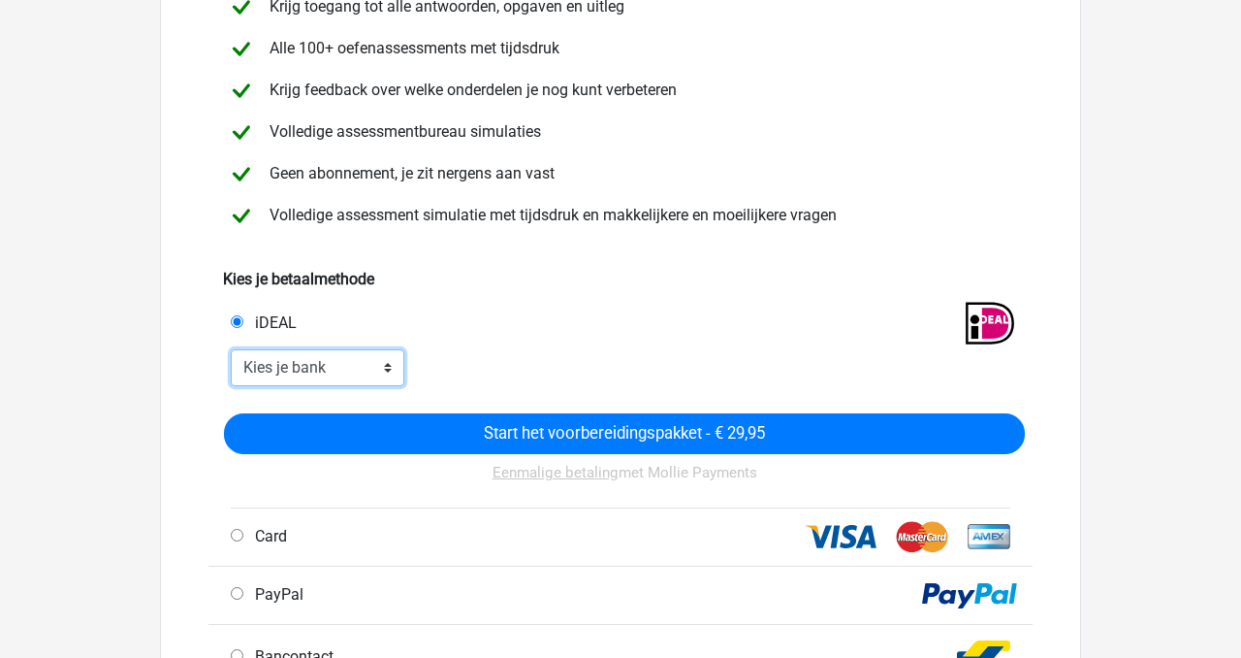
click at [365, 366] on select "Kies je bank ABN AMRO ING Rabobank ASN Bank bunq Knab N26 NN Regiobank Revolut …" at bounding box center [318, 367] width 174 height 37
select select "ideal_INGBNL2A"
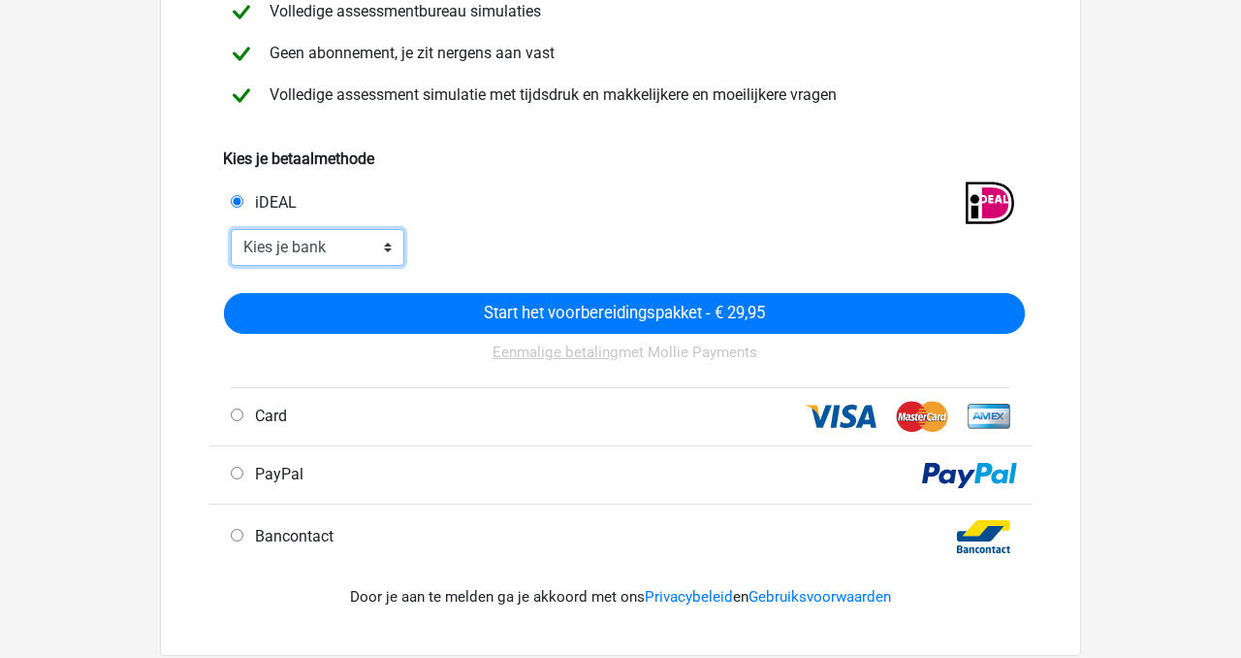
scroll to position [523, 0]
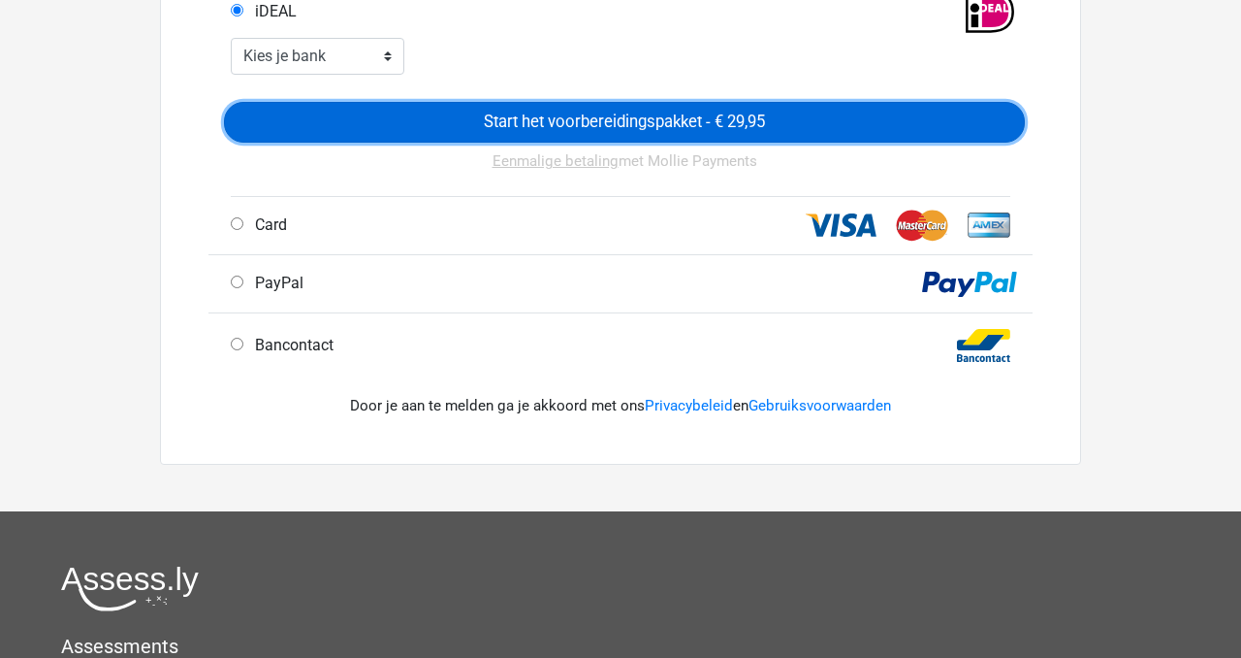
click at [757, 114] on input "Start het voorbereidingspakket - € 29,95" at bounding box center [624, 122] width 801 height 41
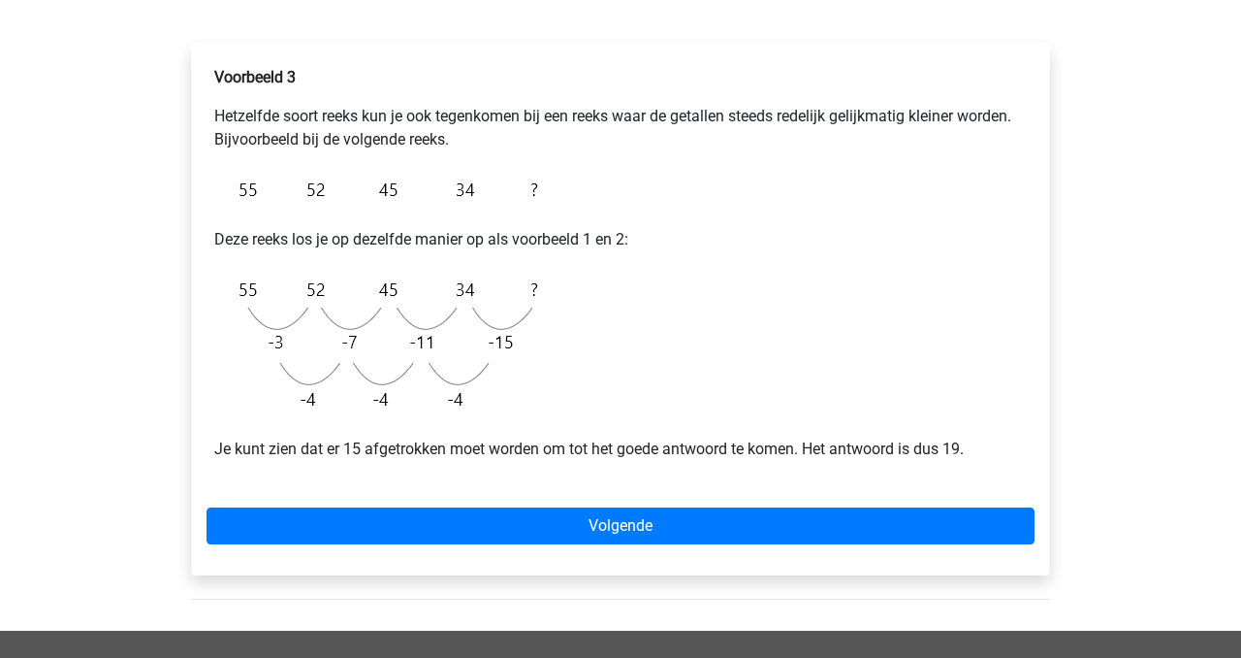
scroll to position [850, 0]
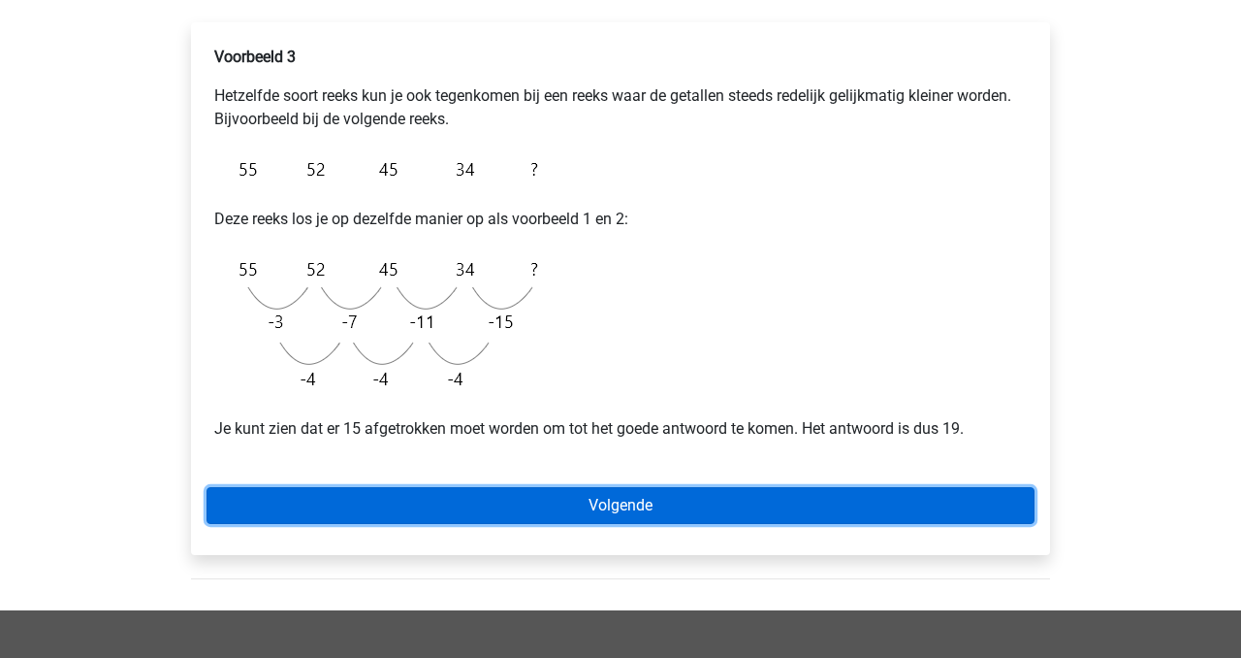
click at [776, 497] on link "Volgende" at bounding box center [621, 505] width 828 height 37
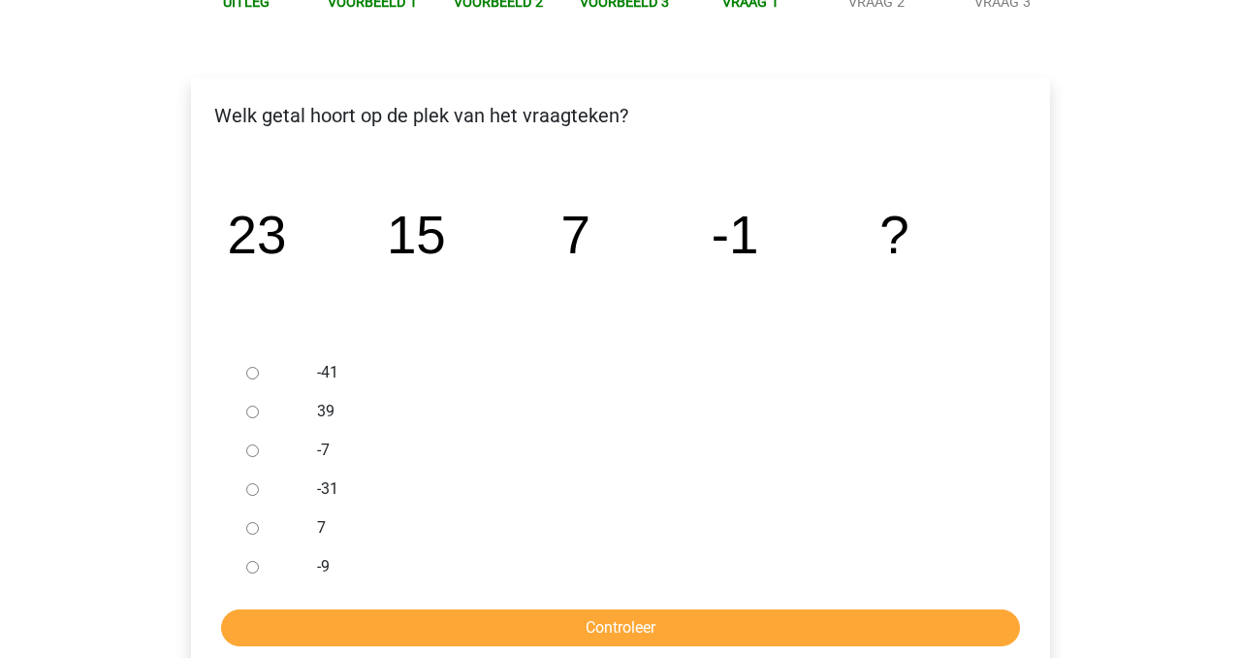
scroll to position [257, 0]
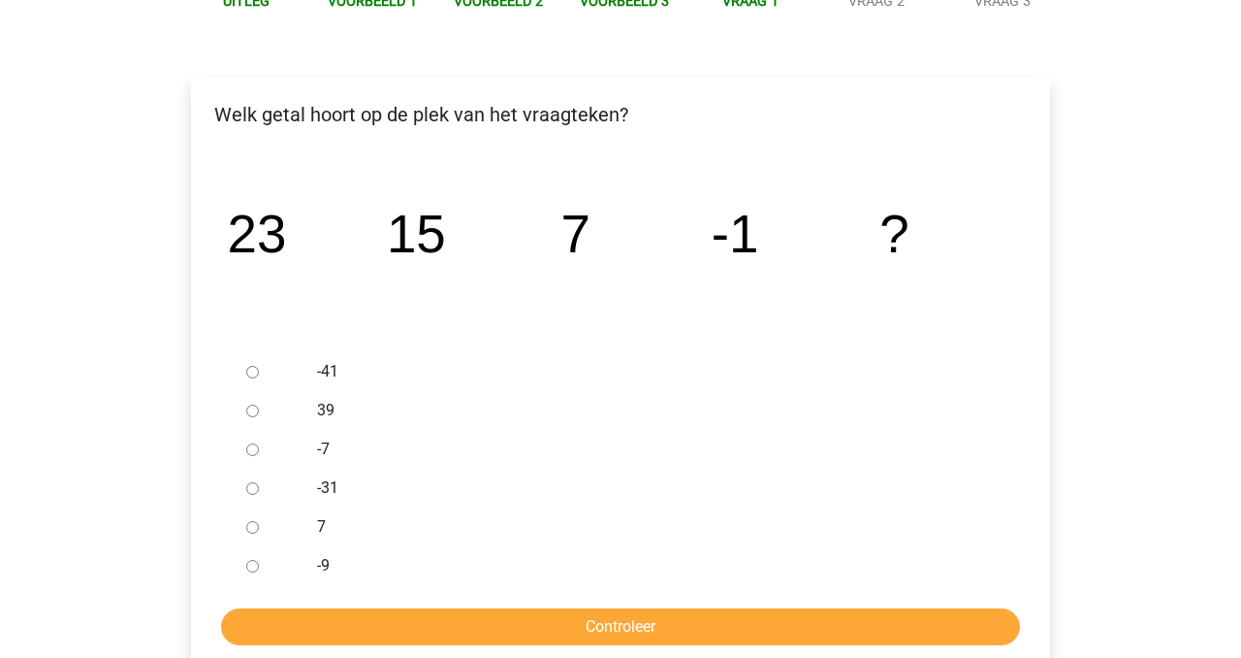
click at [269, 563] on div at bounding box center [271, 565] width 64 height 39
click at [246, 559] on div at bounding box center [271, 565] width 64 height 39
click at [251, 562] on input "-9" at bounding box center [252, 566] width 13 height 13
radio input "true"
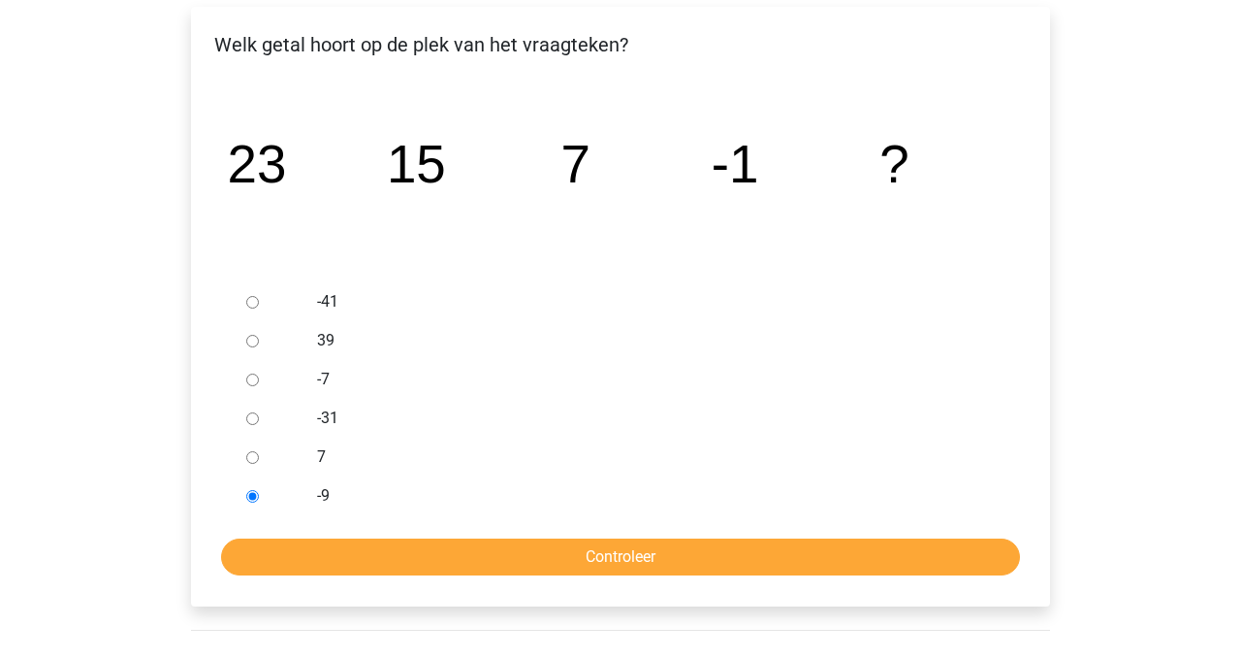
scroll to position [344, 0]
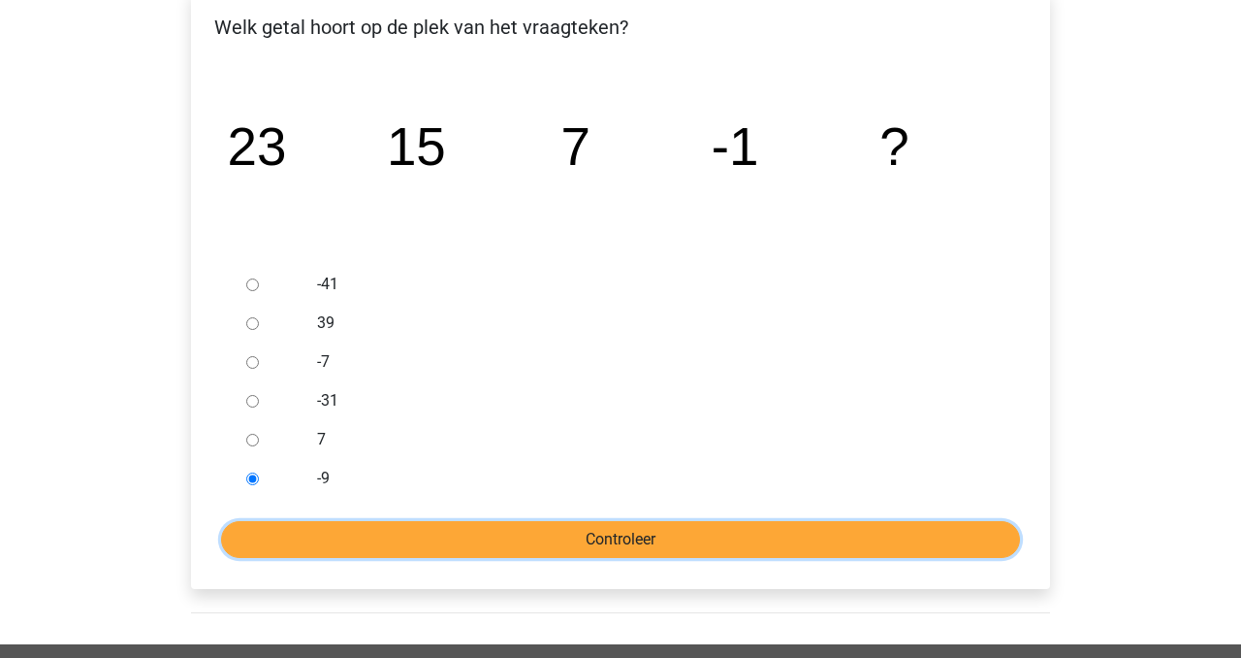
click at [271, 544] on input "Controleer" at bounding box center [620, 539] width 799 height 37
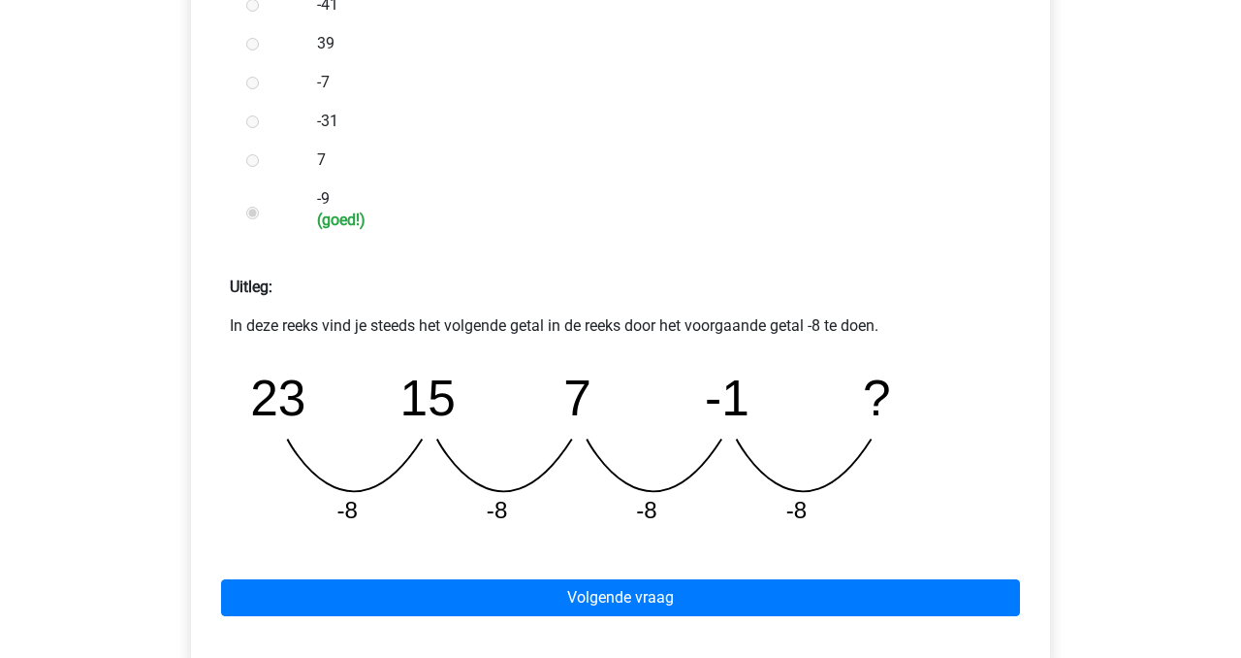
scroll to position [625, 0]
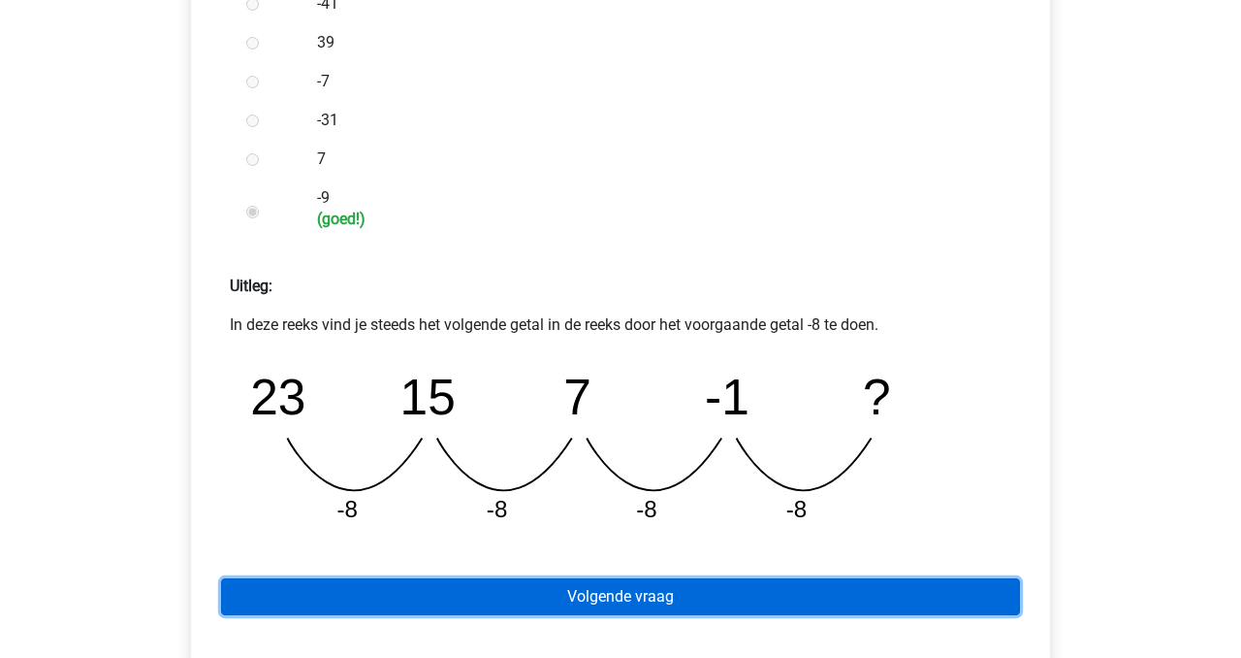
click at [406, 598] on link "Volgende vraag" at bounding box center [620, 596] width 799 height 37
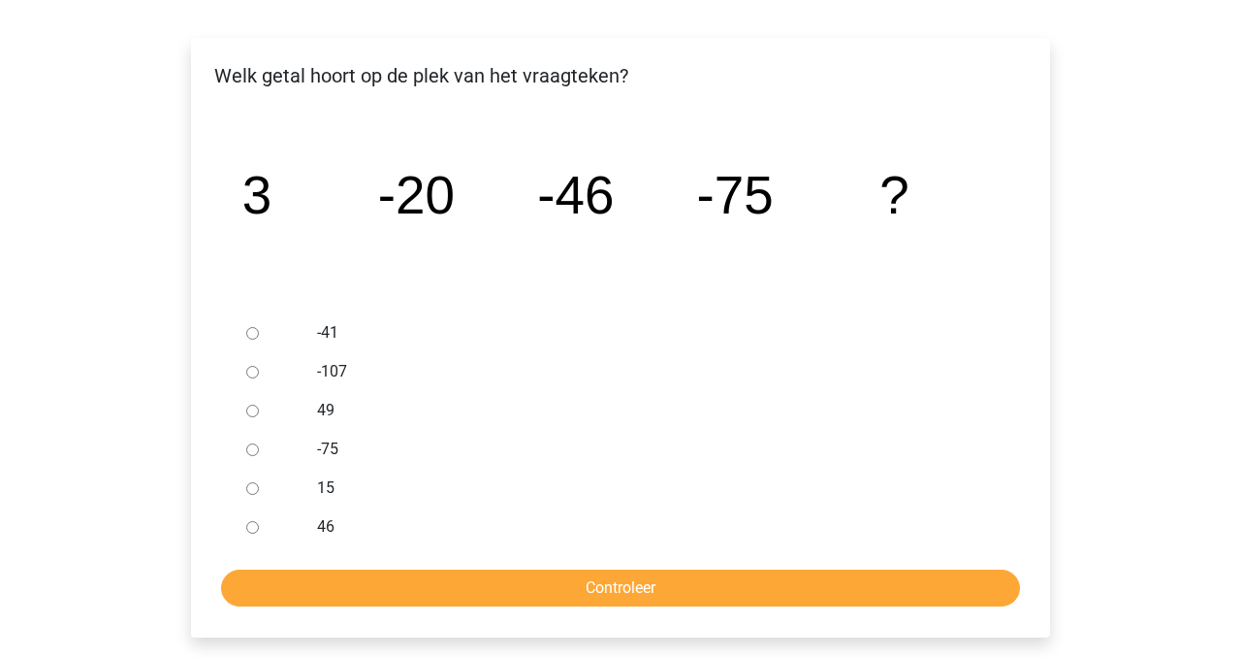
scroll to position [302, 0]
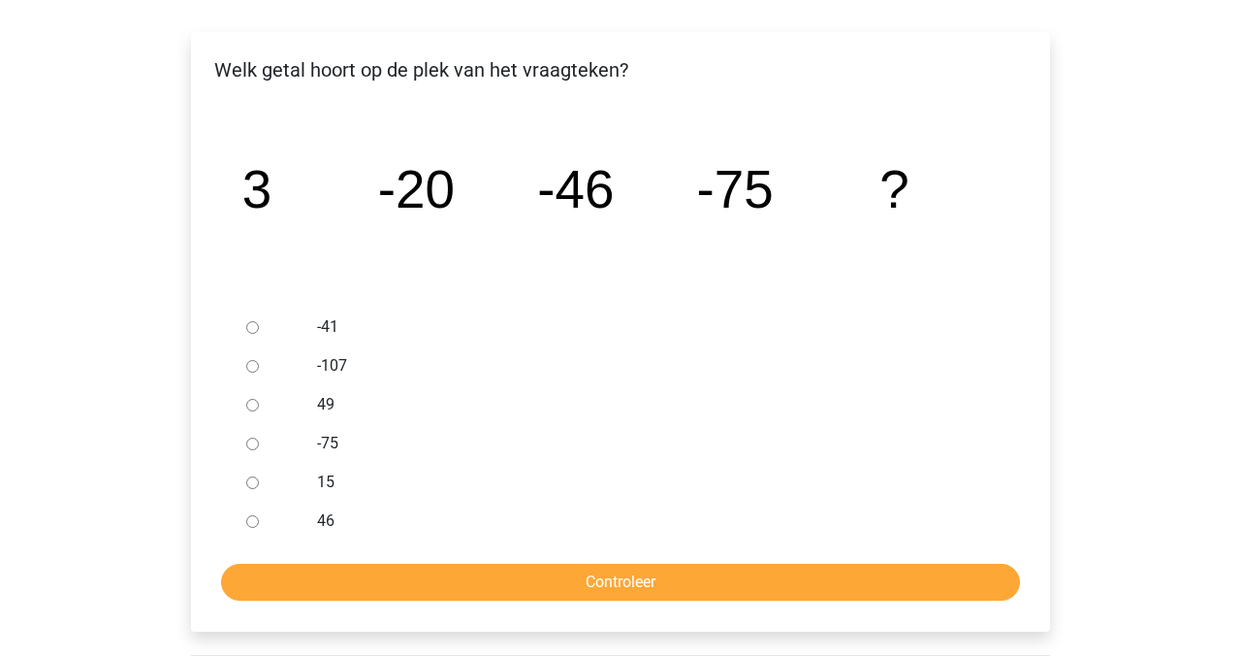
click at [310, 363] on div "-107" at bounding box center [653, 365] width 700 height 39
click at [248, 361] on input "-107" at bounding box center [252, 366] width 13 height 13
radio input "true"
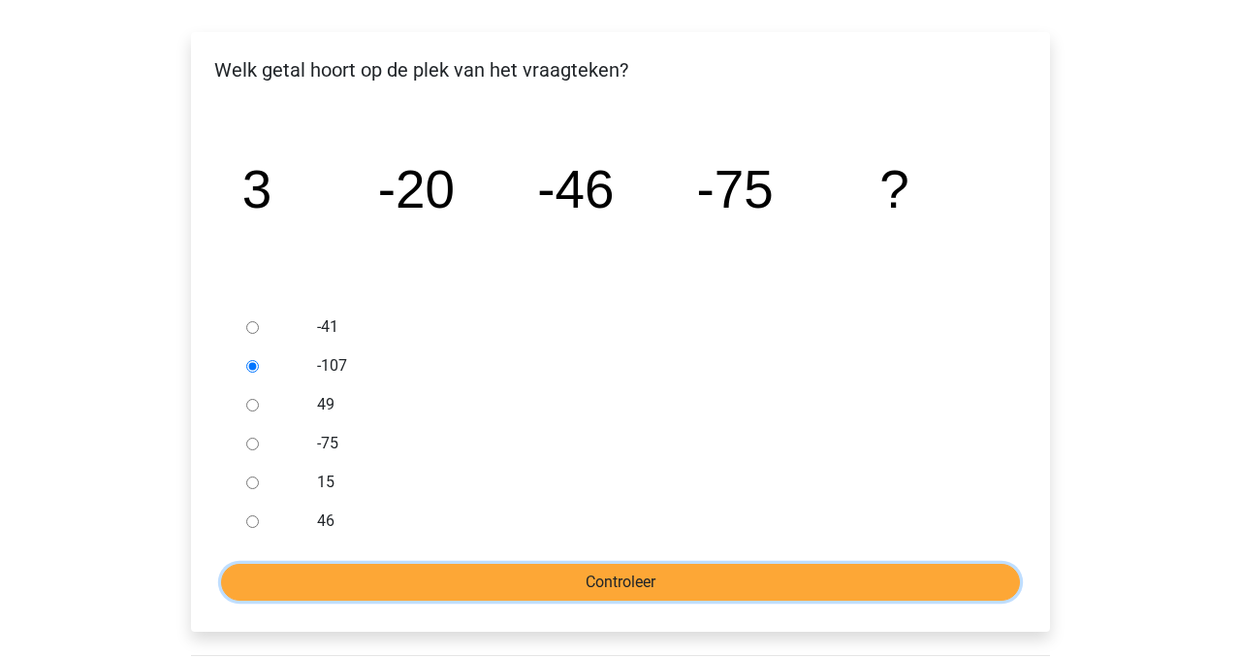
click at [357, 575] on input "Controleer" at bounding box center [620, 581] width 799 height 37
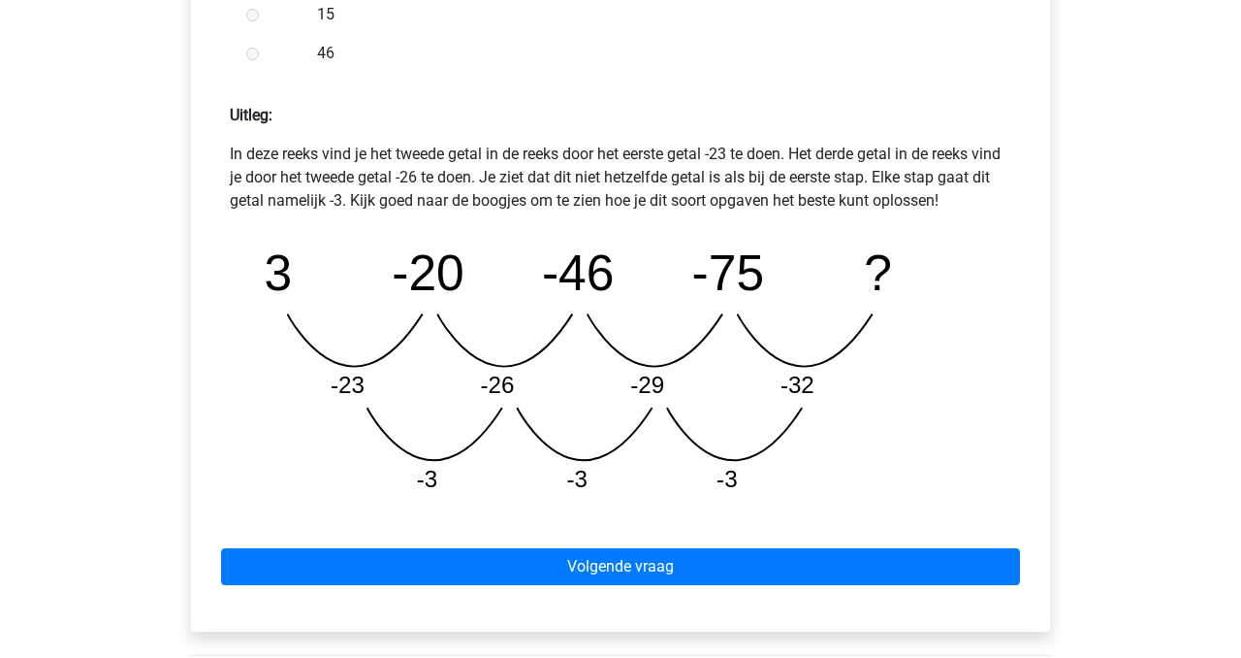
scroll to position [797, 0]
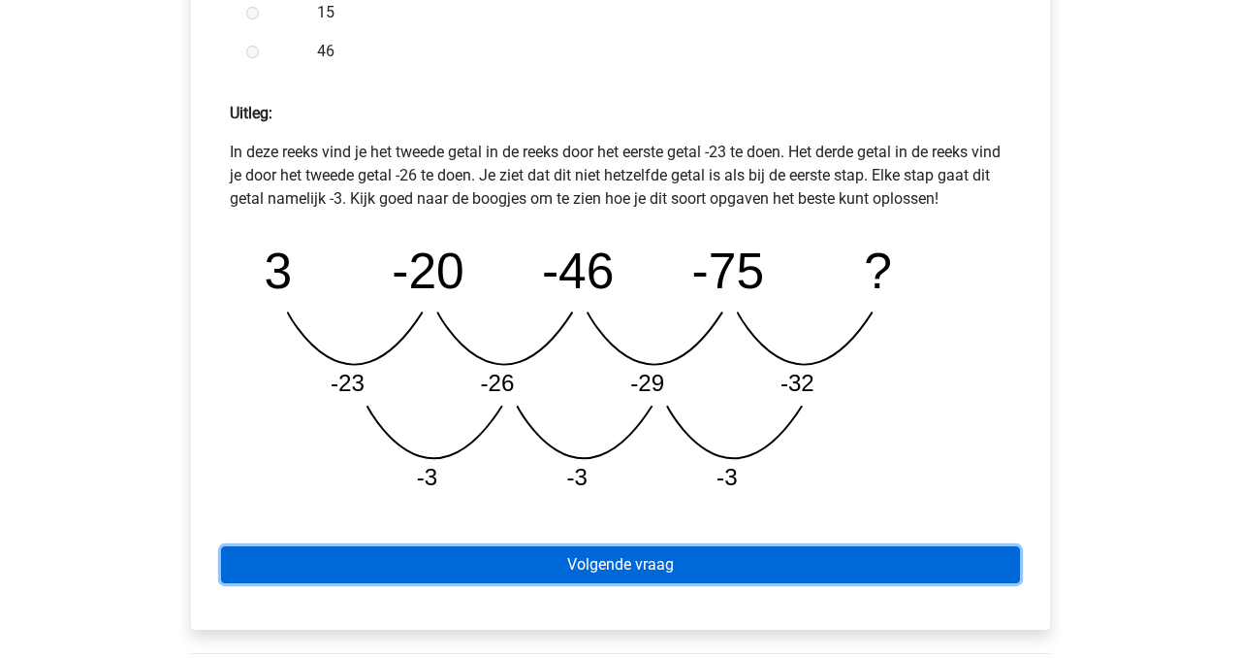
click at [647, 568] on link "Volgende vraag" at bounding box center [620, 564] width 799 height 37
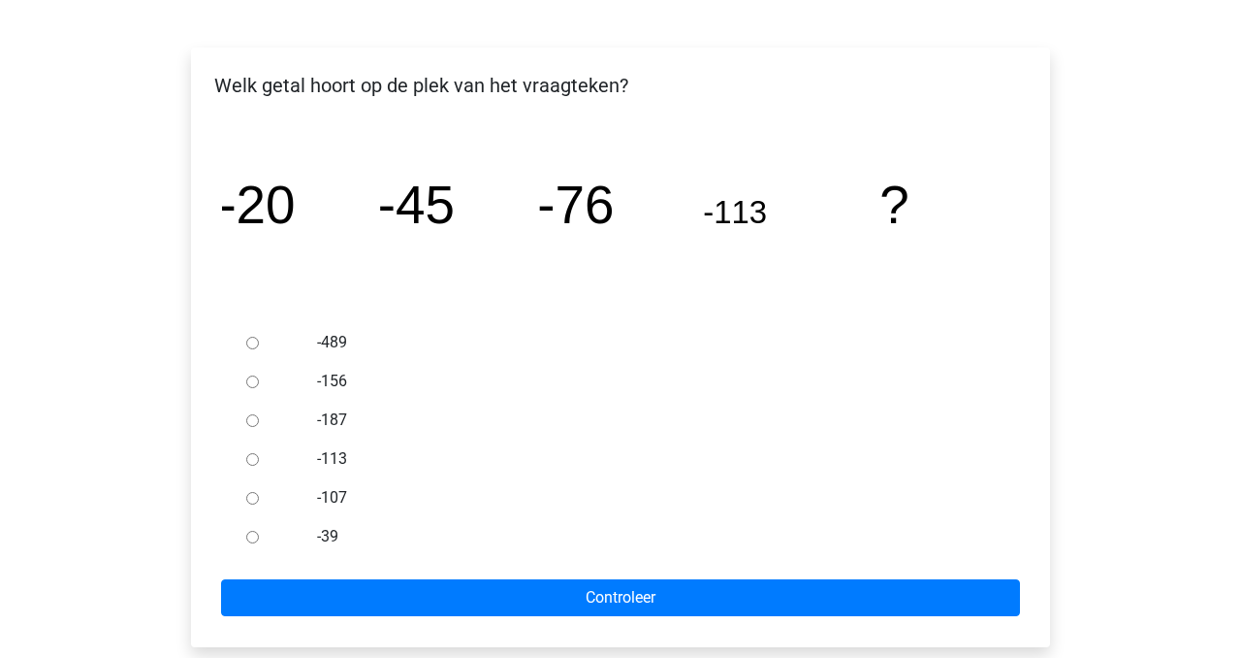
scroll to position [287, 0]
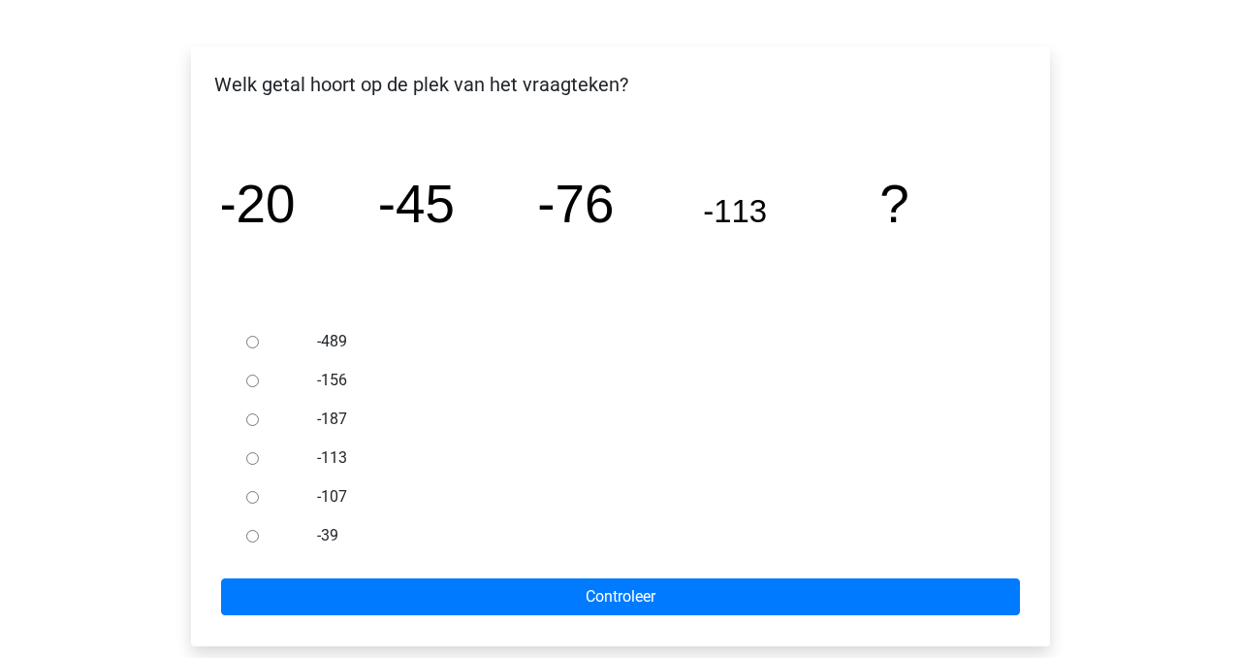
click at [306, 363] on div "-156" at bounding box center [653, 380] width 700 height 39
click at [314, 373] on div "-156" at bounding box center [653, 380] width 700 height 39
click at [322, 382] on label "-156" at bounding box center [652, 380] width 671 height 23
click at [259, 382] on input "-156" at bounding box center [252, 380] width 13 height 13
radio input "true"
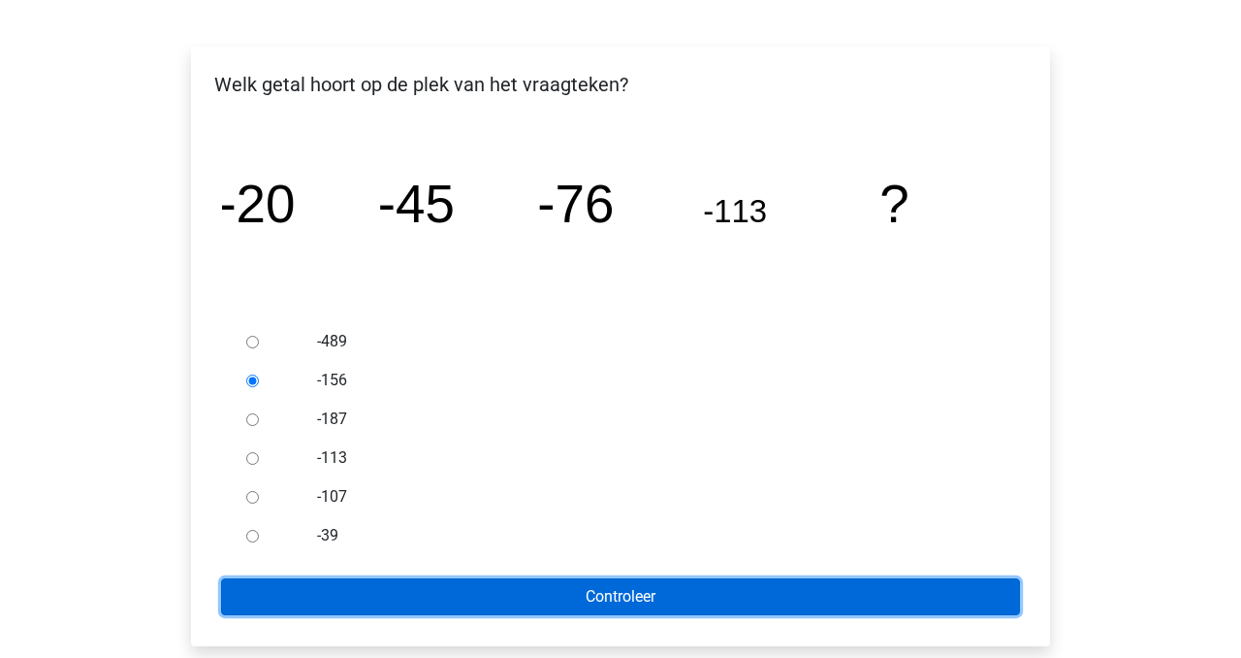
click at [575, 602] on input "Controleer" at bounding box center [620, 596] width 799 height 37
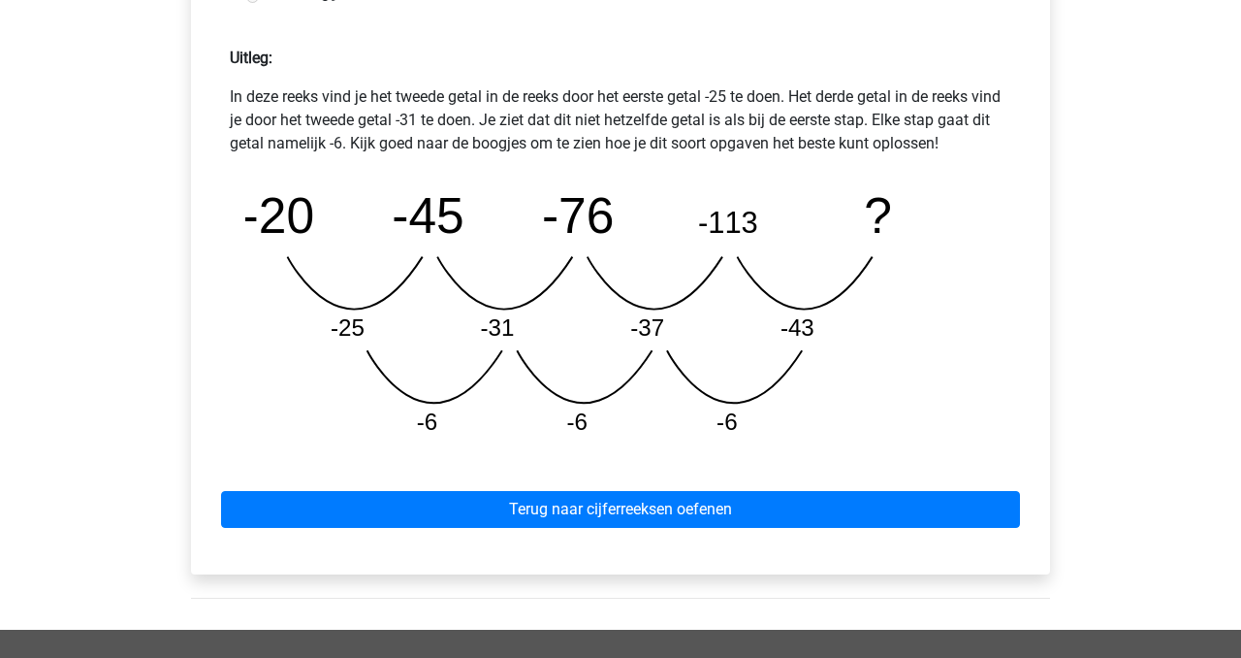
scroll to position [853, 0]
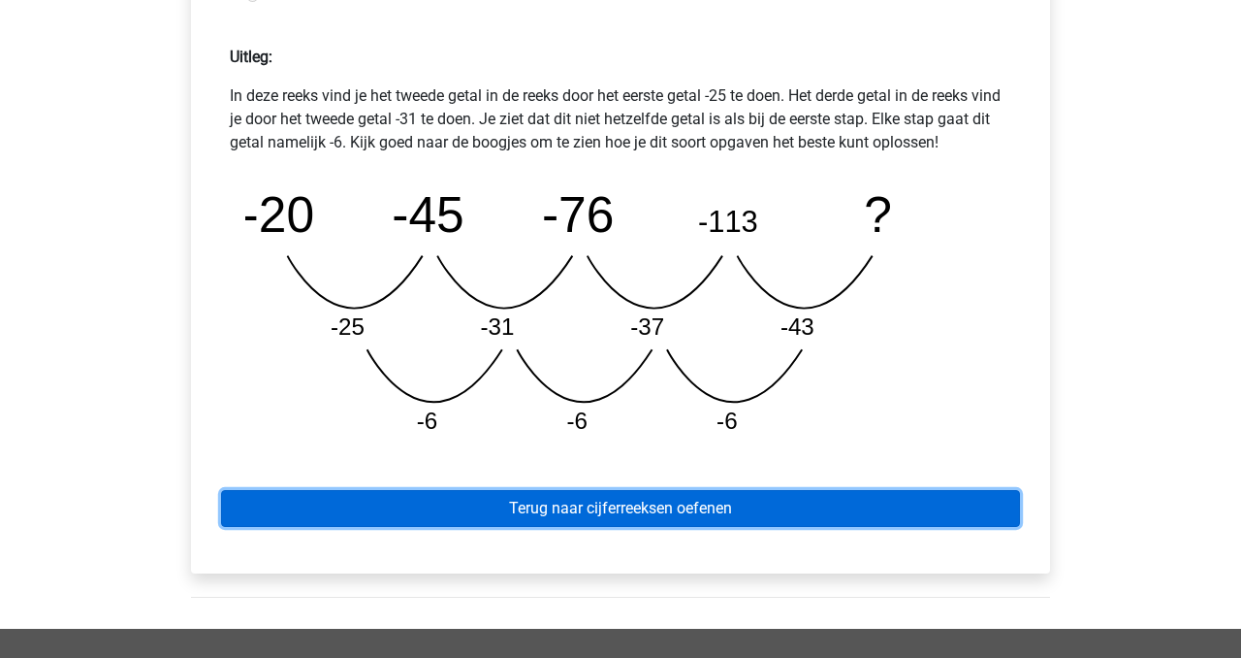
click at [657, 505] on link "Terug naar cijferreeksen oefenen" at bounding box center [620, 508] width 799 height 37
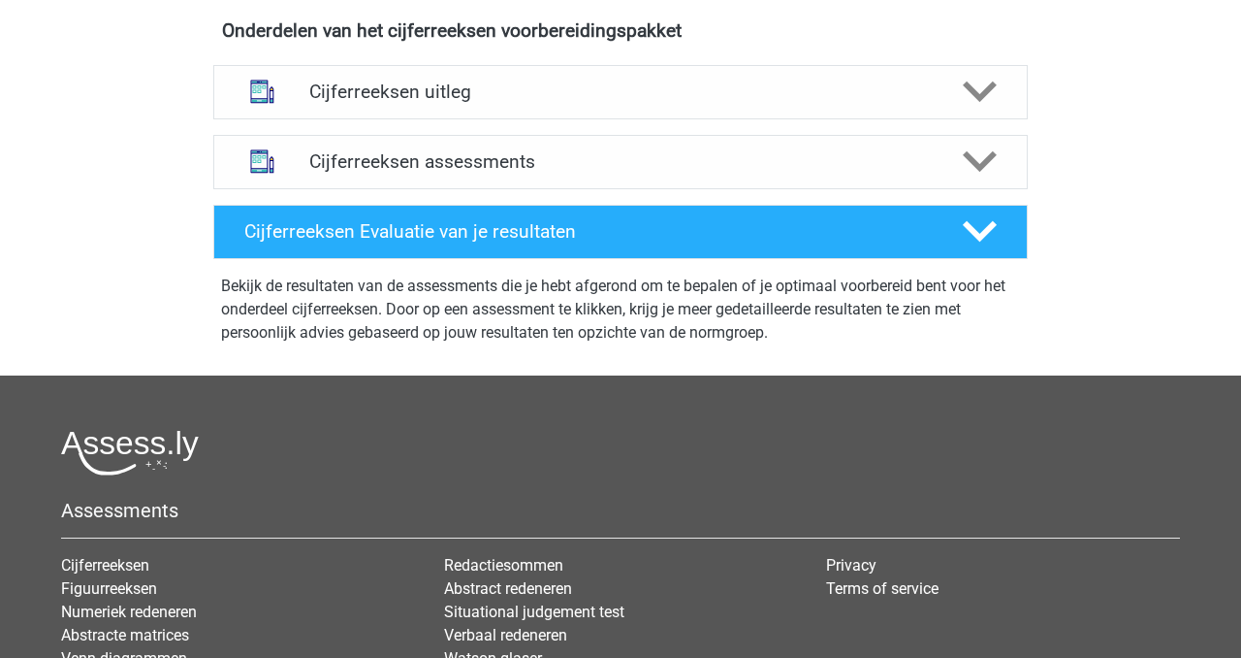
scroll to position [573, 0]
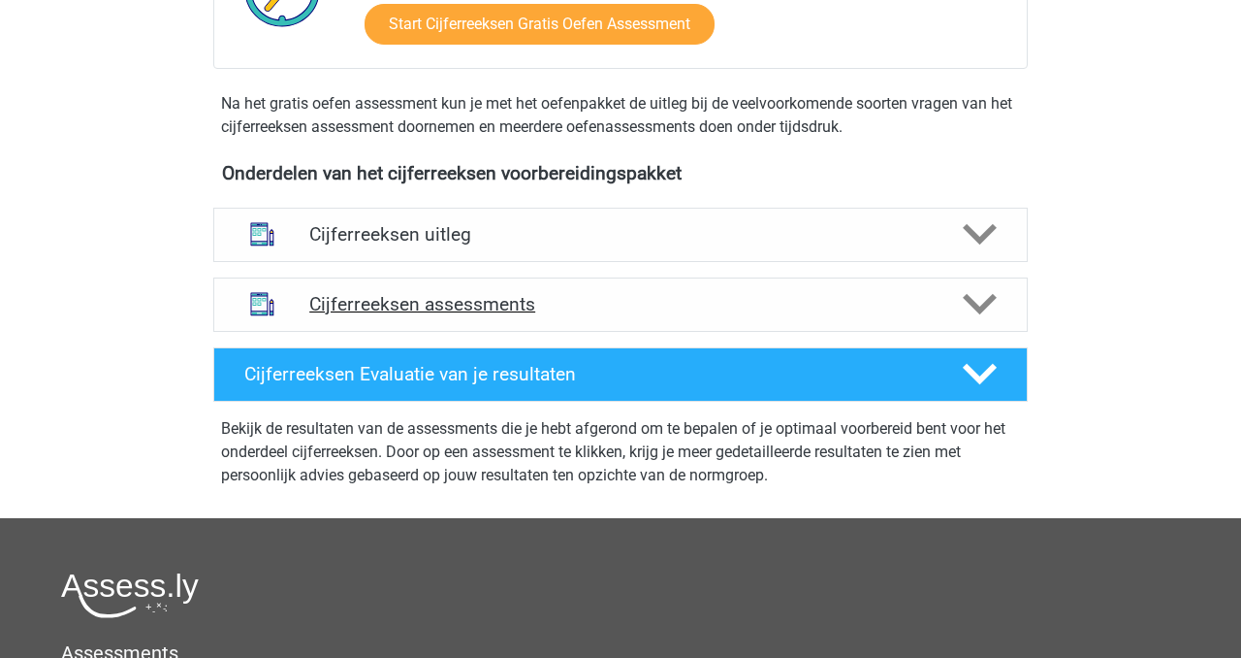
click at [999, 321] on div at bounding box center [978, 304] width 65 height 34
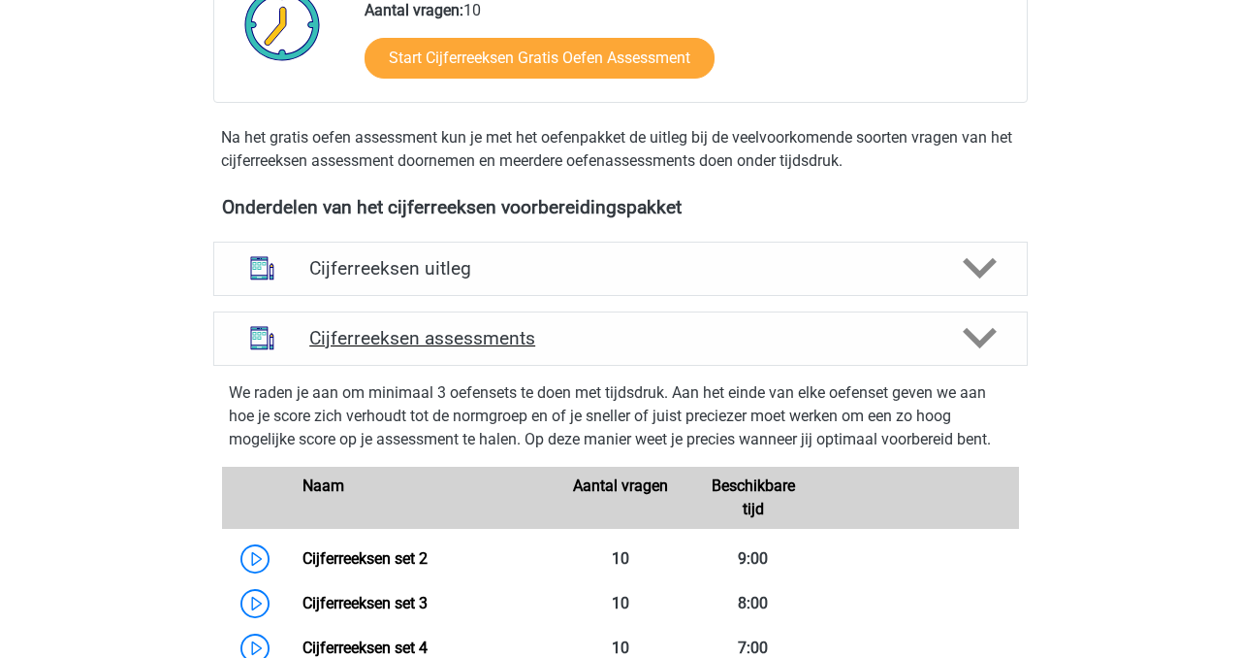
scroll to position [580, 0]
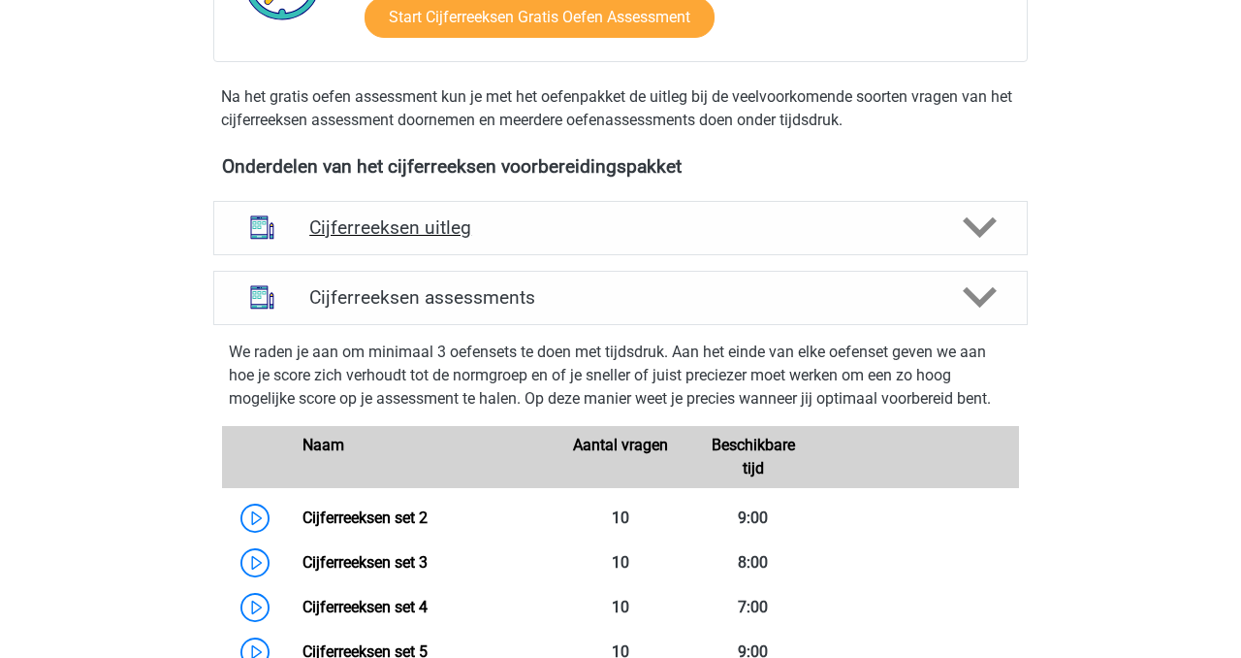
click at [951, 244] on div at bounding box center [978, 227] width 65 height 34
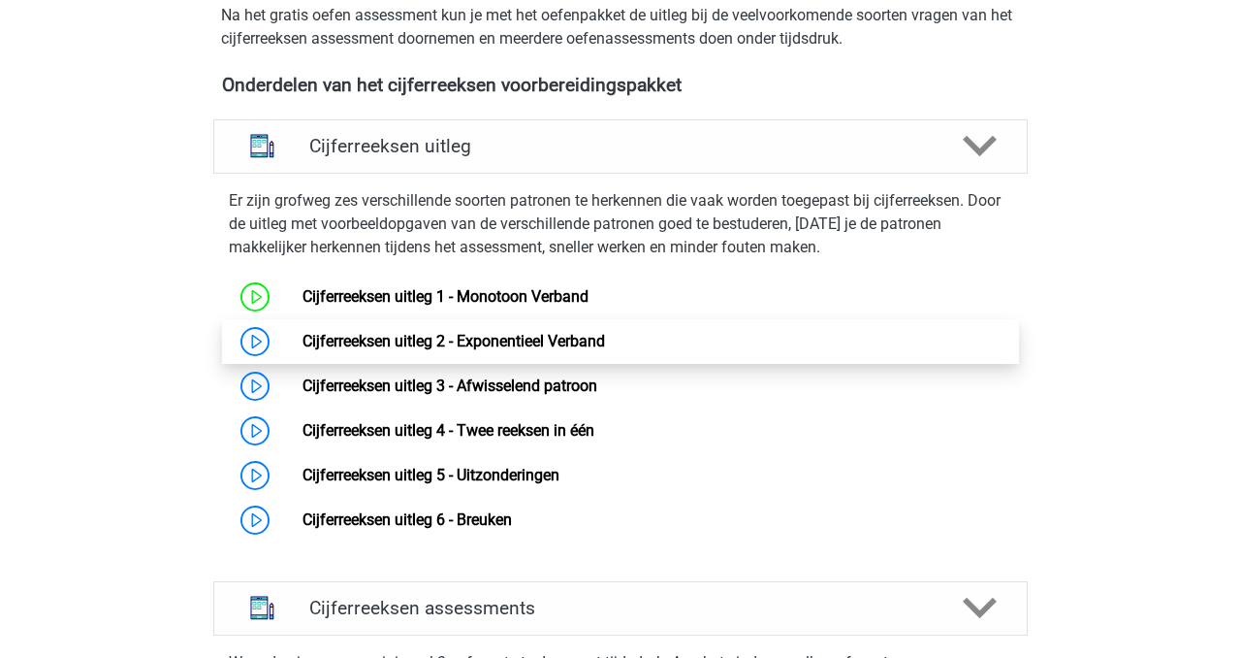
scroll to position [684, 0]
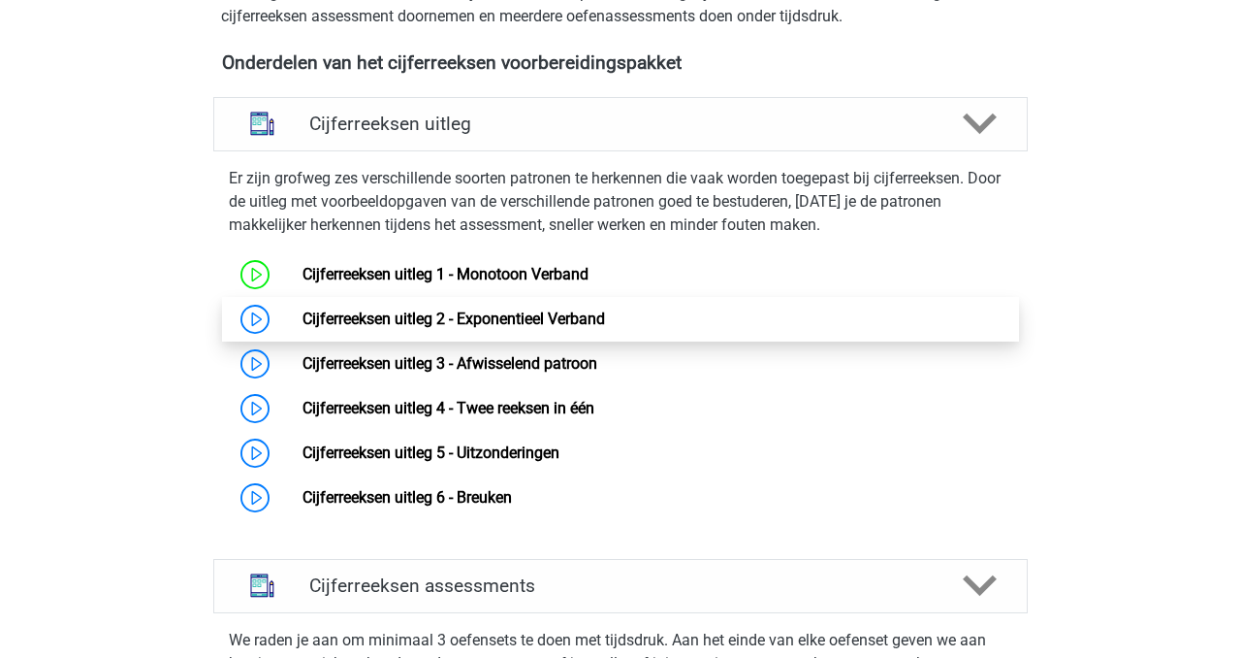
click at [397, 328] on link "Cijferreeksen uitleg 2 - Exponentieel Verband" at bounding box center [454, 318] width 303 height 18
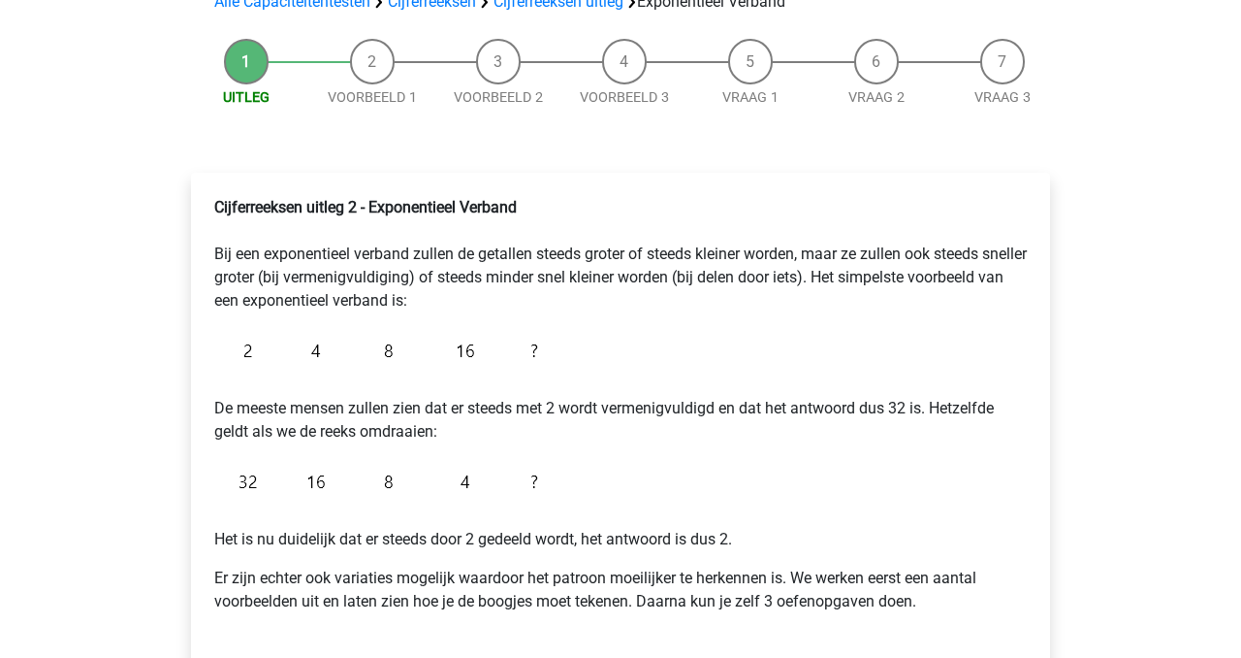
scroll to position [162, 0]
